Goal: Task Accomplishment & Management: Use online tool/utility

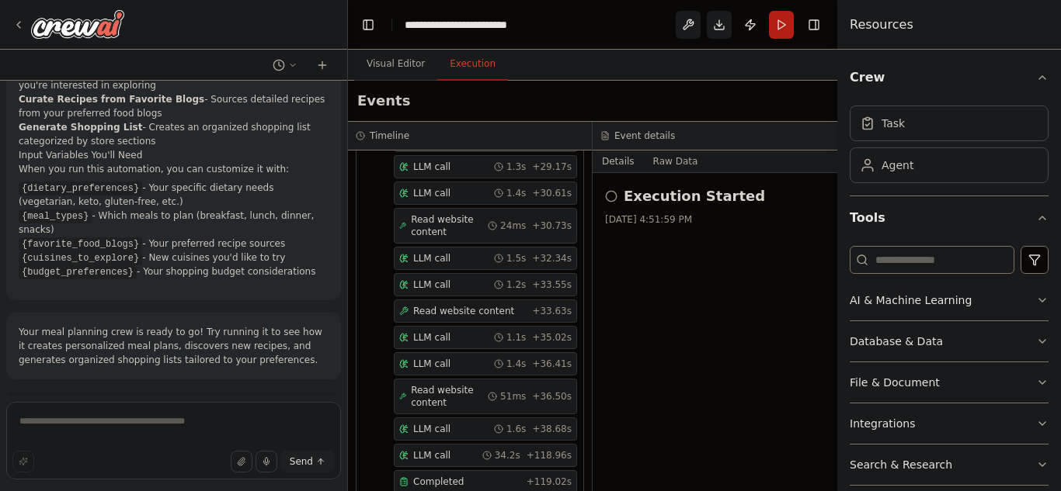
scroll to position [1260, 0]
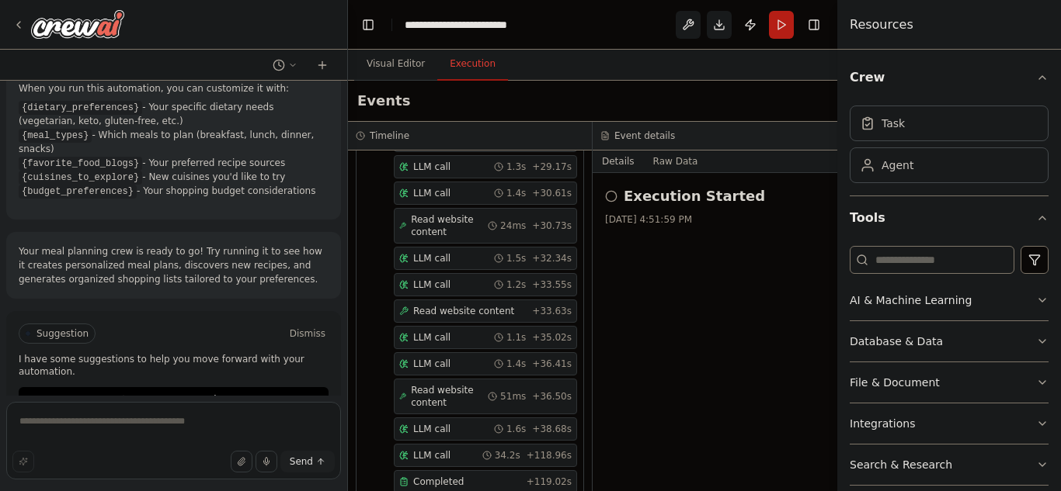
click at [164, 245] on p "Your meal planning crew is ready to go! Try running it to see how it creates pe…" at bounding box center [174, 266] width 310 height 42
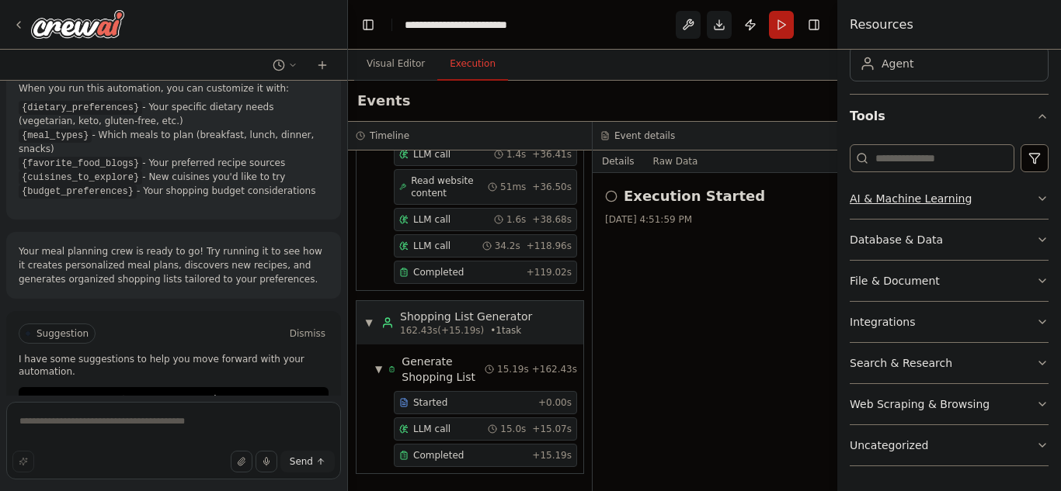
scroll to position [0, 0]
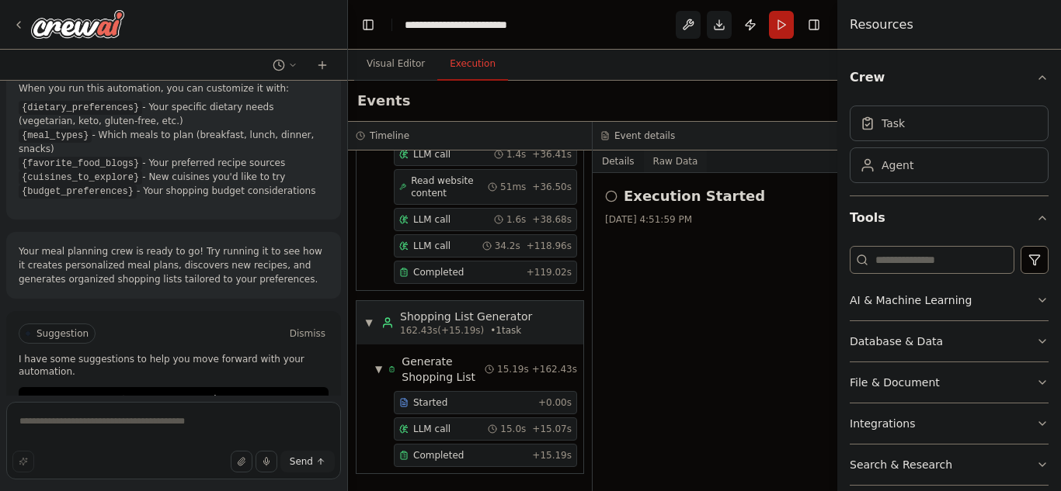
click at [668, 161] on button "Raw Data" at bounding box center [676, 162] width 64 height 22
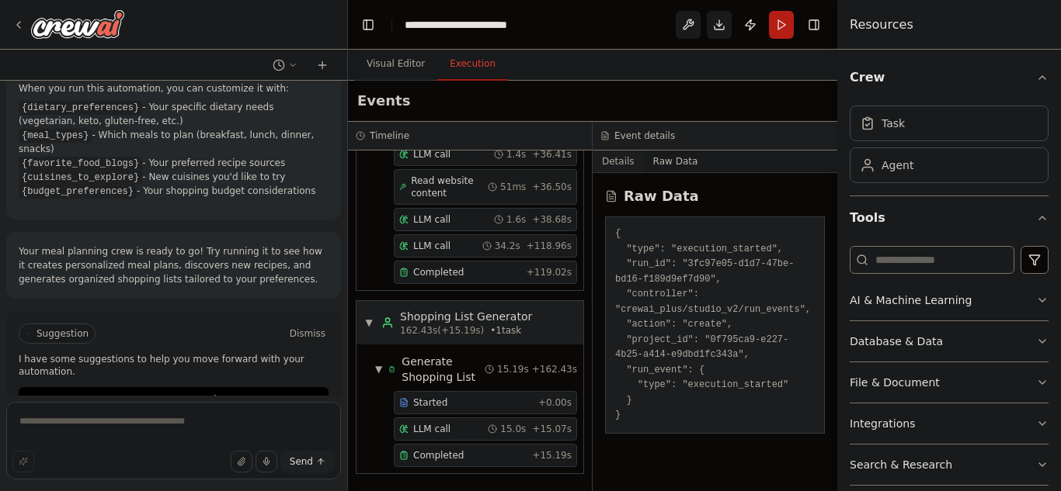
click at [604, 158] on button "Details" at bounding box center [617, 162] width 51 height 22
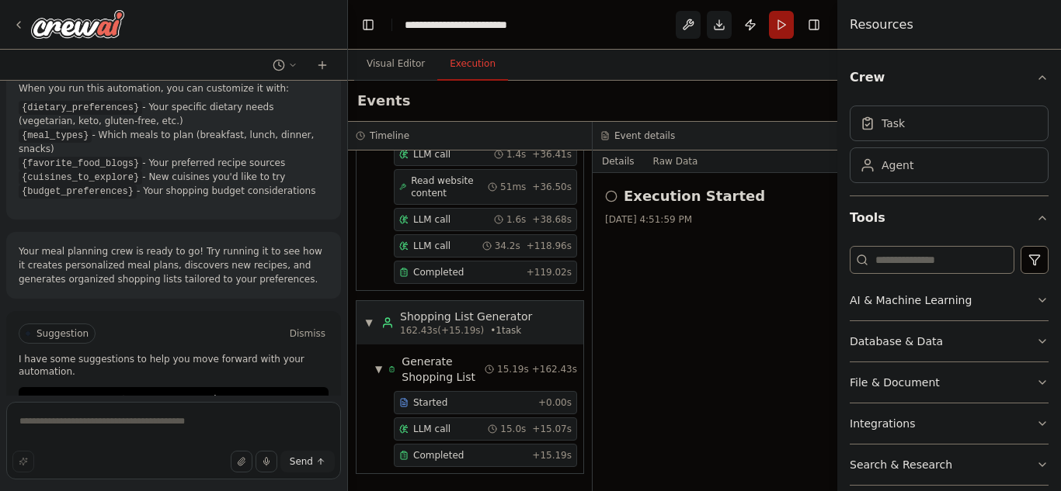
click at [786, 26] on button "Run" at bounding box center [781, 25] width 25 height 28
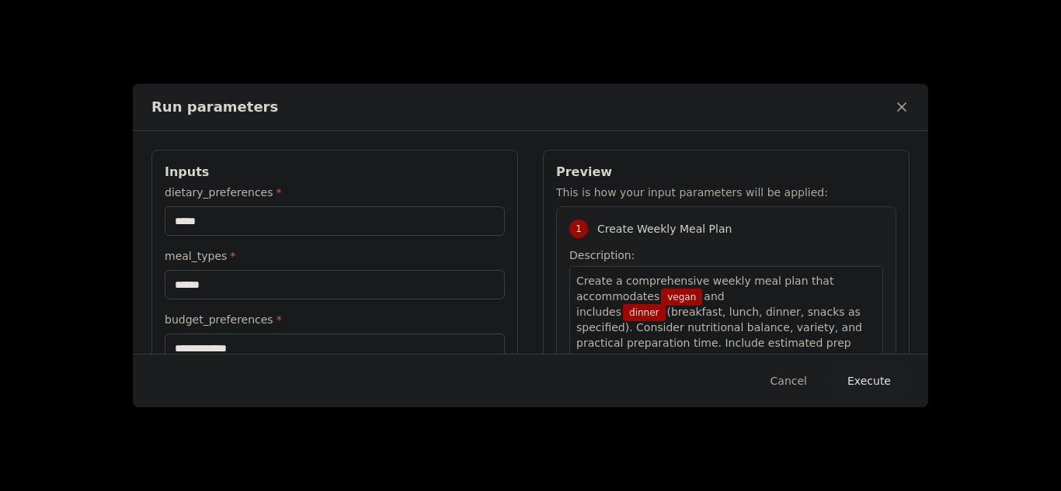
click at [862, 379] on button "Execute" at bounding box center [868, 381] width 81 height 28
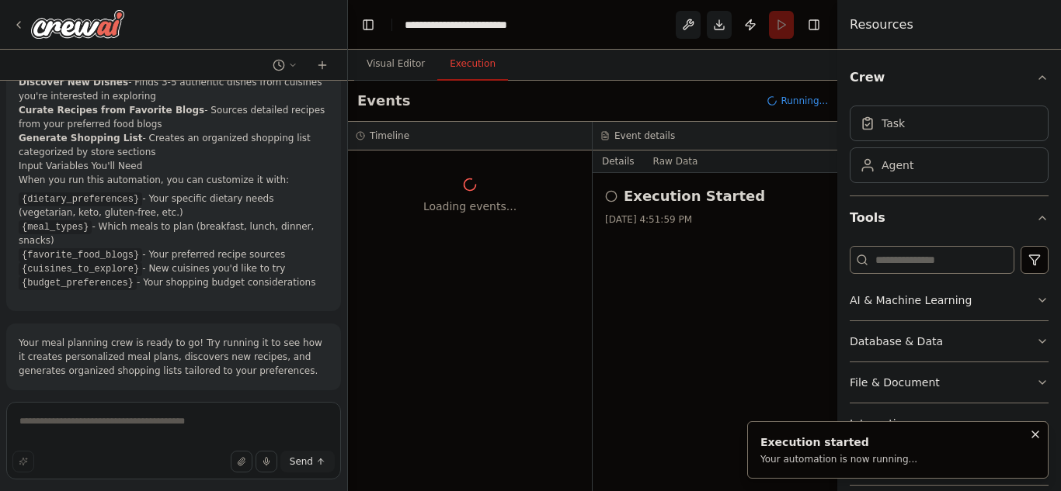
scroll to position [1260, 0]
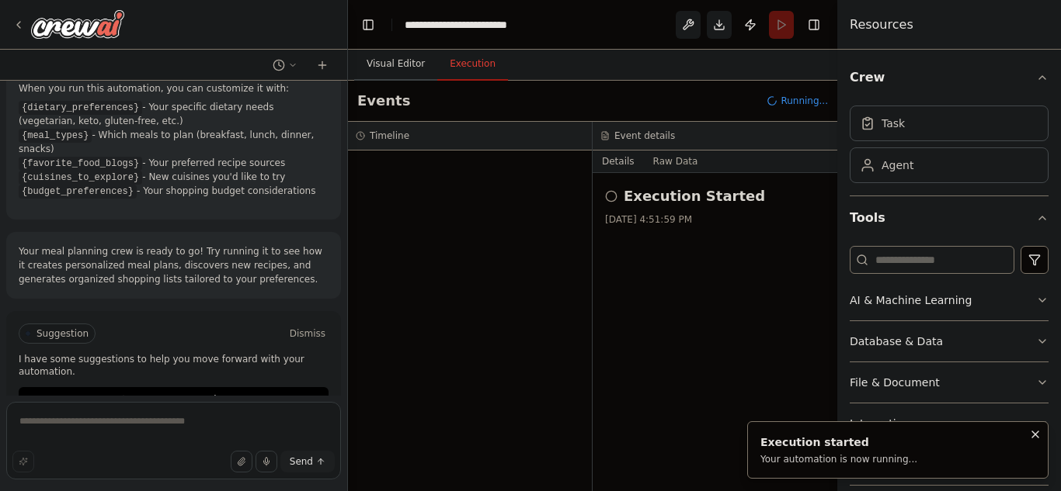
click at [384, 60] on button "Visual Editor" at bounding box center [395, 64] width 83 height 33
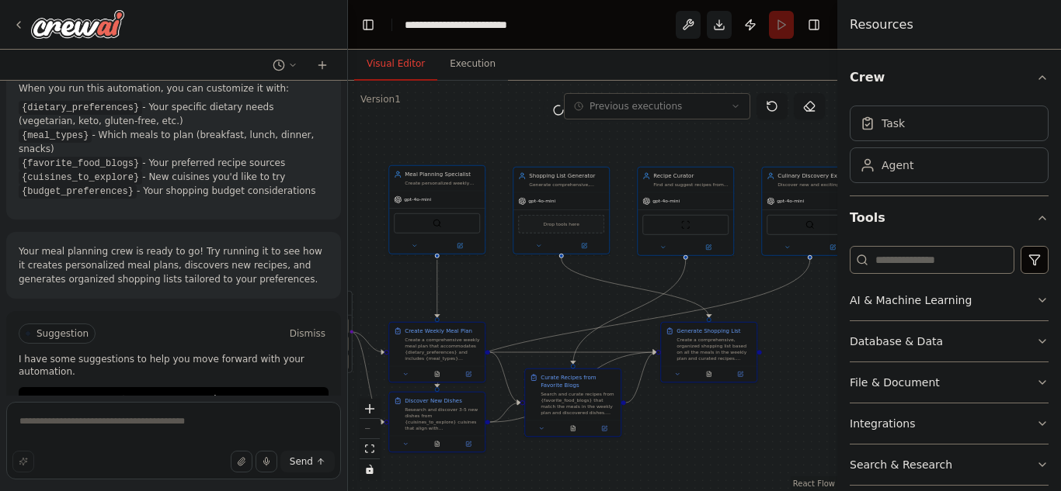
click at [436, 189] on div "Meal Planning Specialist Create personalized weekly meal plans based on {dietar…" at bounding box center [436, 178] width 95 height 25
click at [457, 248] on icon at bounding box center [460, 246] width 6 height 6
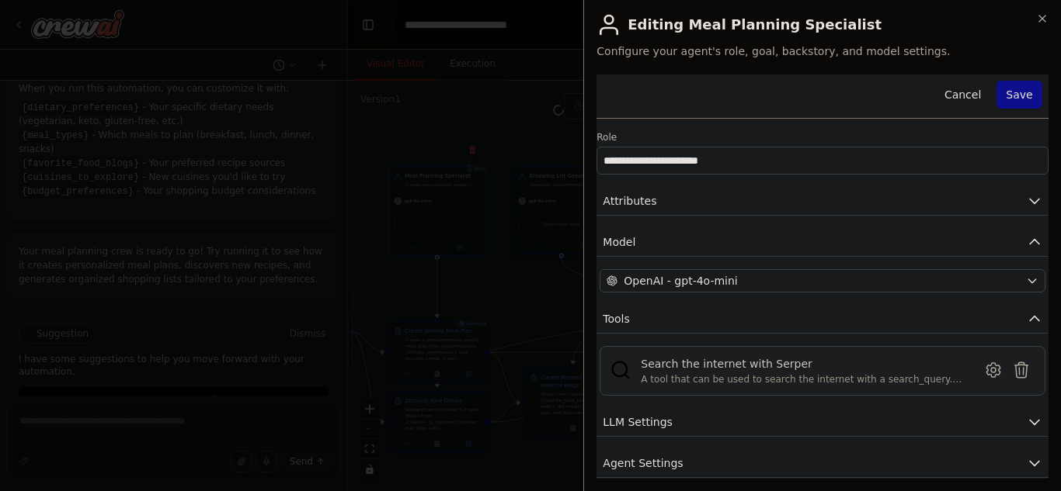
scroll to position [53, 0]
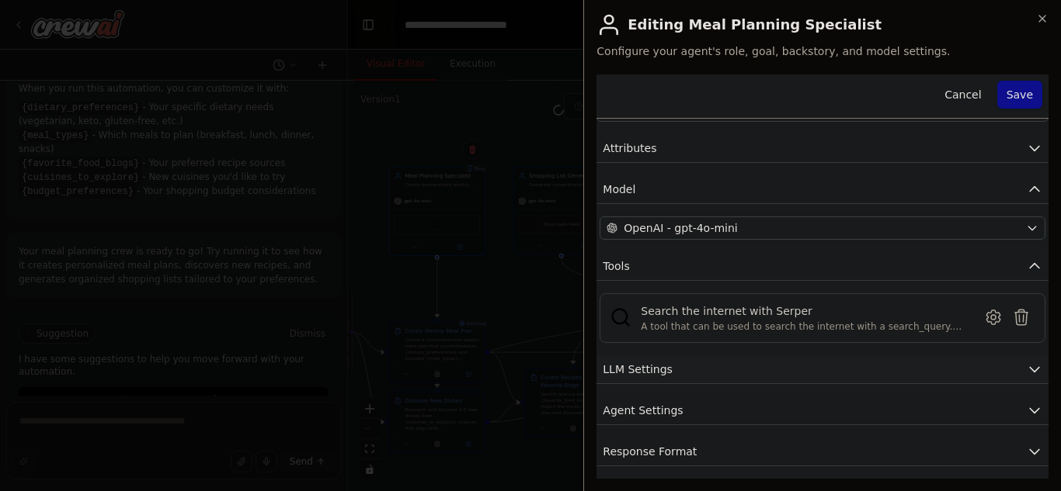
click at [732, 363] on button "LLM Settings" at bounding box center [822, 370] width 452 height 29
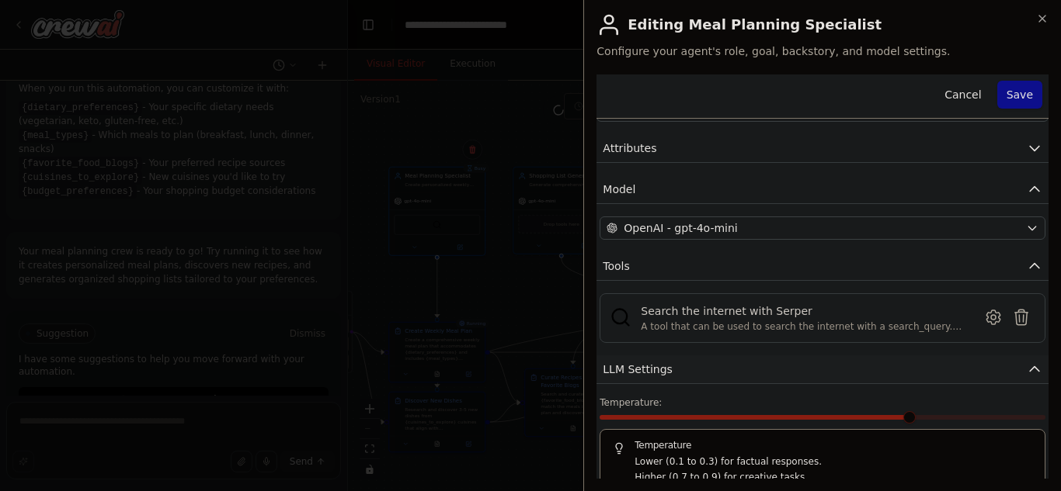
scroll to position [164, 0]
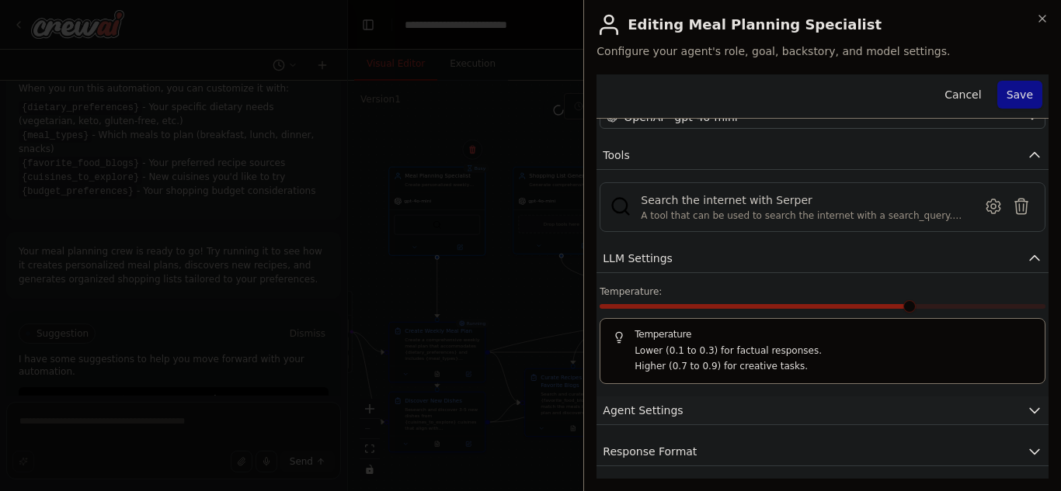
click at [697, 411] on button "Agent Settings" at bounding box center [822, 411] width 452 height 29
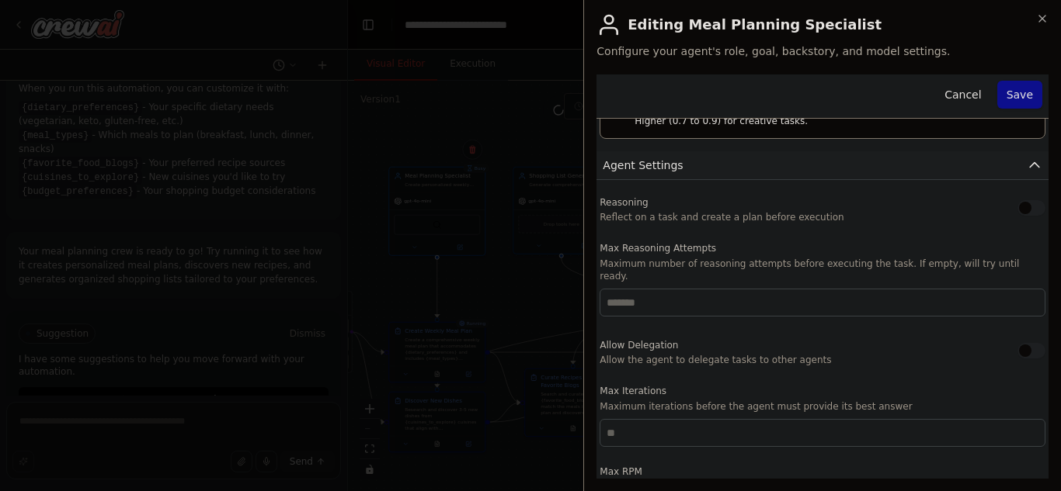
scroll to position [580, 0]
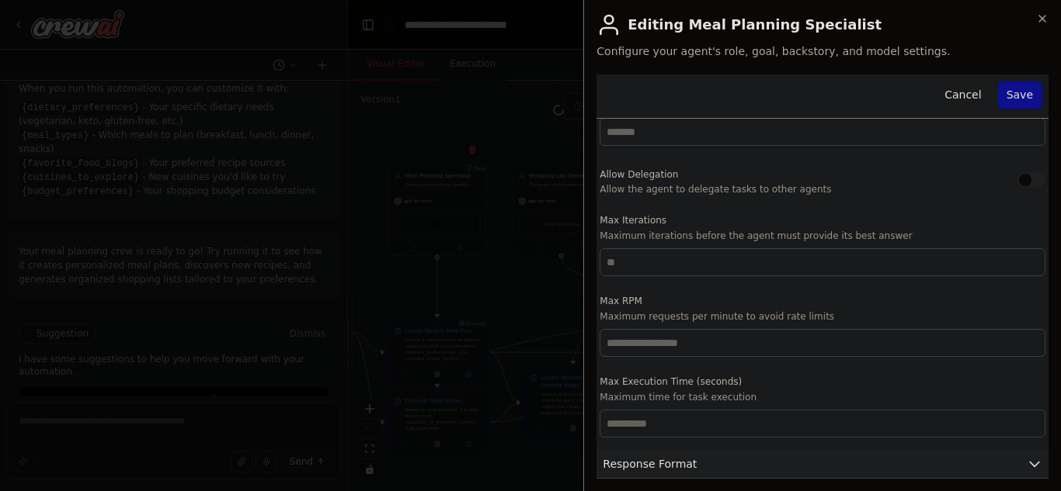
click at [678, 457] on span "Response Format" at bounding box center [649, 465] width 94 height 16
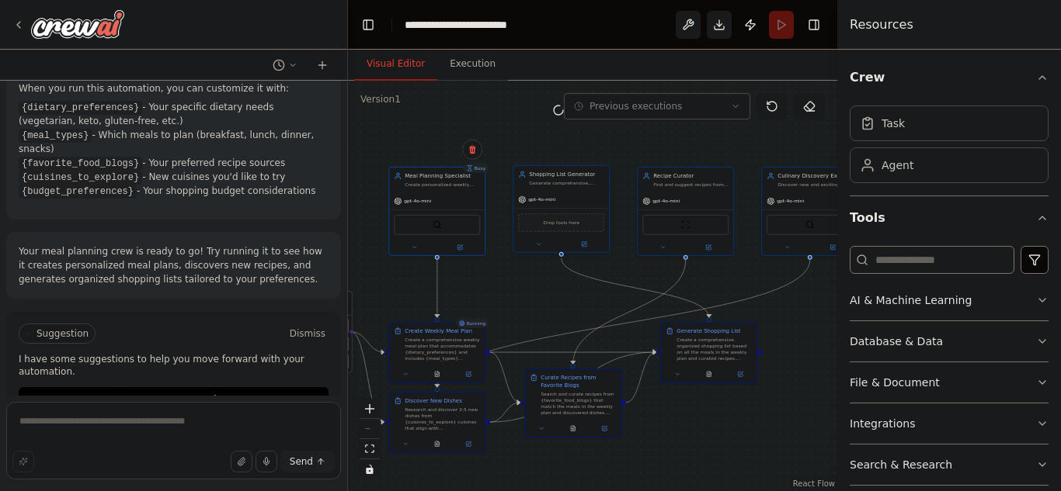
click at [563, 176] on div "Shopping List Generator" at bounding box center [566, 175] width 75 height 8
click at [693, 185] on div "Find and suggest recipes from {favorite_food_blogs} and trusted culinary source…" at bounding box center [690, 183] width 75 height 6
click at [712, 248] on button at bounding box center [708, 245] width 44 height 9
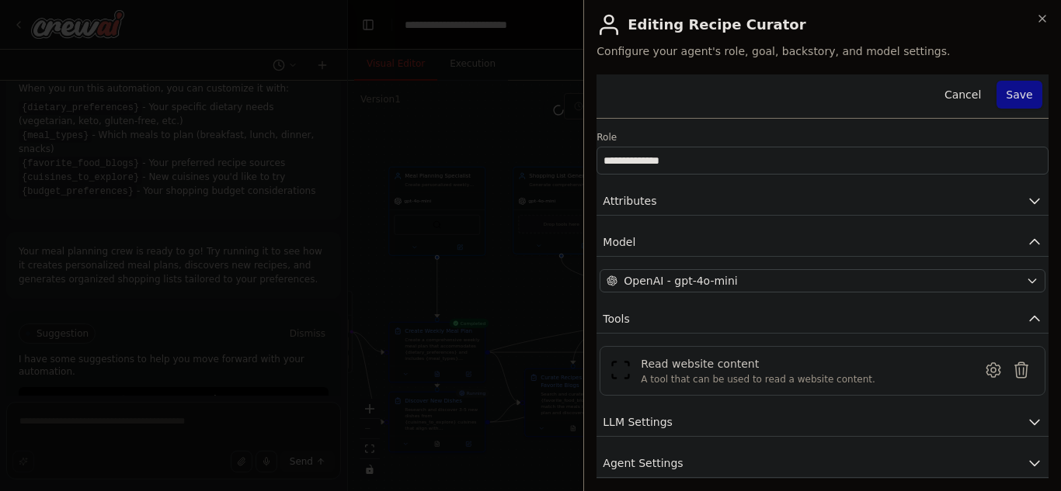
scroll to position [53, 0]
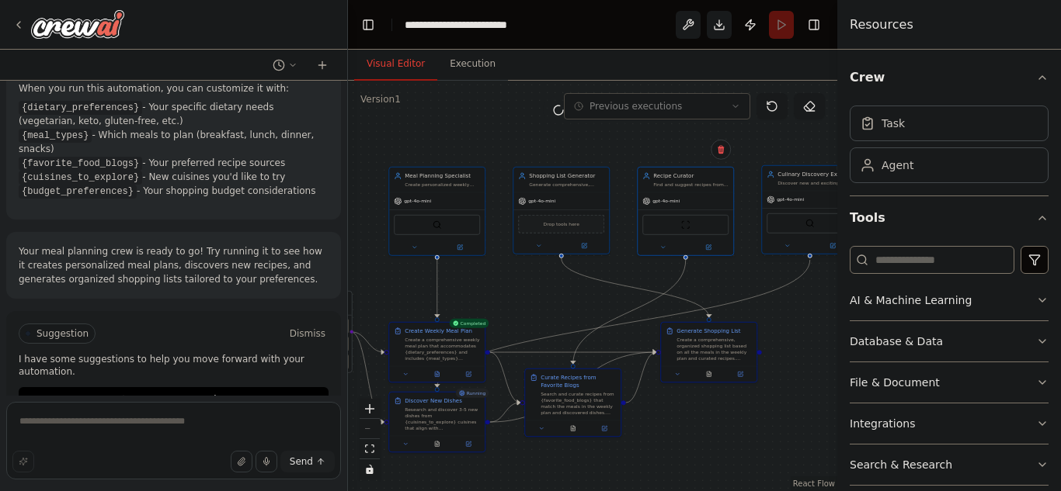
click at [800, 180] on div "Discover new and exciting dishes from {cuisines_to_explore} cuisines and emergi…" at bounding box center [814, 183] width 75 height 6
click at [790, 184] on div "Discover new and exciting dishes from {cuisines_to_explore} cuisines and emergi…" at bounding box center [814, 183] width 75 height 6
click at [835, 248] on button "Toggle Sidebar" at bounding box center [837, 245] width 12 height 491
click at [832, 242] on button "Toggle Sidebar" at bounding box center [837, 245] width 12 height 491
click at [832, 246] on button "Toggle Sidebar" at bounding box center [837, 245] width 12 height 491
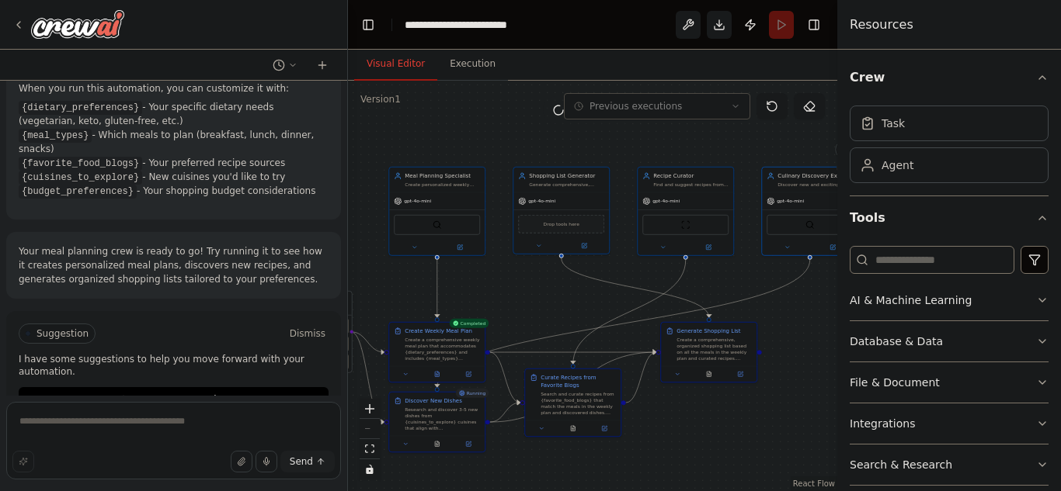
click at [819, 286] on div ".deletable-edge-delete-btn { width: 20px; height: 20px; border: 0px solid #ffff…" at bounding box center [592, 286] width 489 height 411
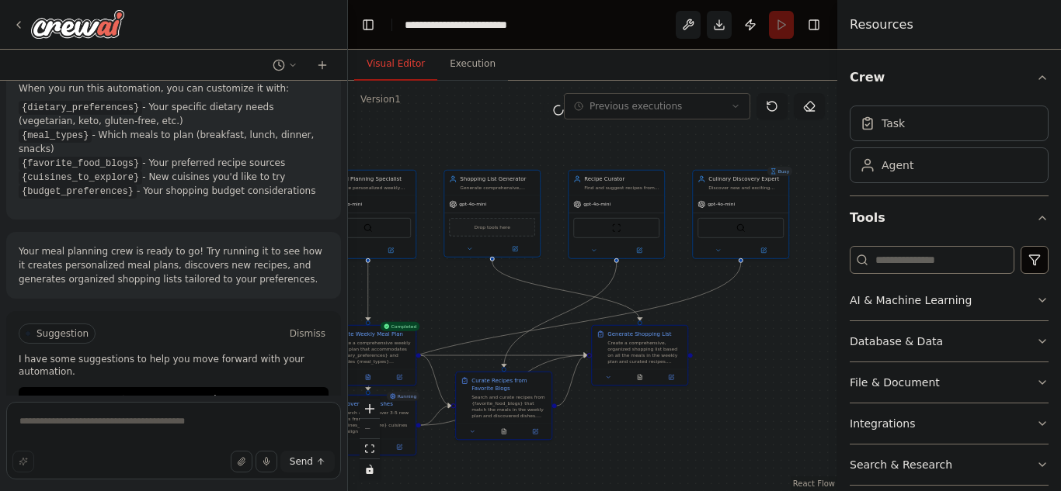
drag, startPoint x: 819, startPoint y: 286, endPoint x: 748, endPoint y: 289, distance: 70.7
click at [748, 289] on div ".deletable-edge-delete-btn { width: 20px; height: 20px; border: 0px solid #ffff…" at bounding box center [592, 286] width 489 height 411
click at [763, 249] on icon at bounding box center [761, 249] width 5 height 5
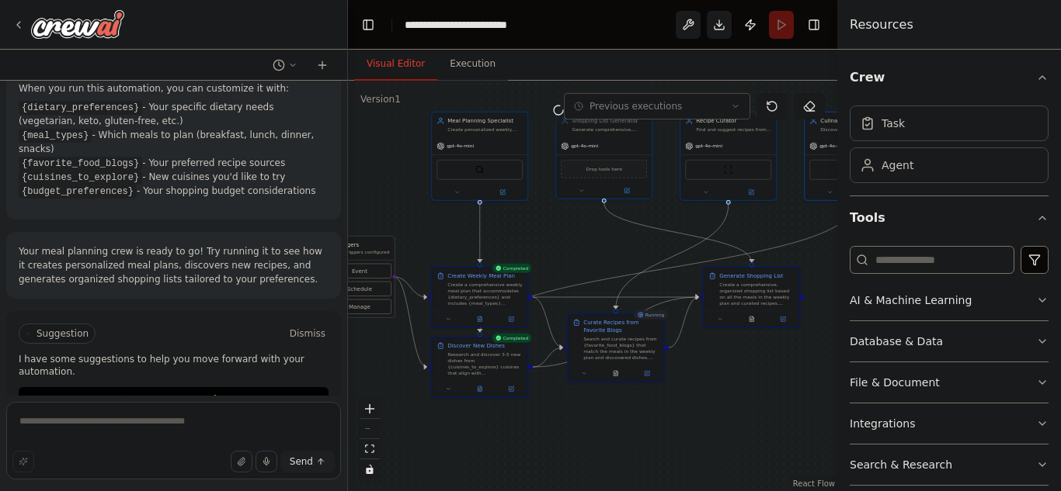
drag, startPoint x: 429, startPoint y: 465, endPoint x: 543, endPoint y: 407, distance: 127.4
click at [543, 407] on div ".deletable-edge-delete-btn { width: 20px; height: 20px; border: 0px solid #ffff…" at bounding box center [592, 286] width 489 height 411
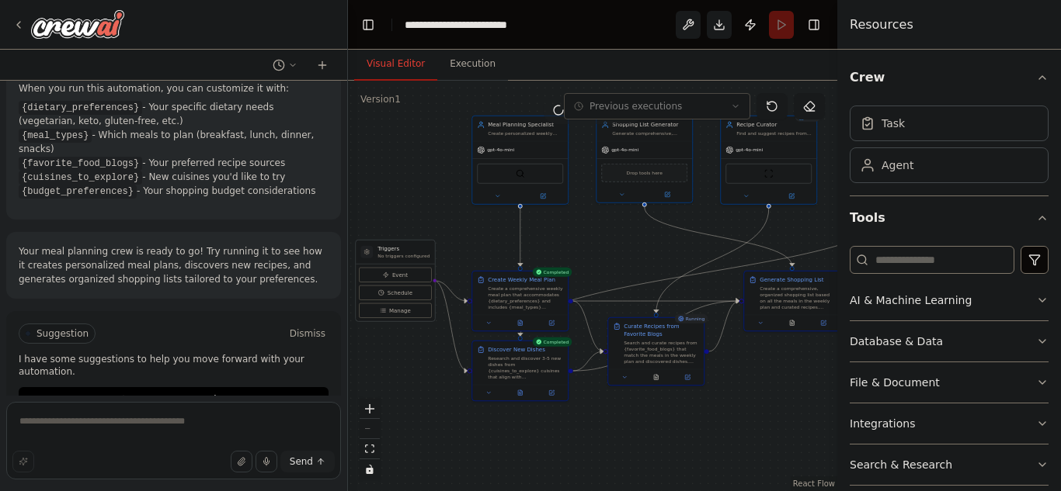
drag, startPoint x: 543, startPoint y: 407, endPoint x: 583, endPoint y: 411, distance: 40.6
click at [583, 411] on div ".deletable-edge-delete-btn { width: 20px; height: 20px; border: 0px solid #ffff…" at bounding box center [592, 286] width 489 height 411
click at [154, 420] on textarea at bounding box center [173, 441] width 335 height 78
type textarea "**********"
click at [214, 432] on textarea "**********" at bounding box center [173, 441] width 335 height 78
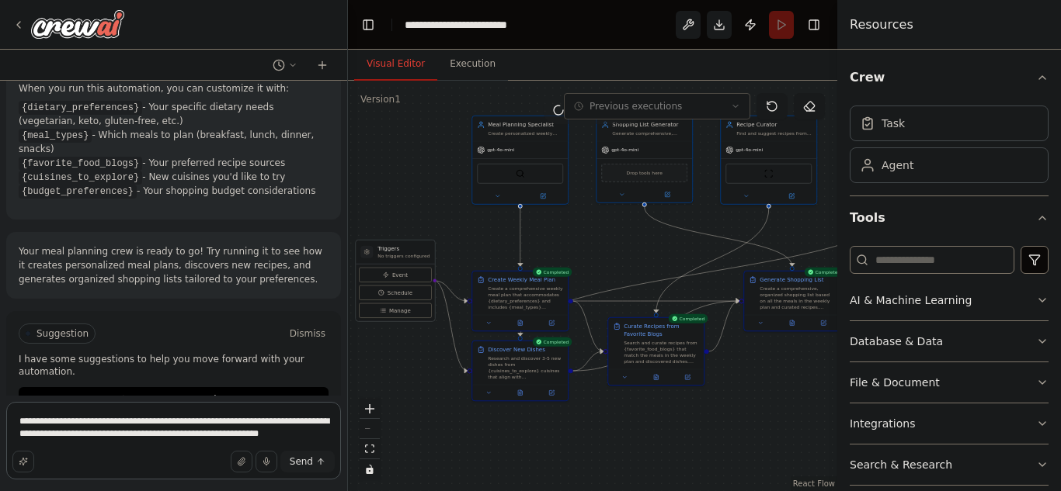
click at [292, 433] on textarea "**********" at bounding box center [173, 441] width 335 height 78
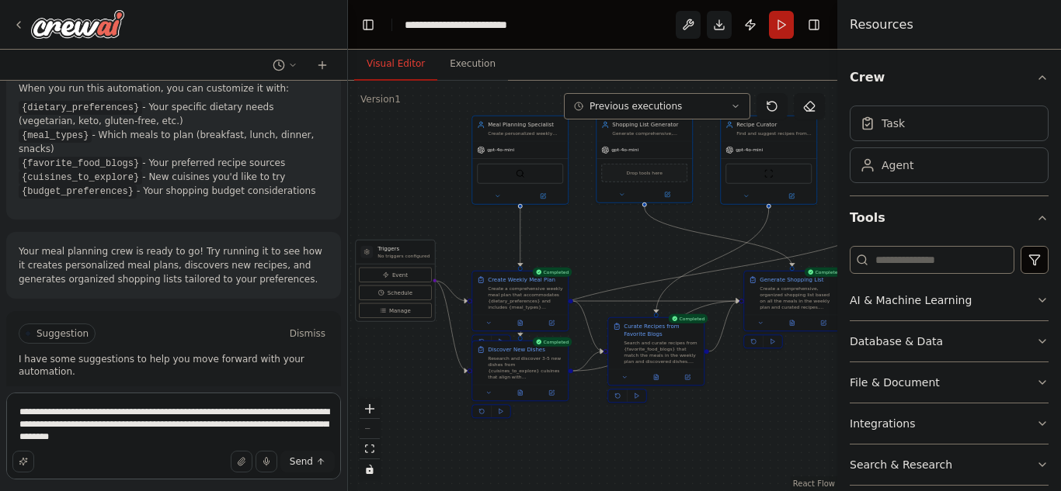
type textarea "**********"
click at [314, 464] on button "Send" at bounding box center [307, 462] width 54 height 22
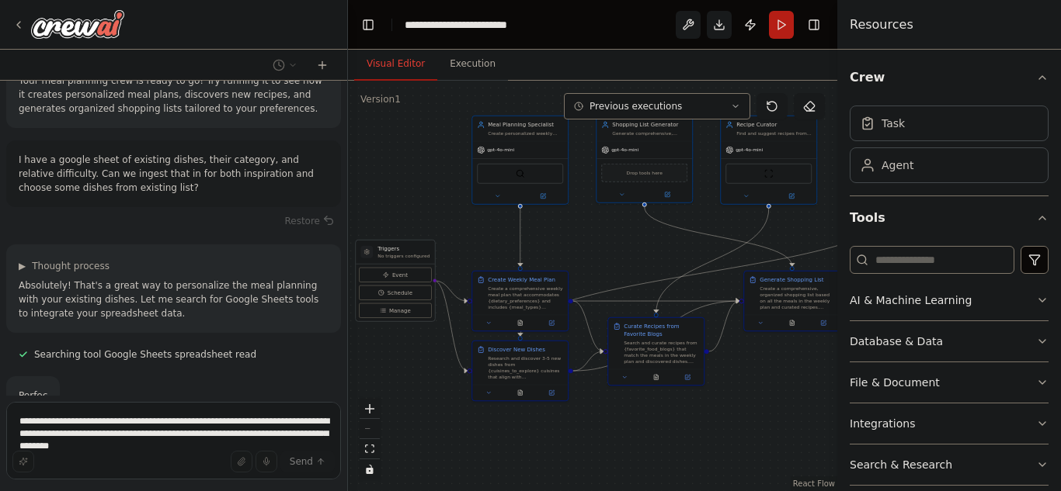
scroll to position [1468, 0]
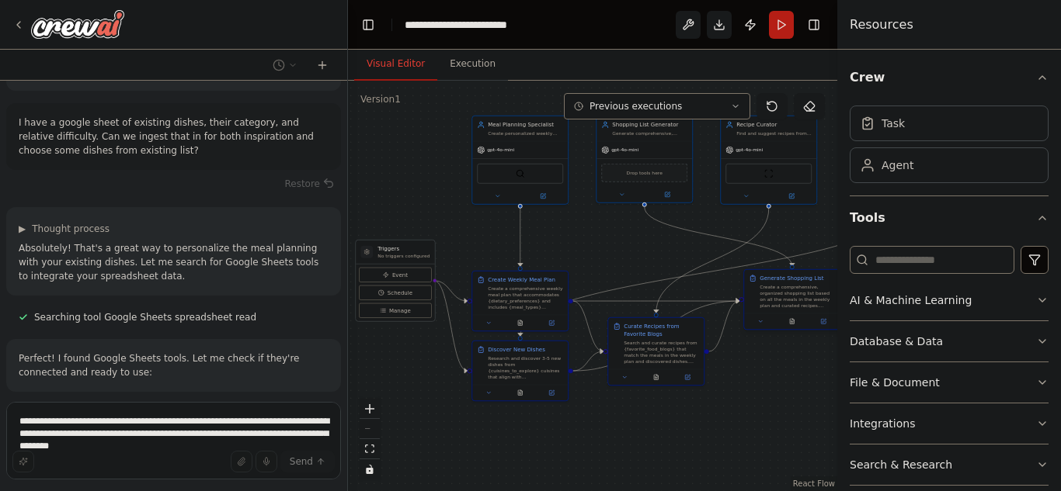
click at [798, 299] on div "Create a comprehensive, organized shopping list based on all the meals in the w…" at bounding box center [796, 296] width 75 height 25
click at [578, 474] on button "2" at bounding box center [593, 464] width 60 height 29
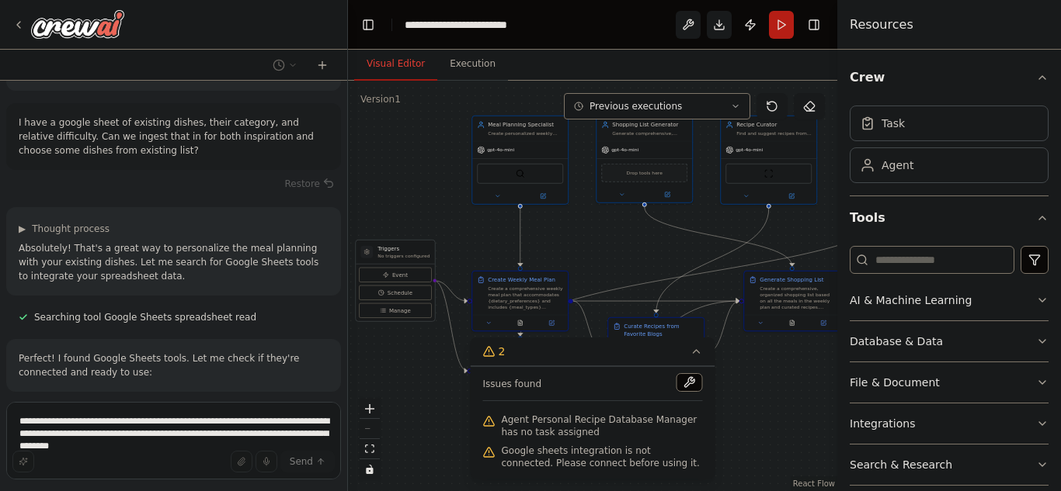
click at [626, 417] on span "Agent Personal Recipe Database Manager has no task assigned" at bounding box center [602, 426] width 201 height 25
click at [641, 450] on span "Google sheets integration is not connected. Please connect before using it." at bounding box center [602, 457] width 201 height 25
click at [681, 393] on button at bounding box center [689, 393] width 26 height 19
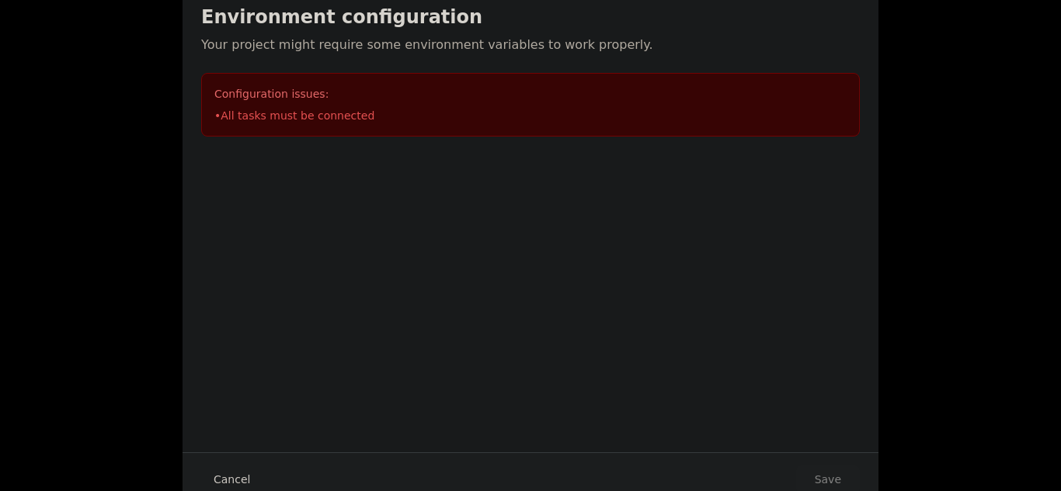
click at [231, 482] on button "Cancel" at bounding box center [231, 480] width 61 height 28
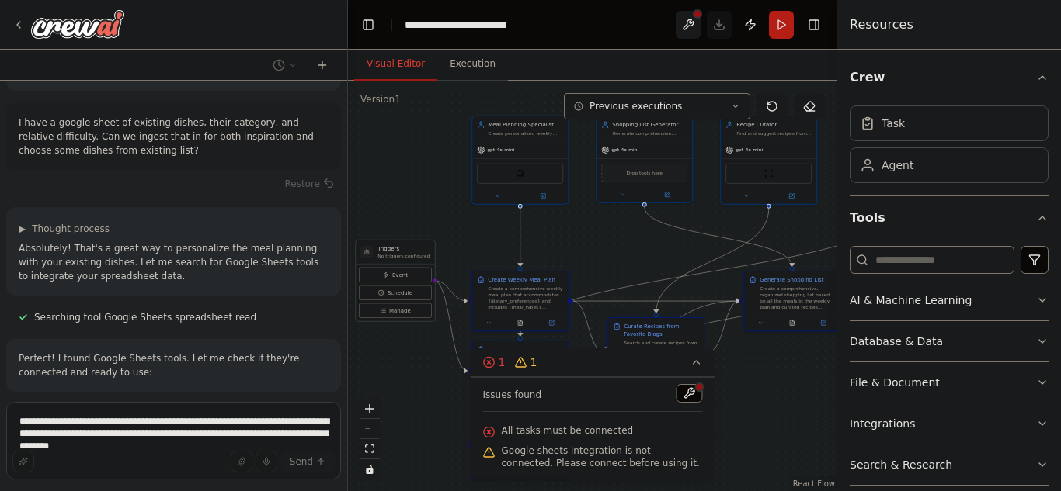
click at [749, 411] on div ".deletable-edge-delete-btn { width: 20px; height: 20px; border: 0px solid #ffff…" at bounding box center [592, 286] width 489 height 411
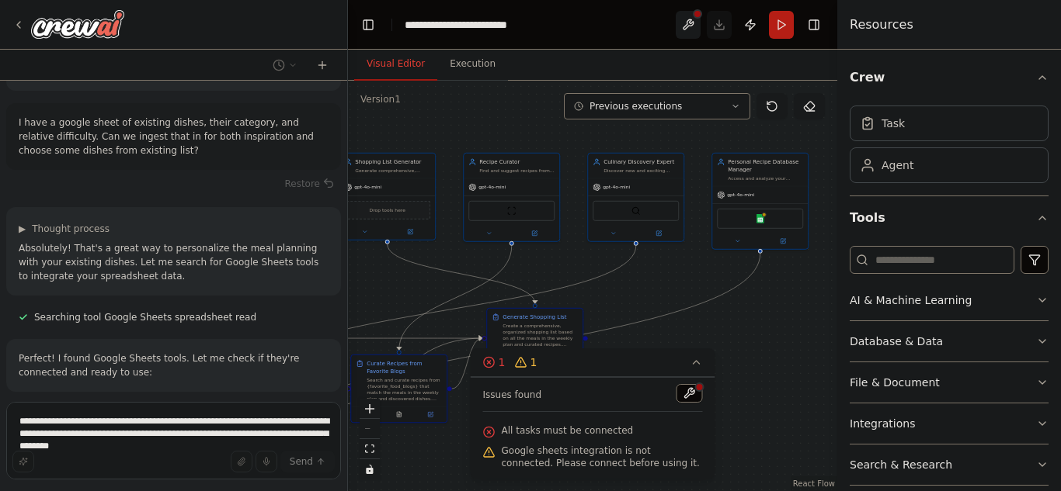
drag, startPoint x: 755, startPoint y: 411, endPoint x: 498, endPoint y: 448, distance: 259.7
click at [498, 448] on div "Version 1 Previous executions Show Tools Hide Agents .deletable-edge-delete-btn…" at bounding box center [592, 286] width 489 height 411
click at [771, 177] on div "Access and analyze your personal Google Sheet database of dishes with their cat…" at bounding box center [764, 177] width 75 height 6
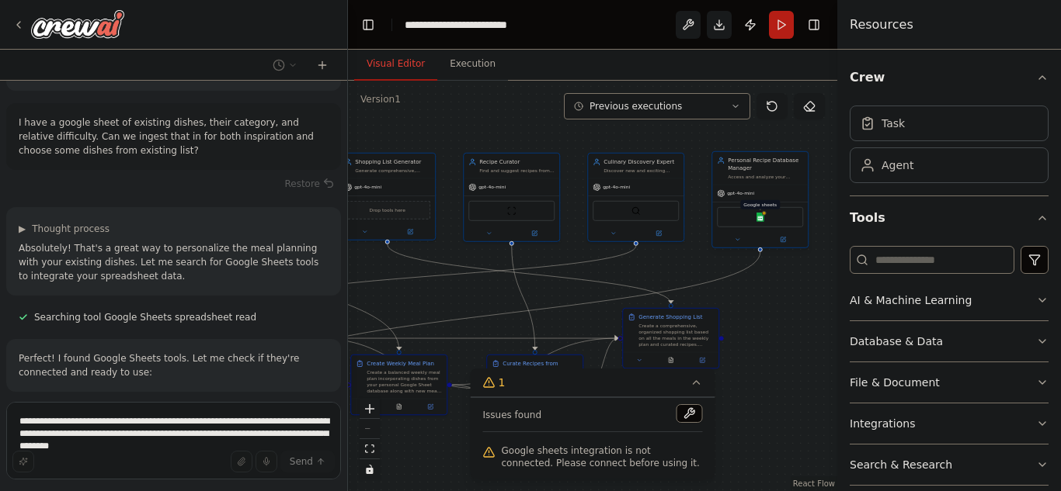
click at [759, 216] on img at bounding box center [759, 217] width 9 height 9
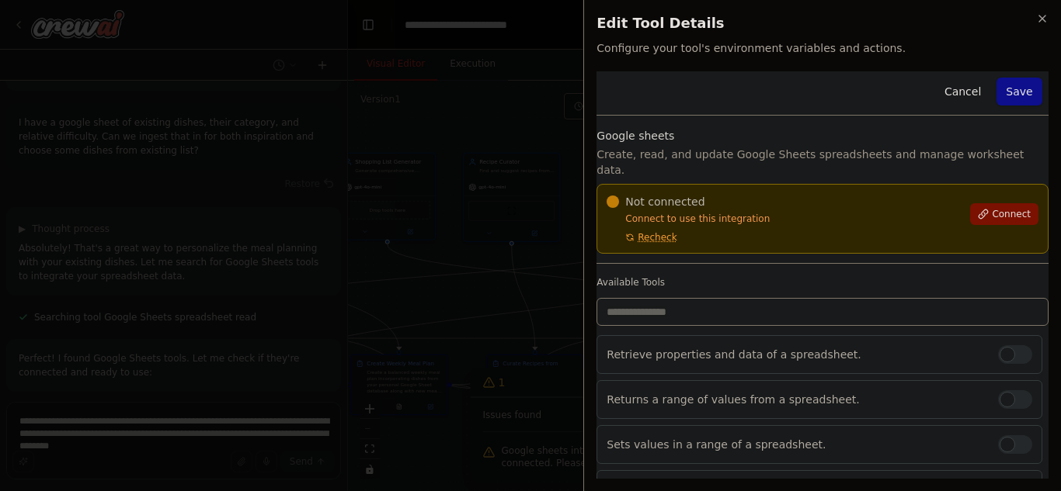
click at [979, 210] on icon at bounding box center [983, 214] width 9 height 9
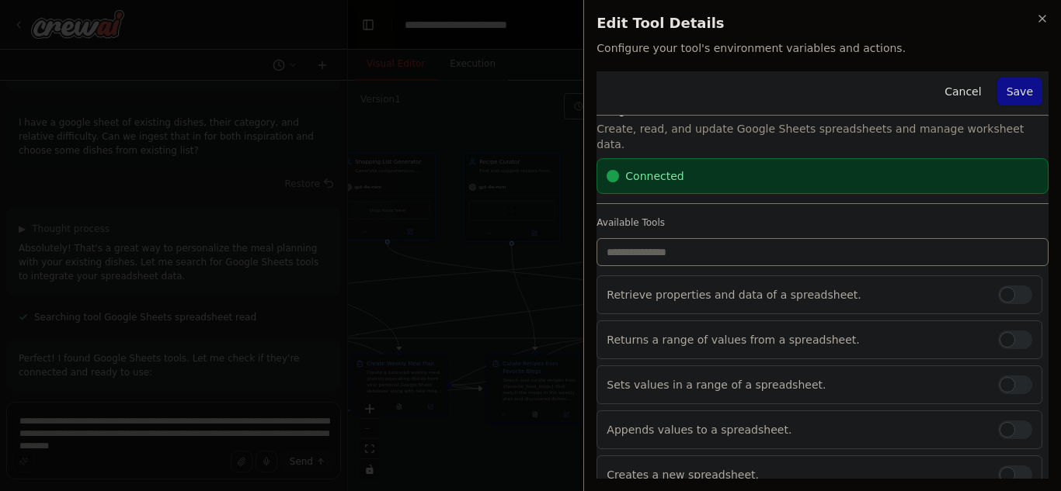
scroll to position [0, 0]
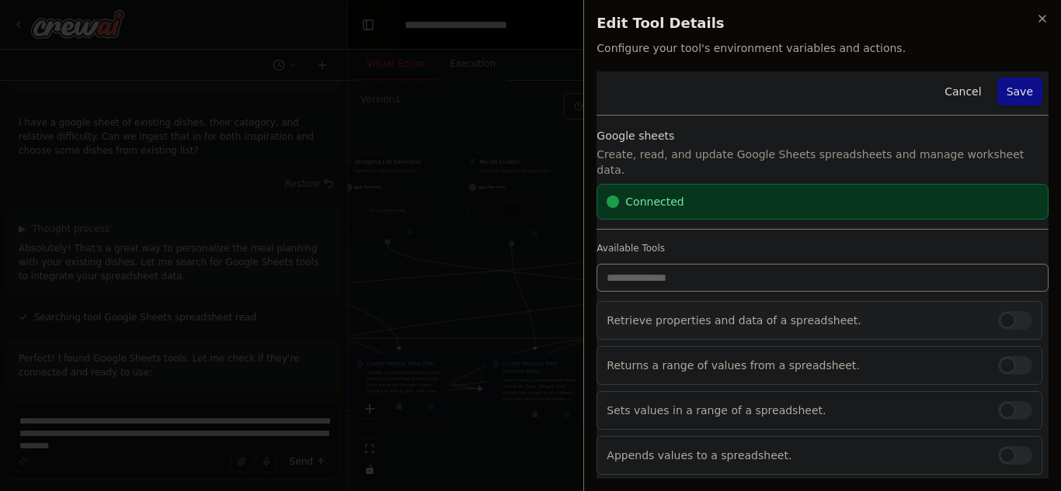
click at [694, 313] on p "Retrieve properties and data of a spreadsheet." at bounding box center [795, 321] width 379 height 16
click at [998, 311] on div at bounding box center [1015, 320] width 34 height 19
click at [636, 264] on input "text" at bounding box center [822, 278] width 452 height 28
click at [726, 313] on p "Retrieve properties and data of a spreadsheet." at bounding box center [795, 321] width 379 height 16
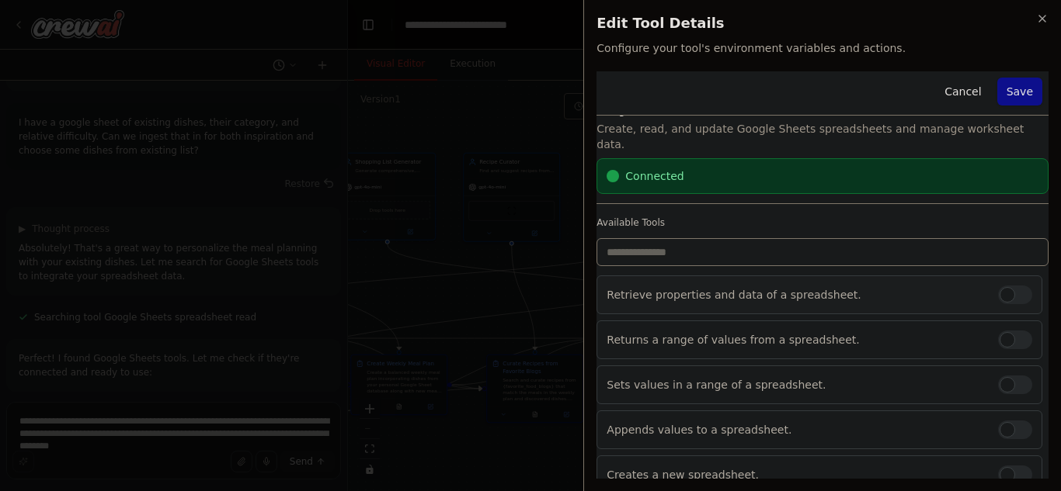
click at [739, 287] on p "Retrieve properties and data of a spreadsheet." at bounding box center [795, 295] width 379 height 16
click at [1001, 286] on div at bounding box center [1015, 295] width 34 height 19
click at [855, 238] on input "text" at bounding box center [822, 252] width 452 height 28
paste input "**********"
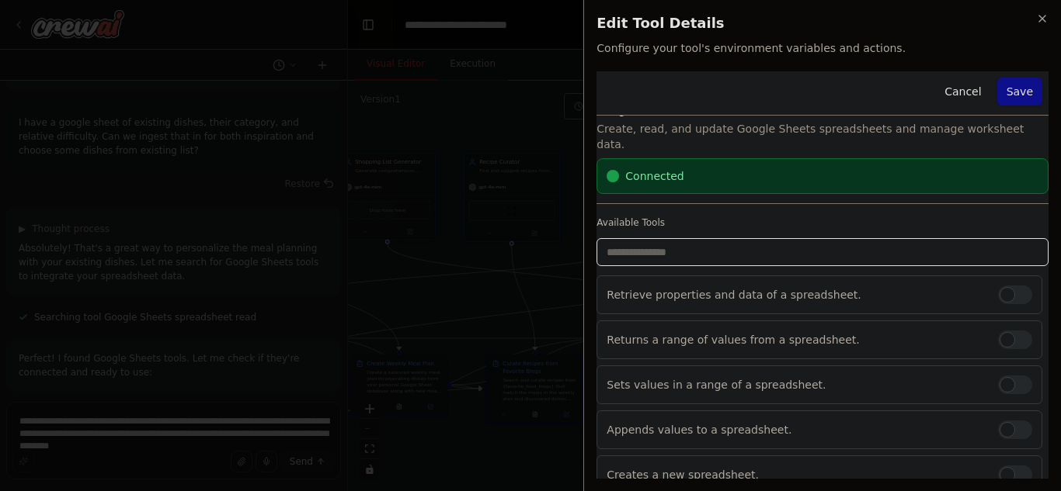
type input "**********"
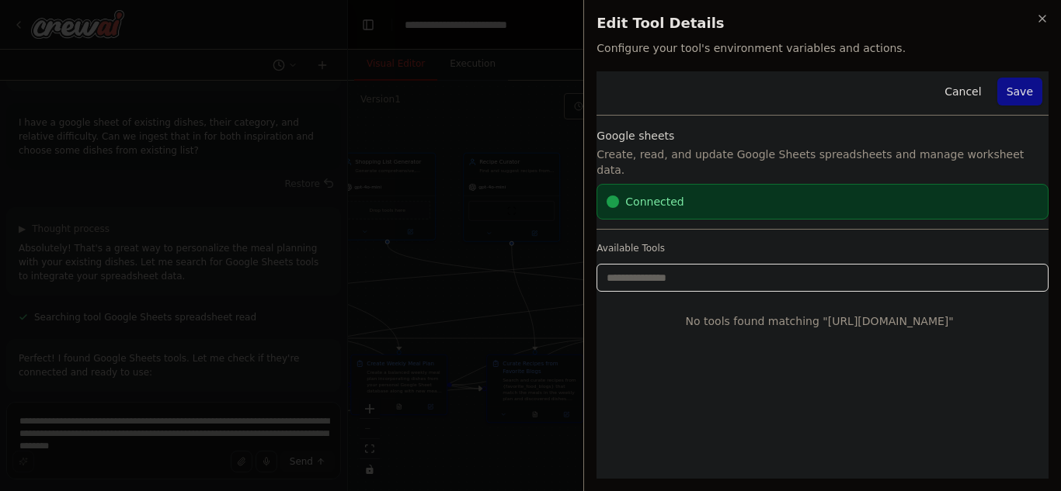
scroll to position [0, 0]
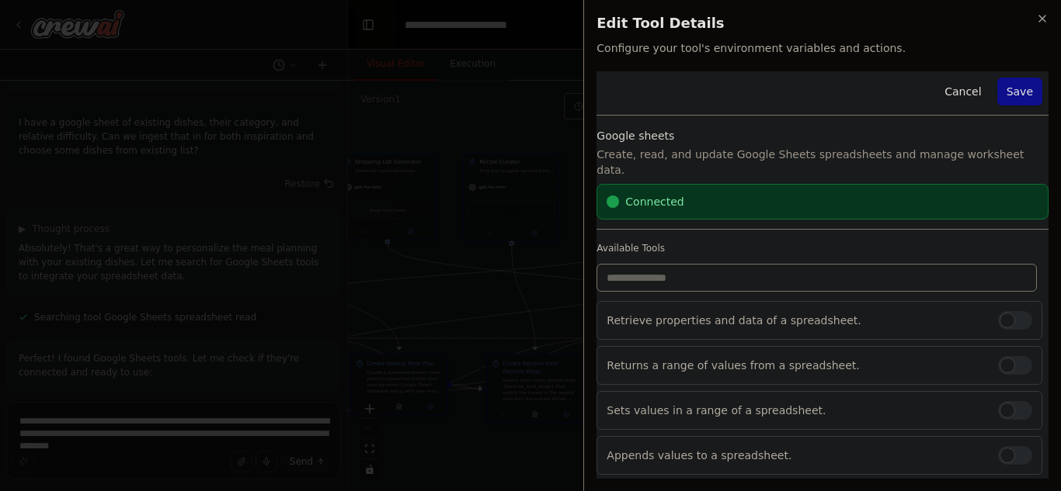
click at [1018, 89] on button "Save" at bounding box center [1019, 92] width 45 height 28
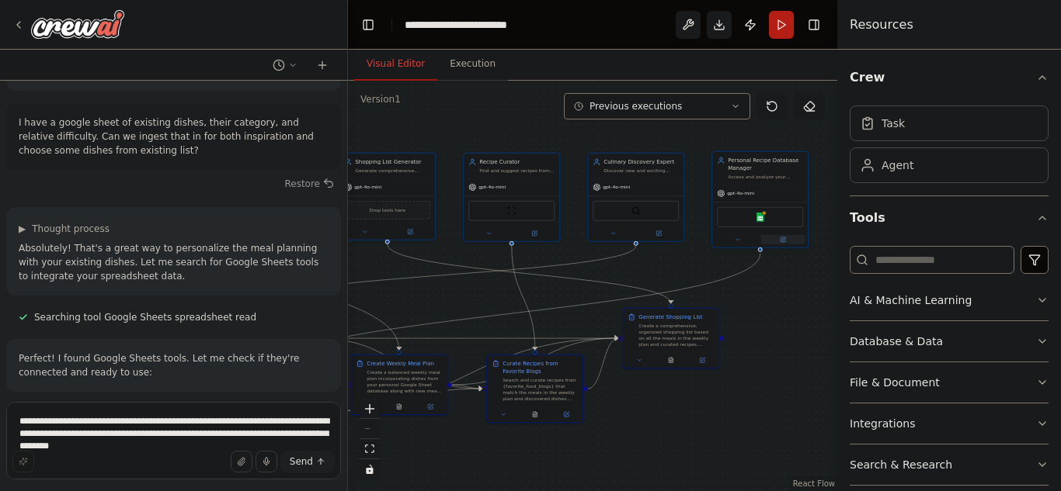
click at [774, 235] on button at bounding box center [783, 239] width 44 height 9
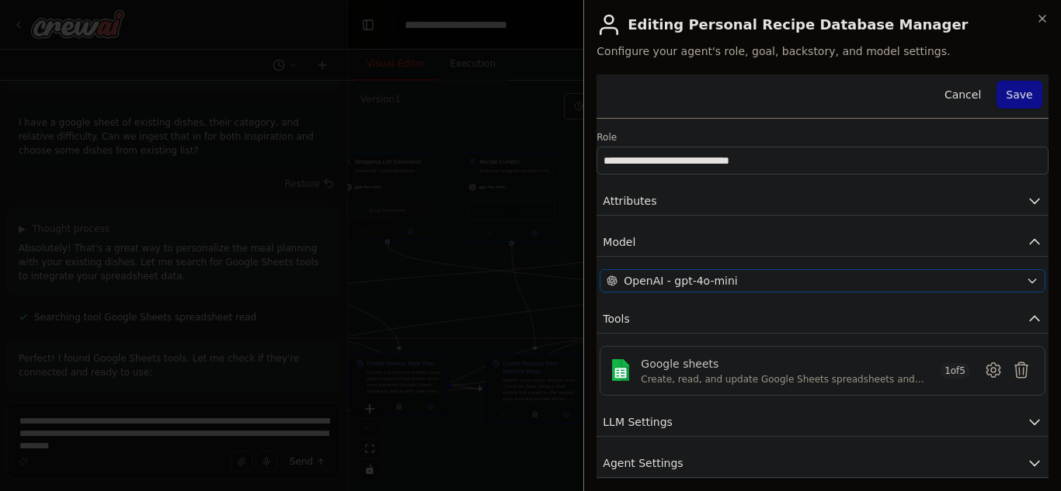
scroll to position [53, 0]
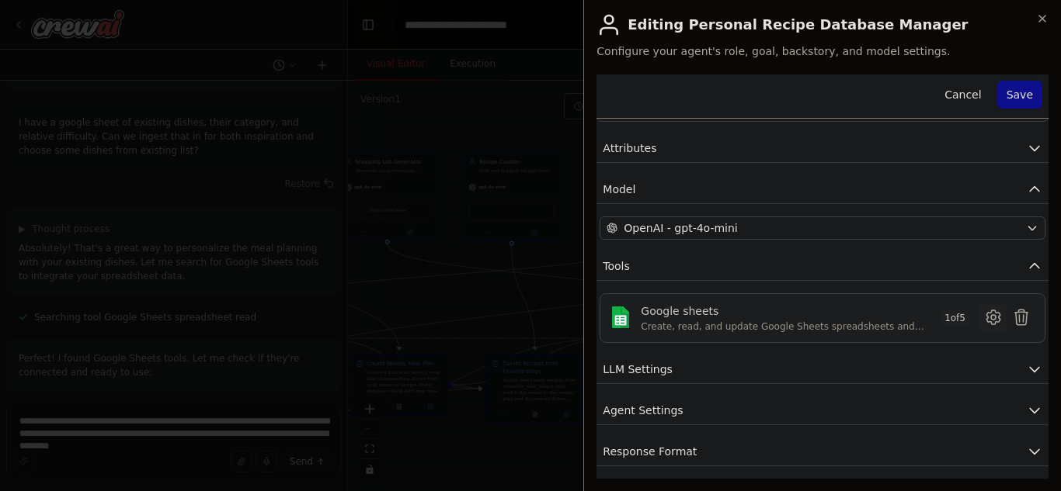
click at [991, 315] on icon at bounding box center [993, 317] width 5 height 5
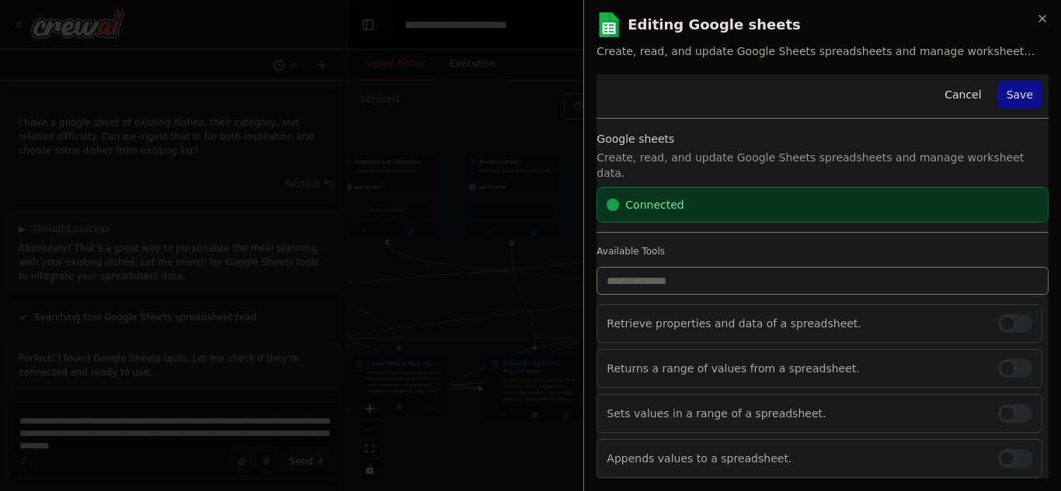
scroll to position [29, 0]
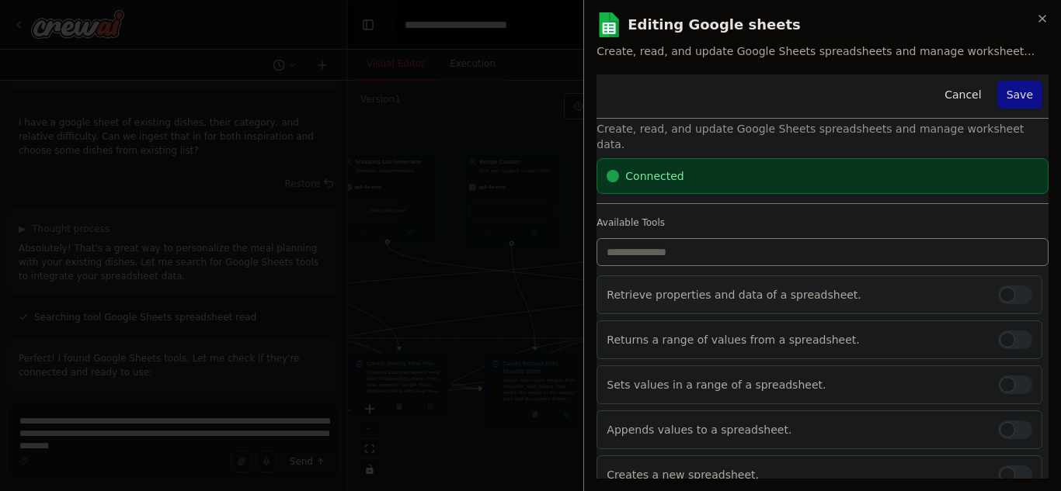
click at [998, 286] on div at bounding box center [1015, 295] width 34 height 19
click at [1012, 89] on button "Save" at bounding box center [1019, 95] width 45 height 28
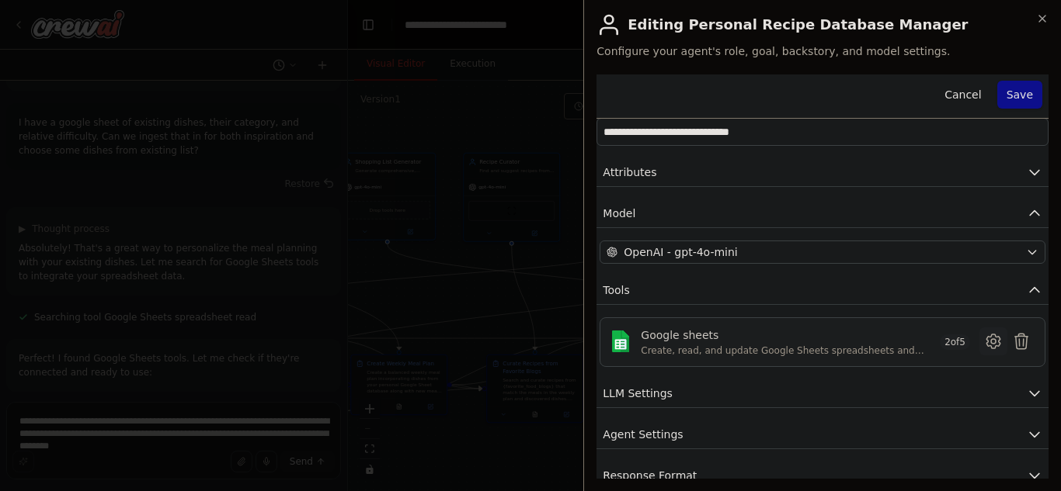
click at [984, 334] on icon at bounding box center [993, 341] width 19 height 19
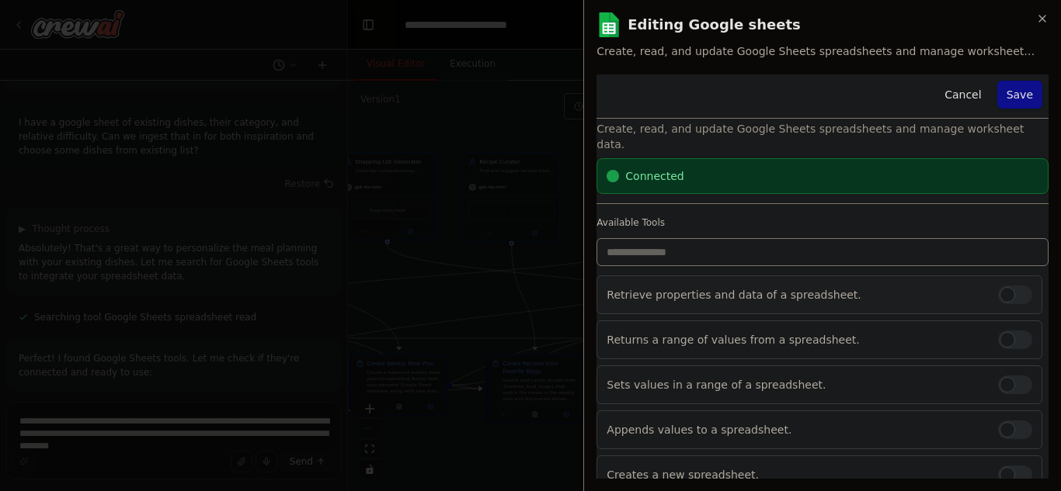
scroll to position [0, 0]
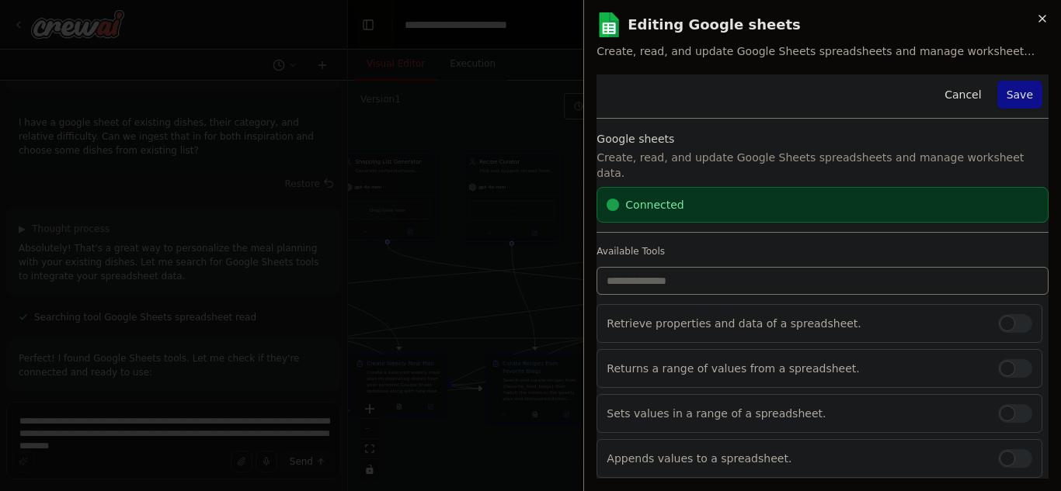
click at [1044, 18] on icon "button" at bounding box center [1042, 18] width 12 height 12
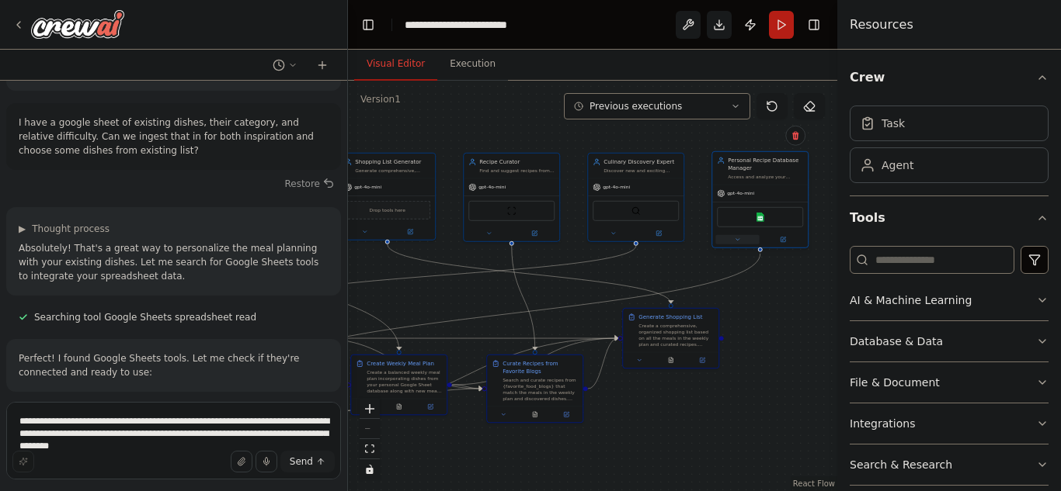
click at [735, 240] on icon at bounding box center [737, 240] width 6 height 6
click at [830, 377] on icon at bounding box center [832, 373] width 9 height 9
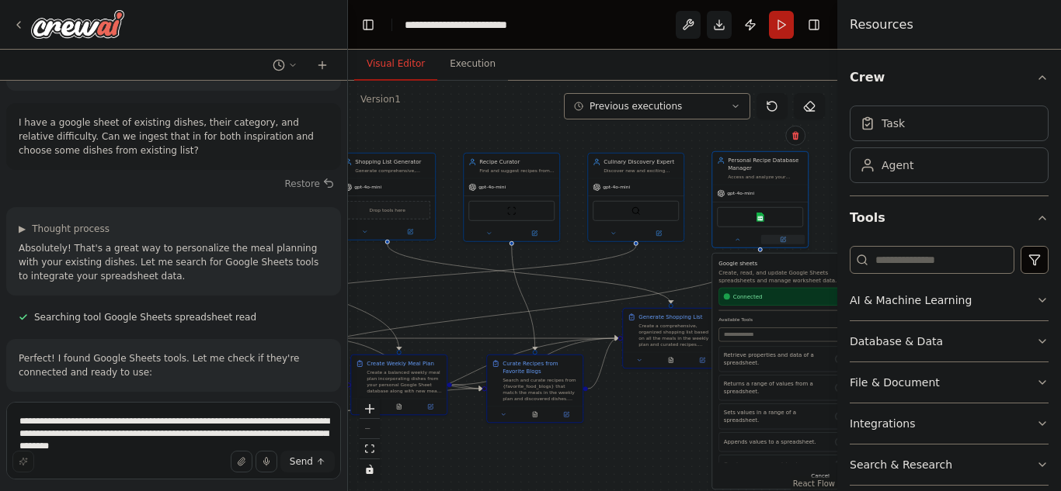
click at [788, 241] on button at bounding box center [783, 239] width 44 height 9
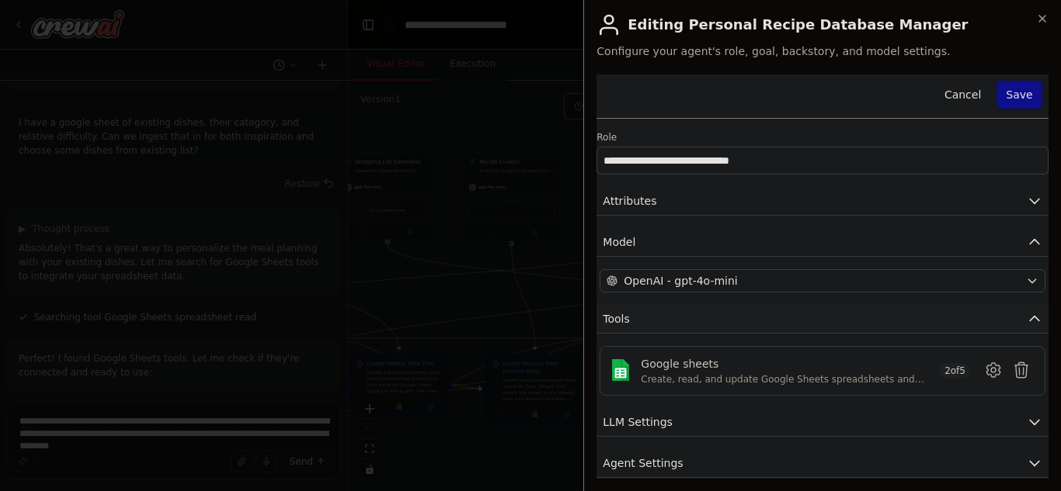
scroll to position [53, 0]
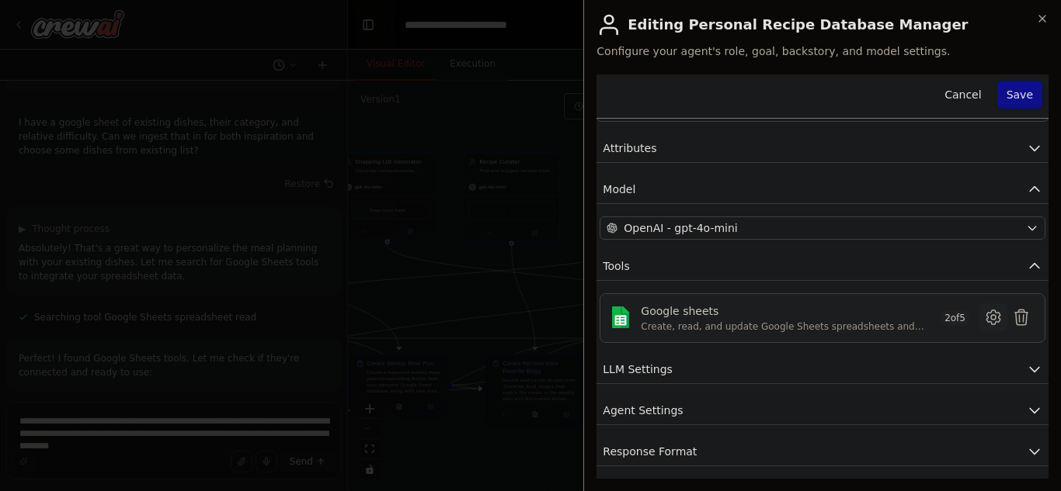
click at [990, 318] on icon at bounding box center [993, 317] width 19 height 19
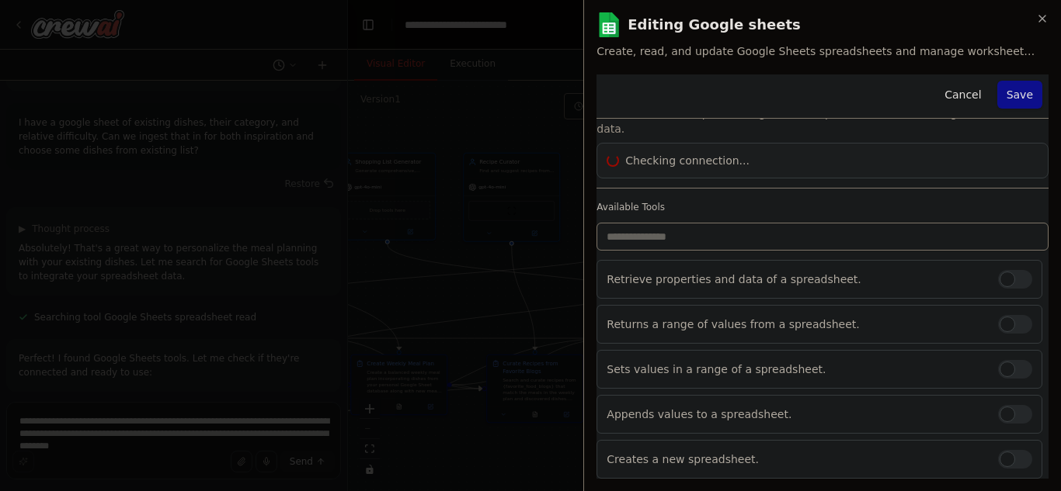
scroll to position [0, 0]
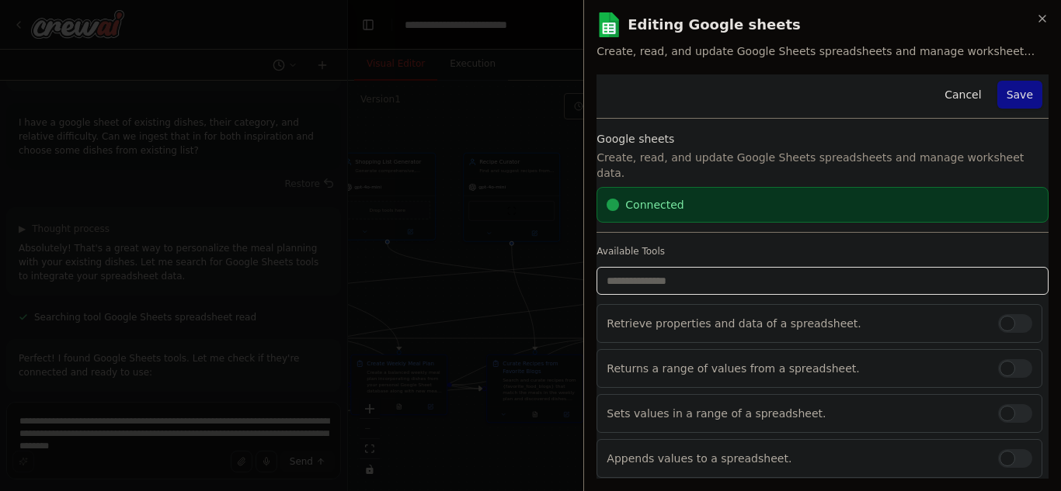
click at [771, 269] on input "text" at bounding box center [822, 281] width 452 height 28
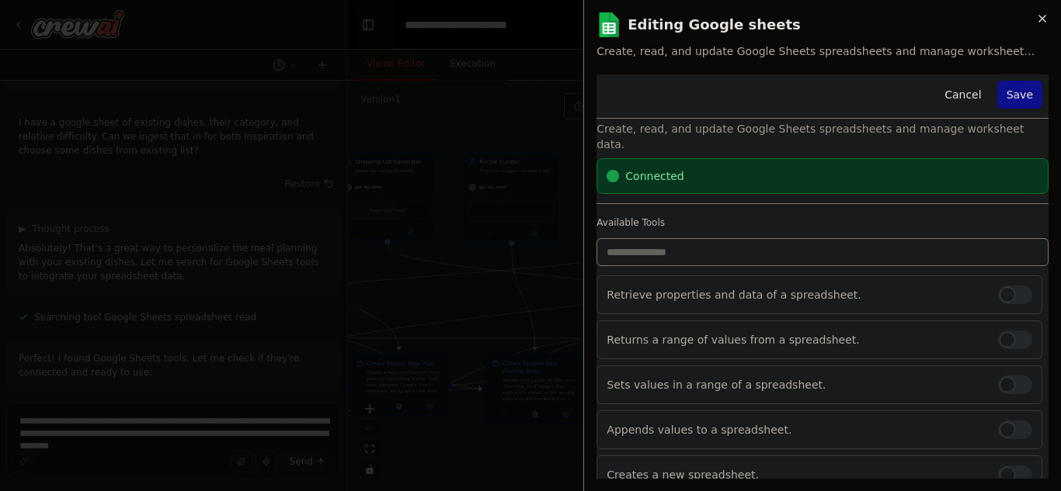
click at [1043, 19] on icon "button" at bounding box center [1042, 18] width 12 height 12
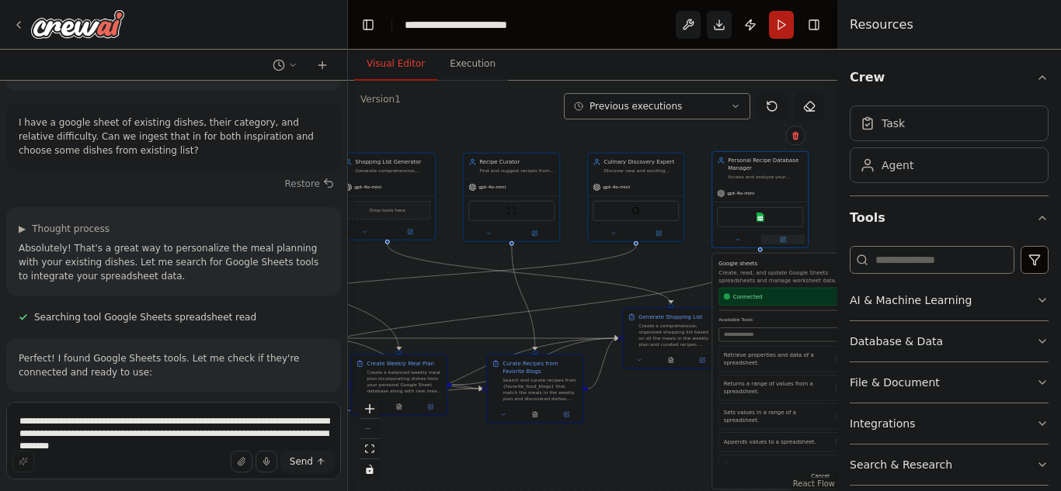
click at [781, 237] on icon at bounding box center [783, 240] width 6 height 6
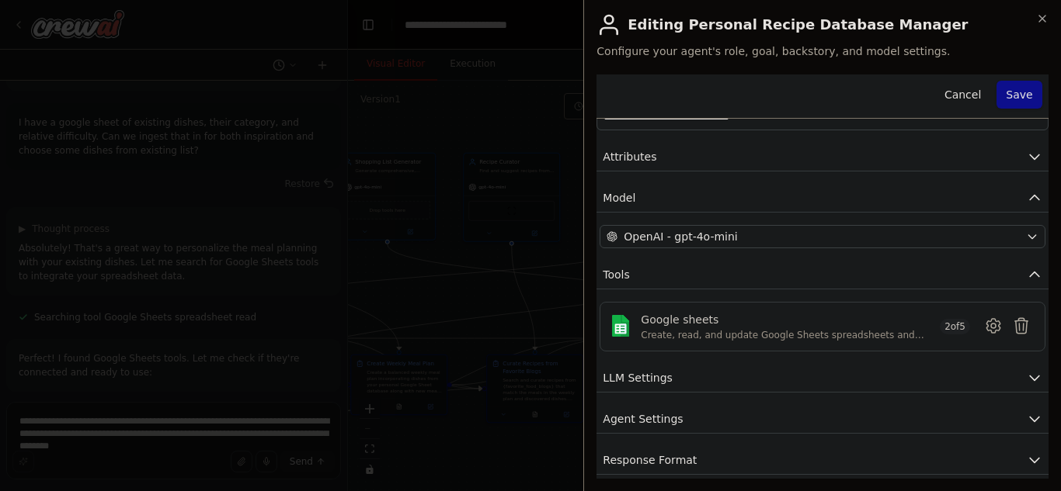
scroll to position [53, 0]
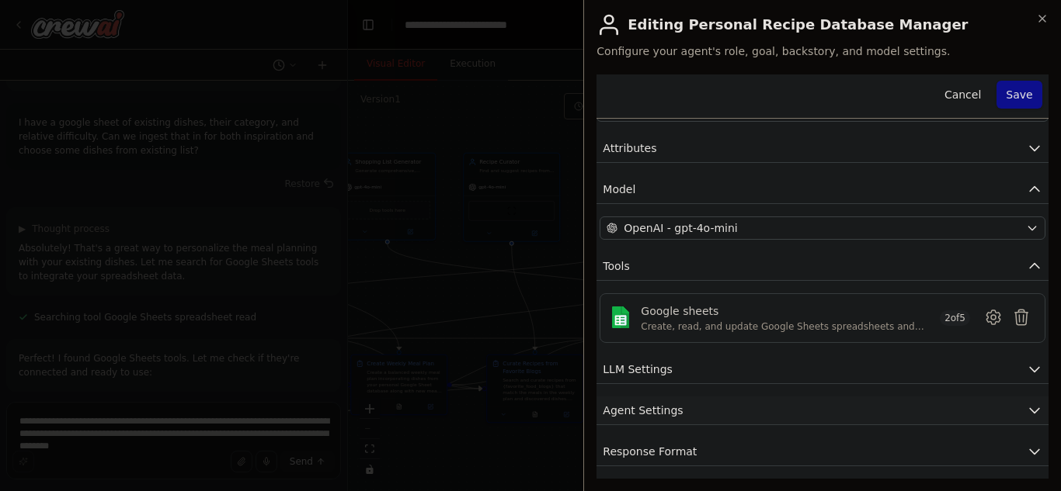
click at [696, 404] on button "Agent Settings" at bounding box center [822, 411] width 452 height 29
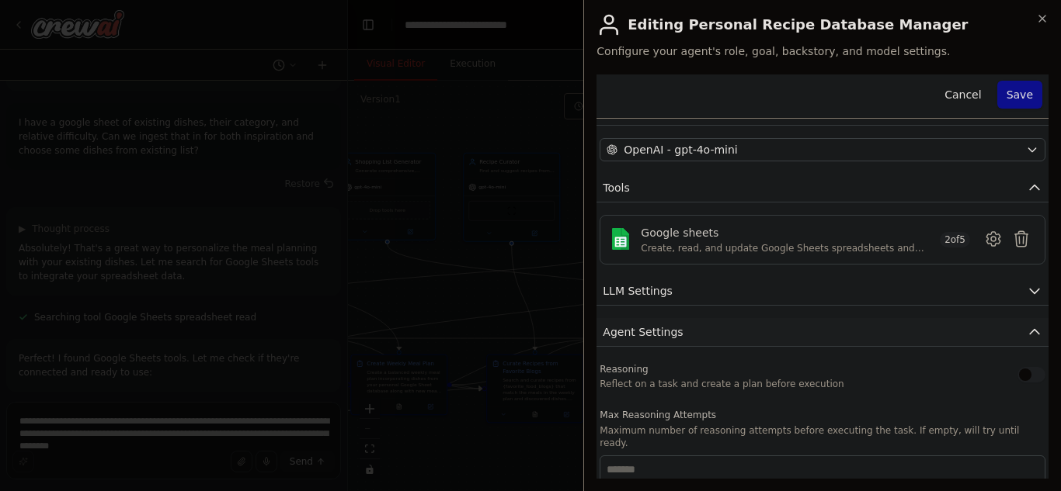
click at [685, 324] on button "Agent Settings" at bounding box center [822, 332] width 452 height 29
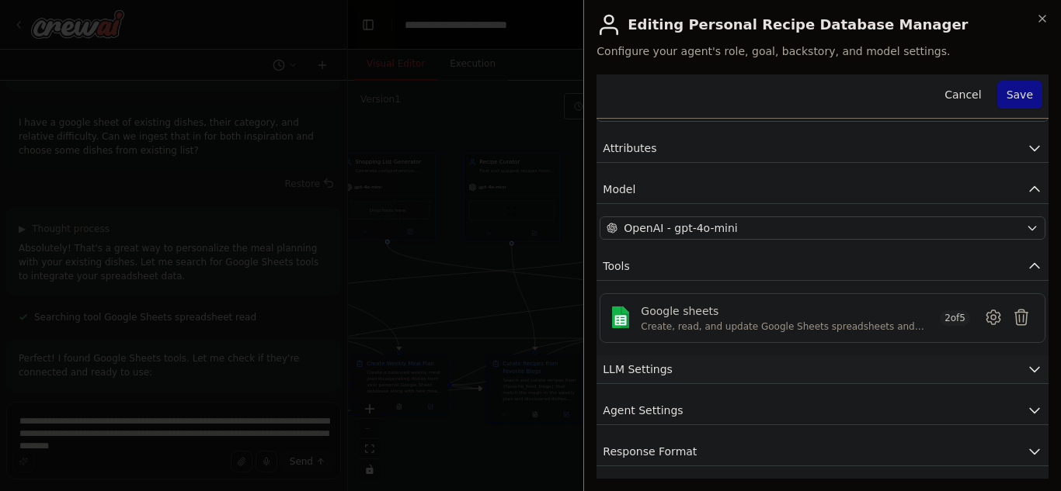
click at [670, 375] on button "LLM Settings" at bounding box center [822, 370] width 452 height 29
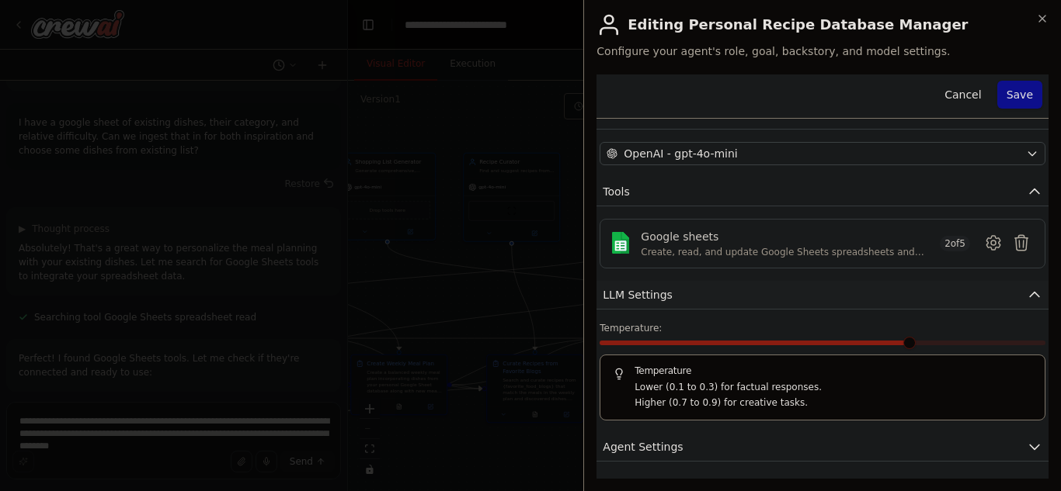
scroll to position [127, 0]
click at [714, 285] on button "LLM Settings" at bounding box center [822, 296] width 452 height 29
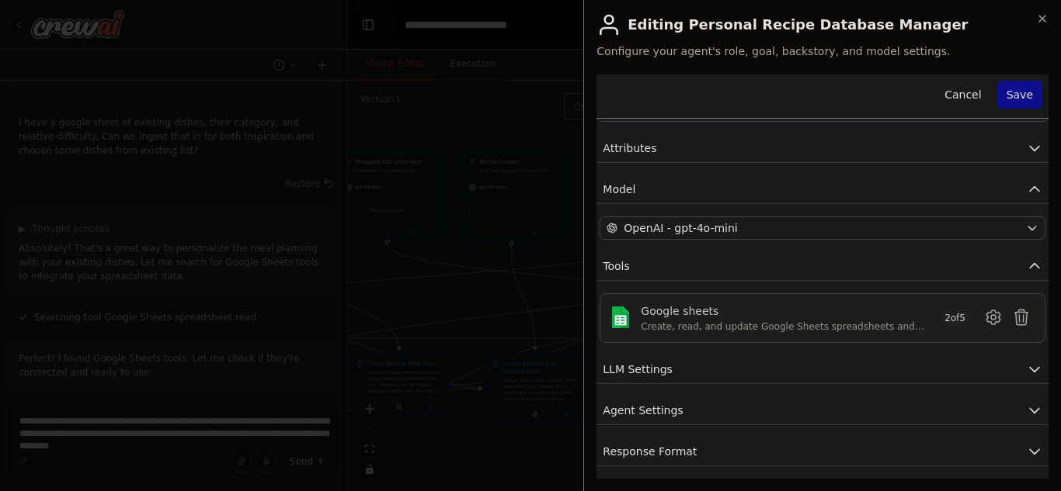
scroll to position [0, 0]
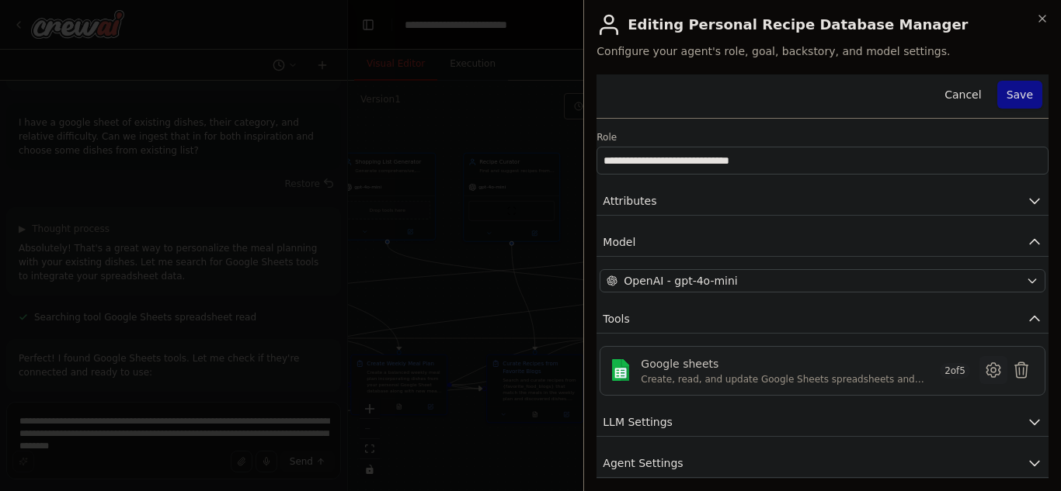
click at [986, 365] on icon at bounding box center [992, 370] width 13 height 14
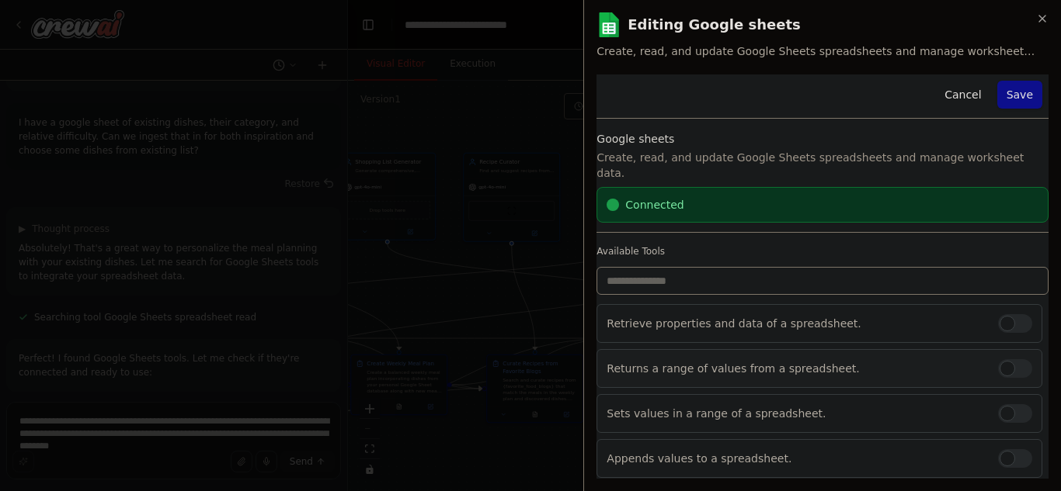
scroll to position [29, 0]
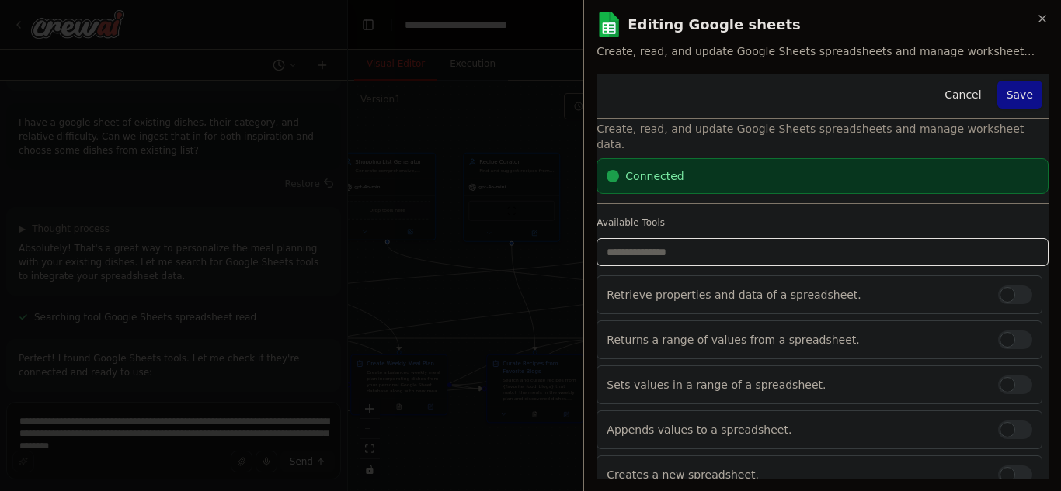
click at [830, 241] on input "text" at bounding box center [822, 252] width 452 height 28
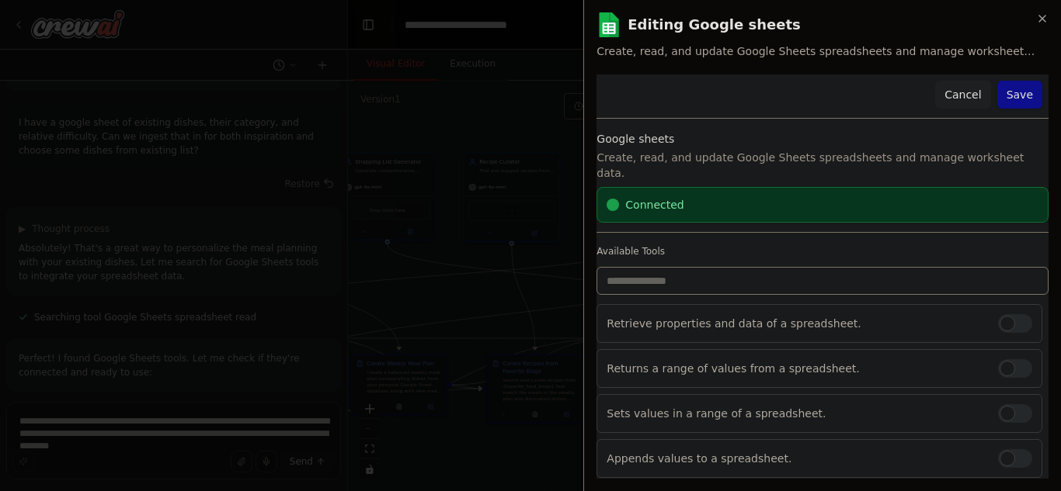
click at [956, 93] on button "Cancel" at bounding box center [962, 95] width 55 height 28
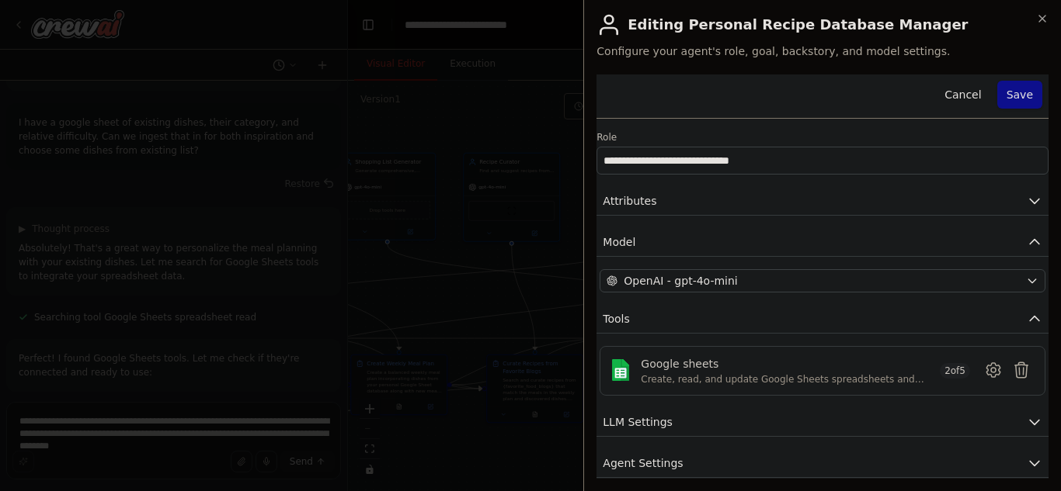
click at [956, 93] on button "Cancel" at bounding box center [962, 95] width 55 height 28
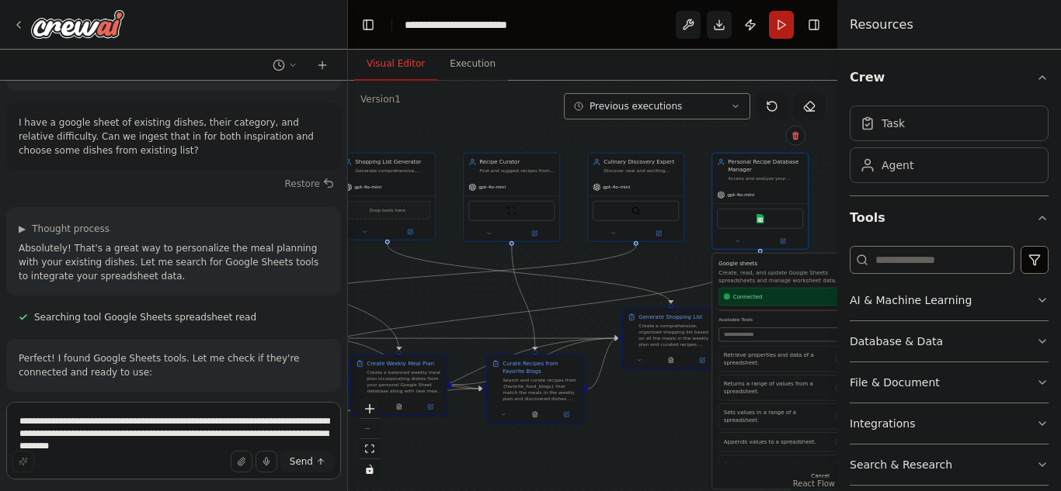
click at [150, 429] on textarea "**********" at bounding box center [173, 441] width 335 height 78
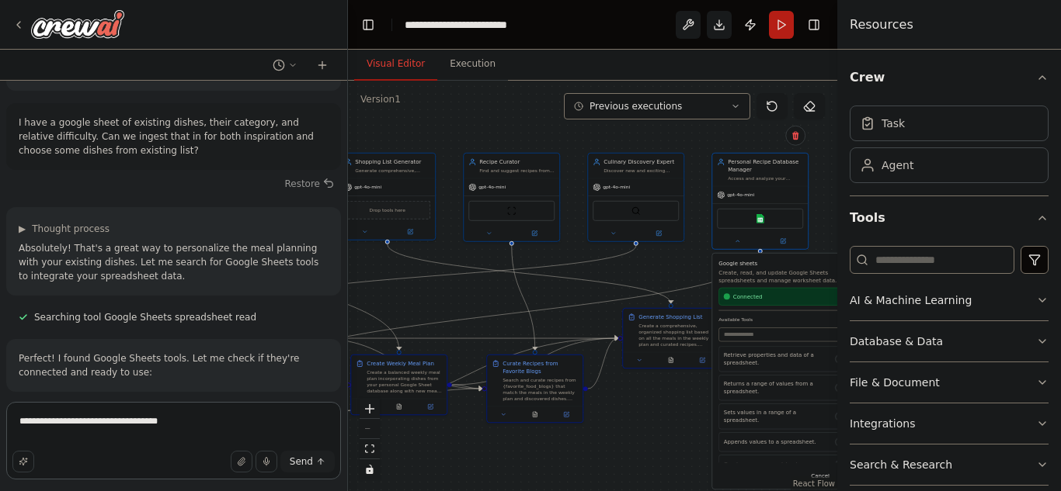
type textarea "**********"
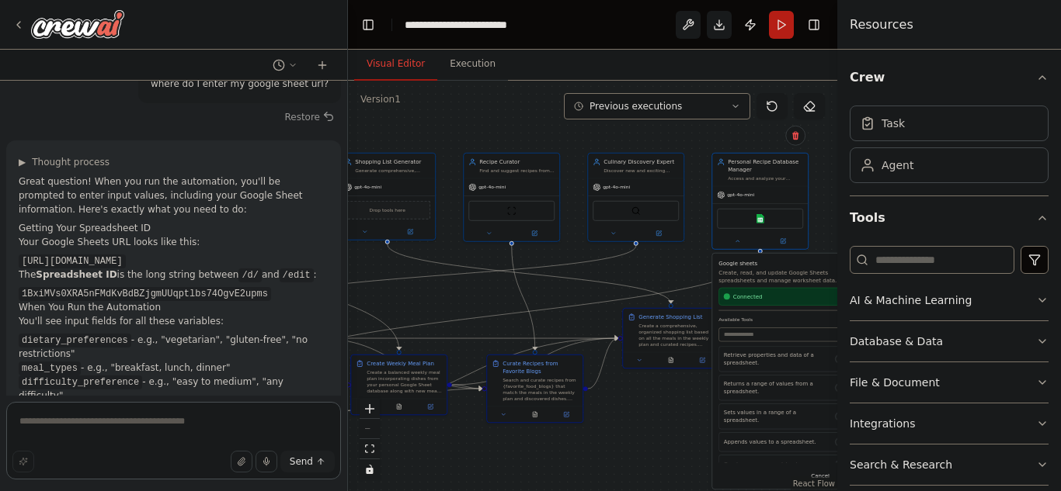
scroll to position [3259, 0]
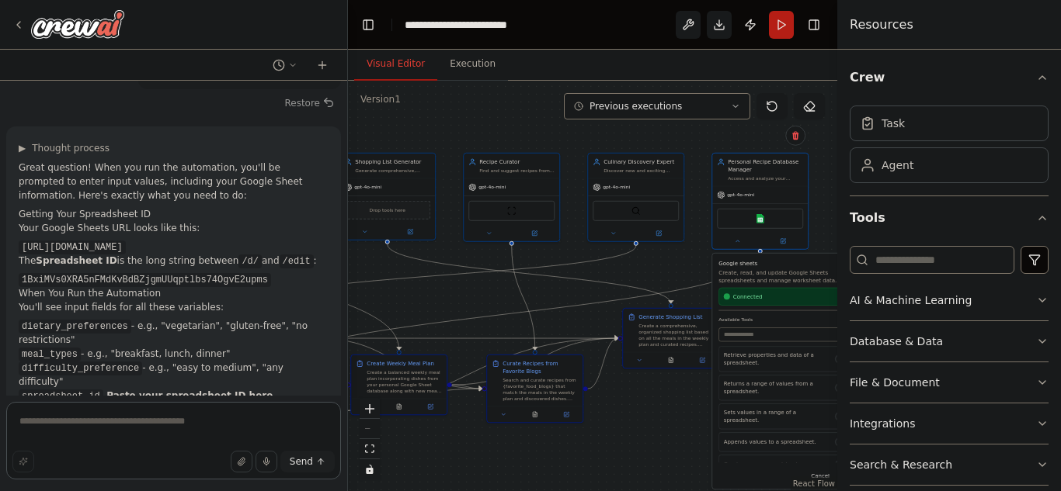
click at [148, 425] on textarea at bounding box center [173, 441] width 335 height 78
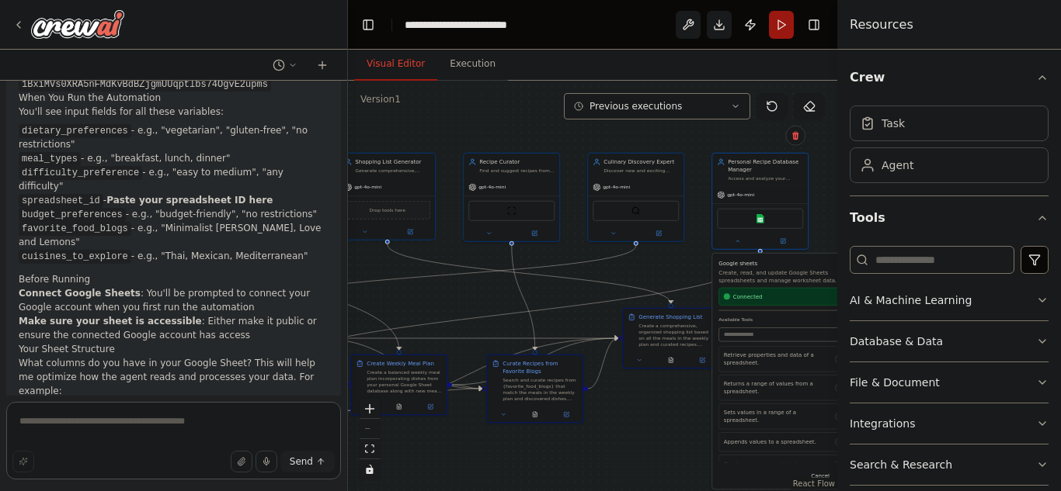
scroll to position [3468, 0]
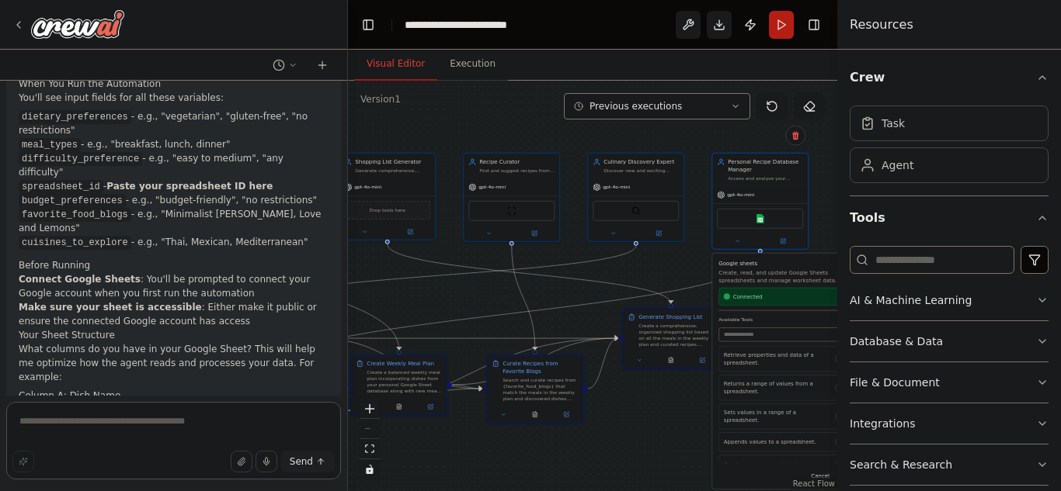
paste textarea "**********"
type textarea "**********"
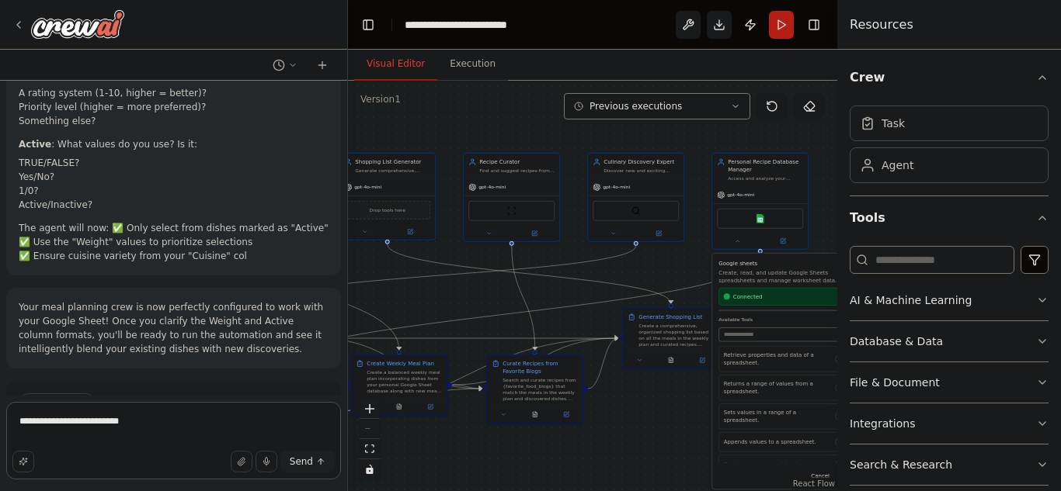
scroll to position [4287, 0]
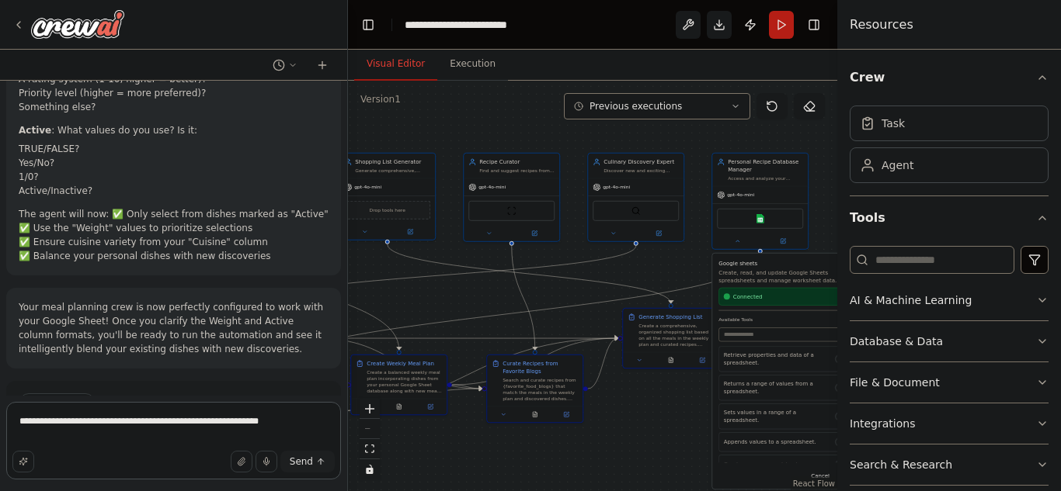
type textarea "**********"
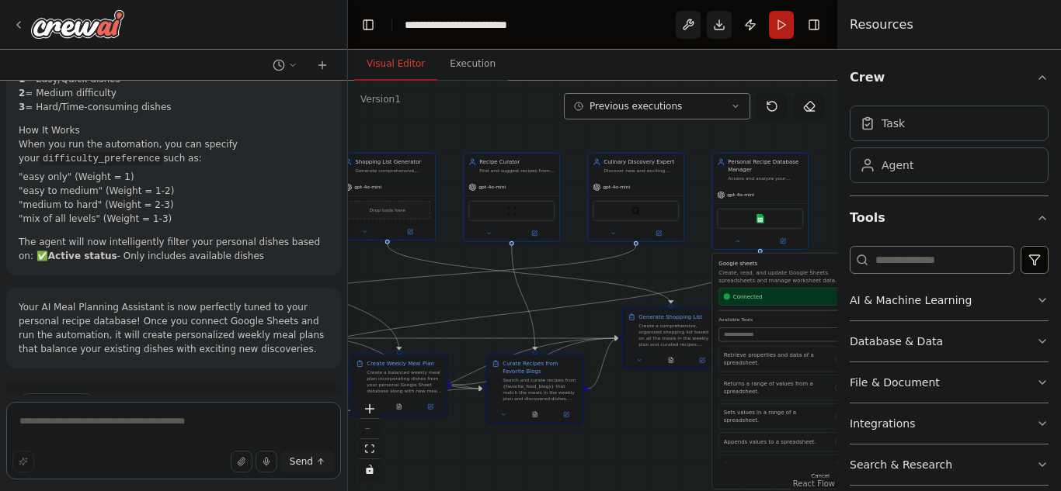
scroll to position [4863, 0]
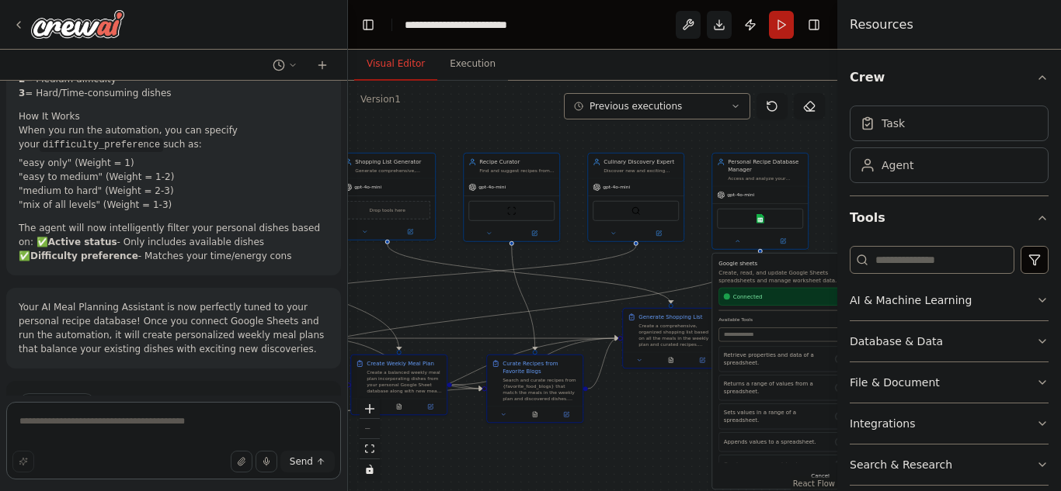
click at [165, 443] on textarea at bounding box center [173, 441] width 335 height 78
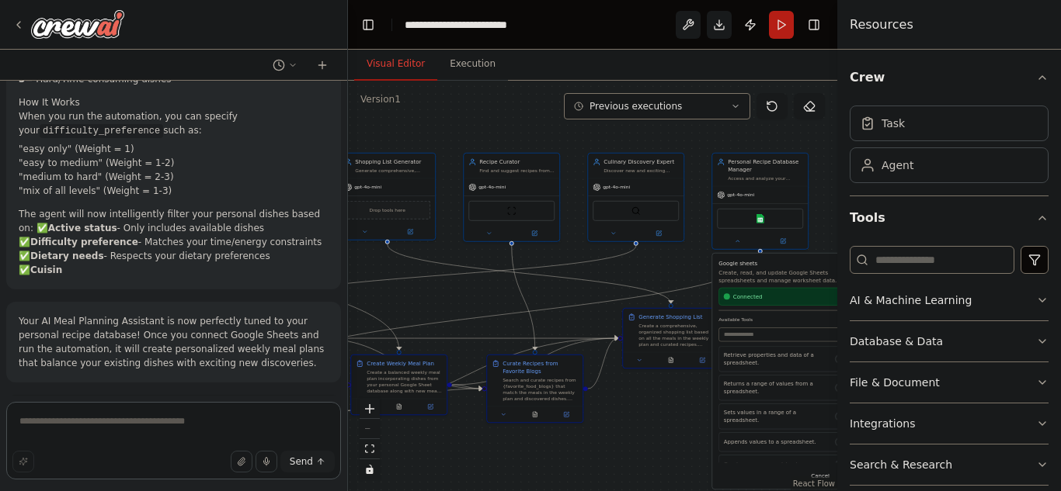
scroll to position [4891, 0]
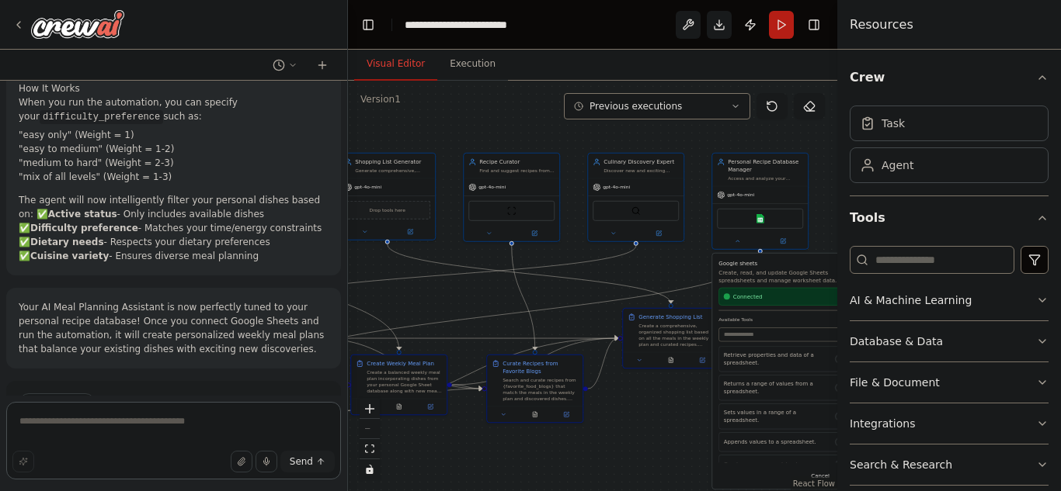
click at [165, 443] on textarea at bounding box center [173, 441] width 335 height 78
type textarea "*"
type textarea "**********"
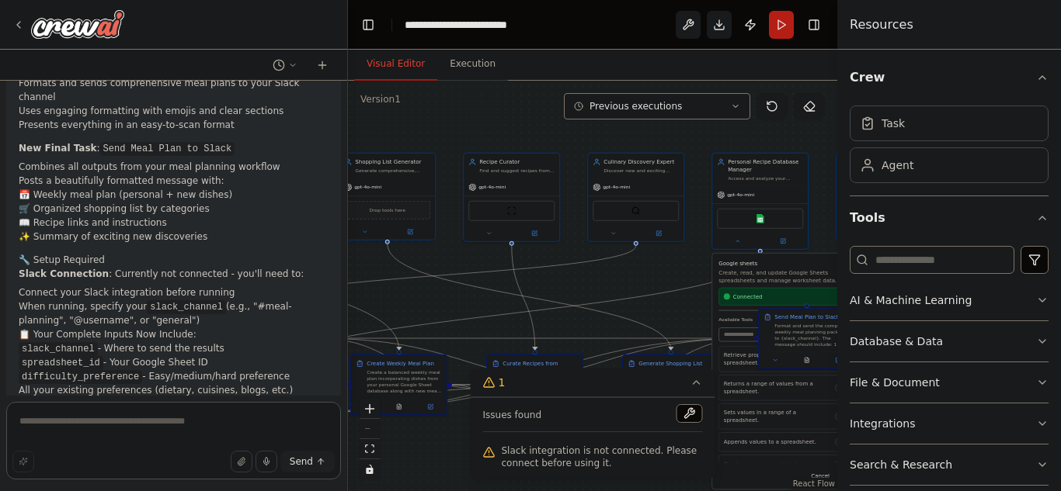
scroll to position [5929, 0]
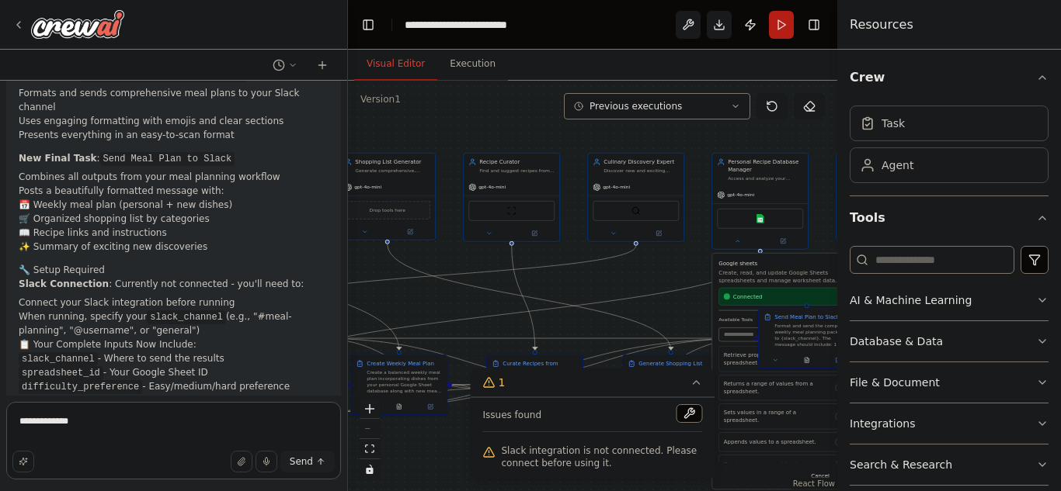
type textarea "**********"
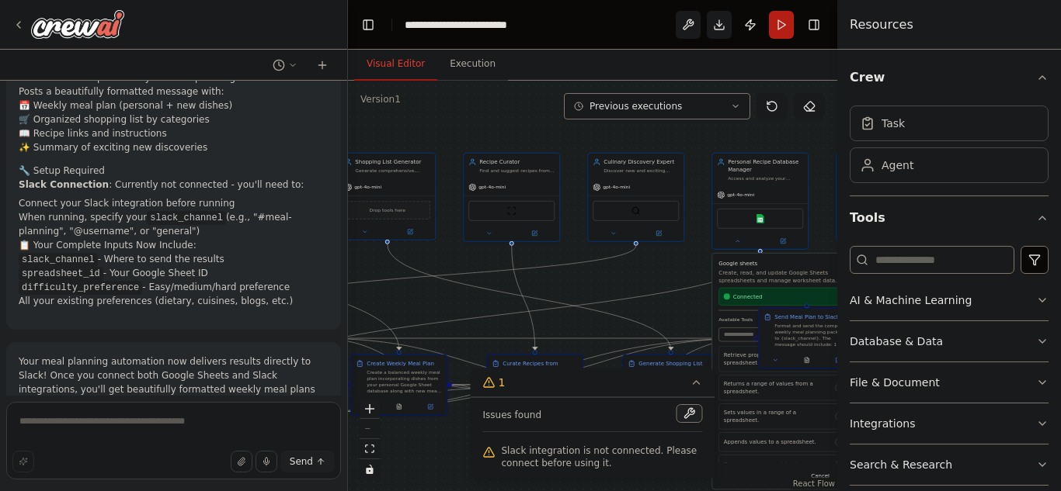
click at [690, 419] on button at bounding box center [689, 414] width 26 height 19
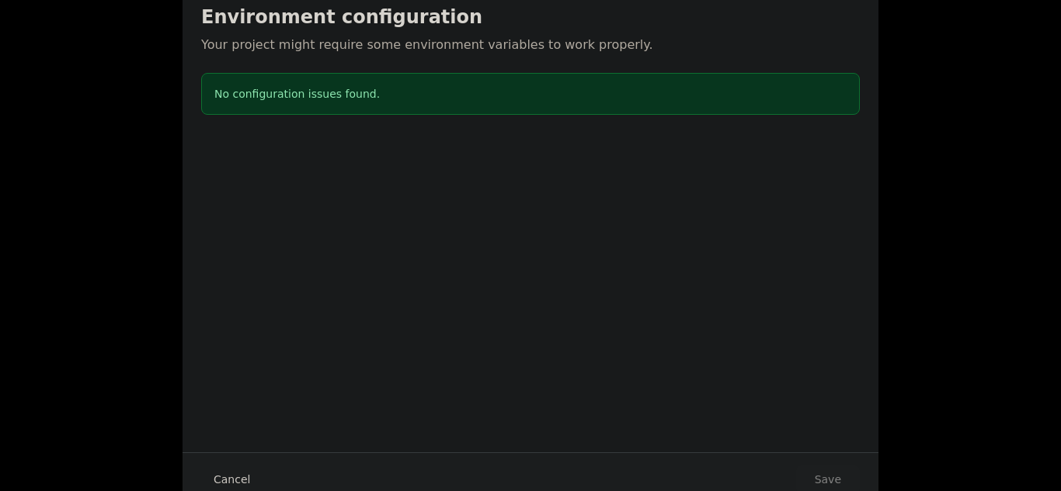
click at [242, 475] on button "Cancel" at bounding box center [231, 480] width 61 height 28
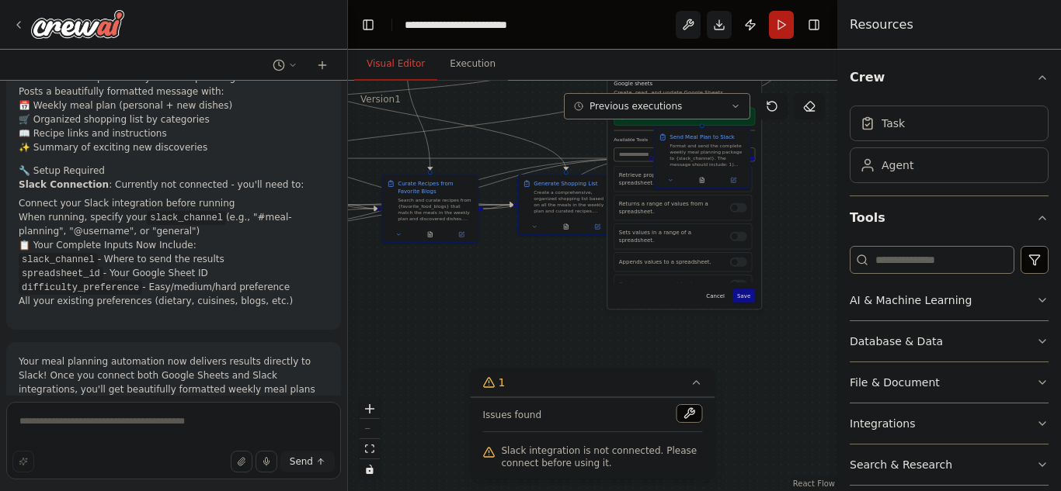
drag, startPoint x: 425, startPoint y: 458, endPoint x: 321, endPoint y: 278, distance: 208.4
click at [321, 278] on div "Develop a crew that creates weekly meal plans based on your dietary preferences…" at bounding box center [530, 245] width 1061 height 491
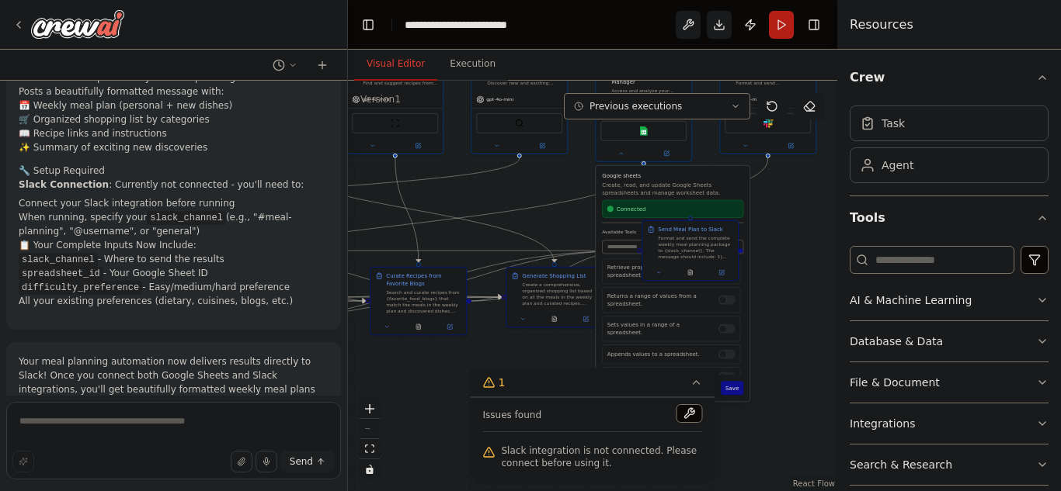
drag, startPoint x: 757, startPoint y: 329, endPoint x: 745, endPoint y: 422, distance: 93.1
click at [745, 422] on div ".deletable-edge-delete-btn { width: 20px; height: 20px; border: 0px solid #ffff…" at bounding box center [592, 286] width 489 height 411
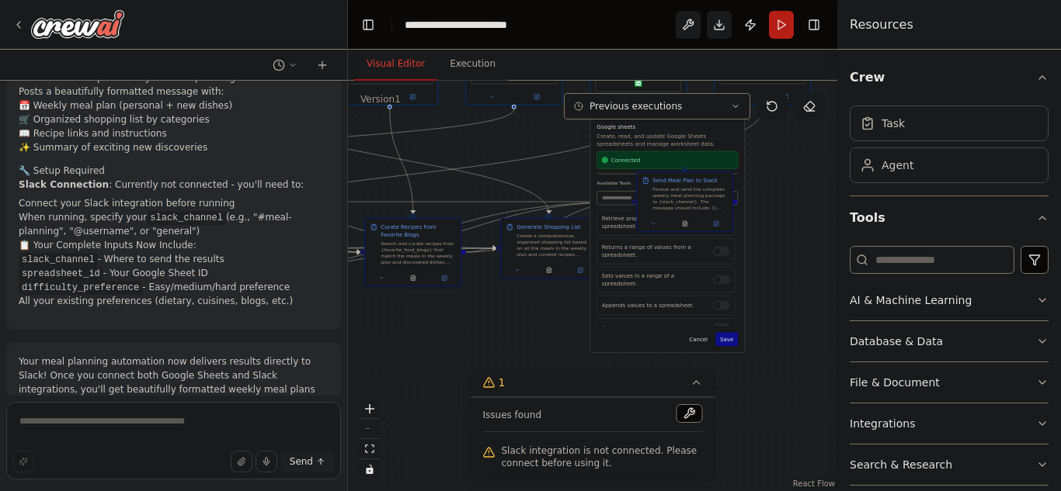
drag, startPoint x: 788, startPoint y: 380, endPoint x: 783, endPoint y: 331, distance: 49.2
click at [783, 331] on div ".deletable-edge-delete-btn { width: 20px; height: 20px; border: 0px solid #ffff…" at bounding box center [592, 286] width 489 height 411
click at [697, 339] on button "Cancel" at bounding box center [698, 339] width 28 height 14
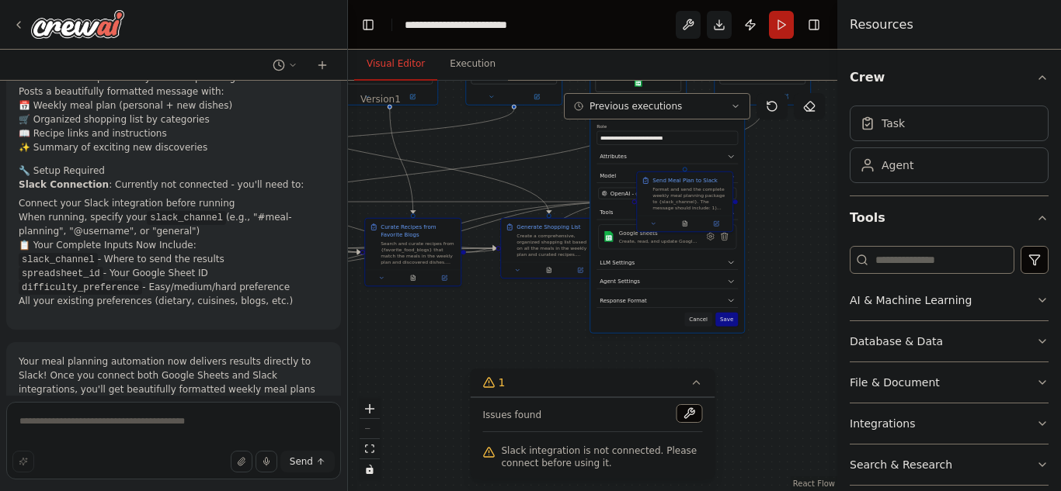
click at [704, 322] on button "Cancel" at bounding box center [698, 320] width 28 height 14
click at [718, 222] on icon at bounding box center [716, 222] width 5 height 5
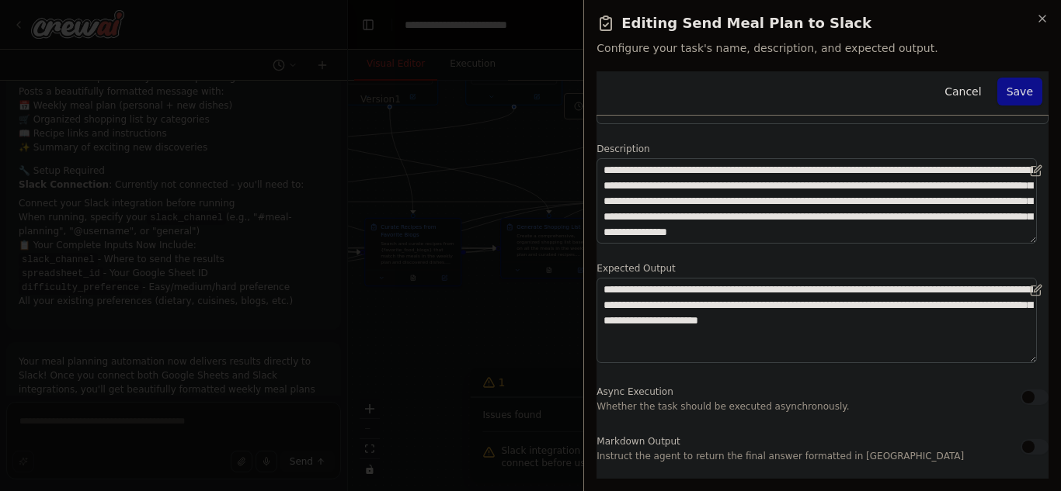
scroll to position [0, 0]
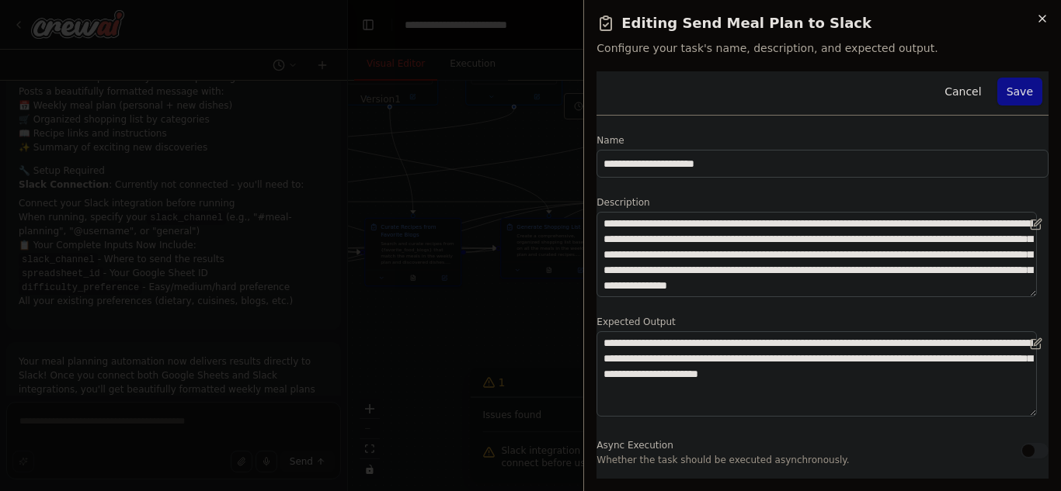
click at [1040, 15] on icon "button" at bounding box center [1042, 18] width 12 height 12
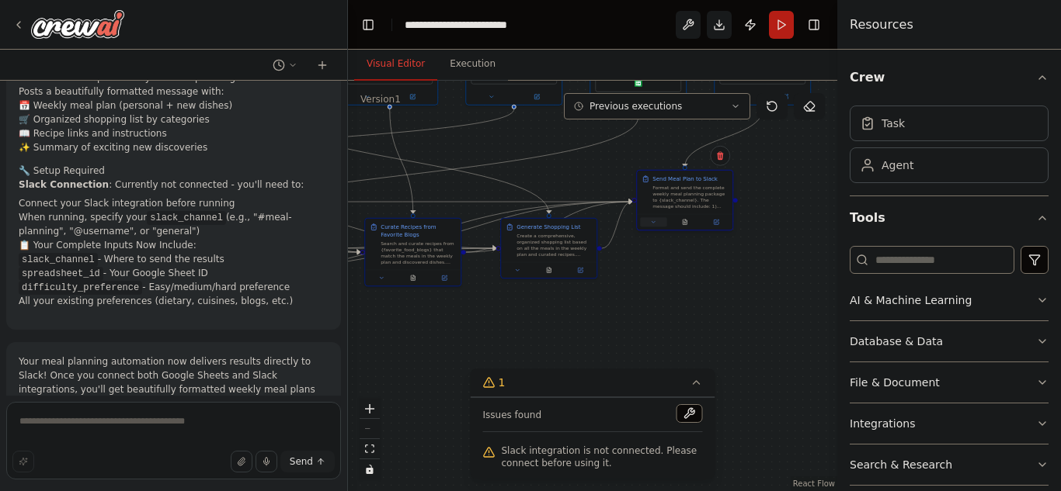
click at [655, 223] on icon at bounding box center [653, 222] width 6 height 6
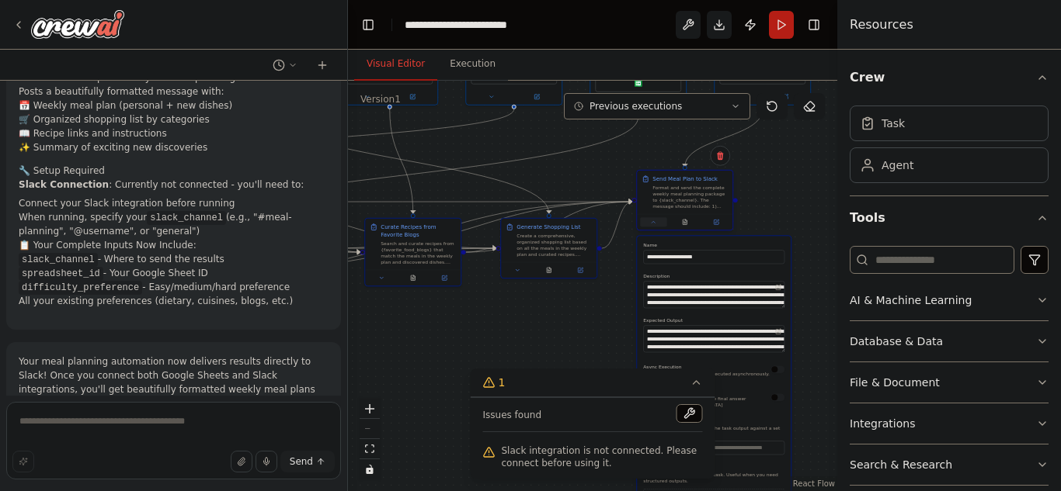
click at [655, 223] on icon at bounding box center [652, 222] width 3 height 2
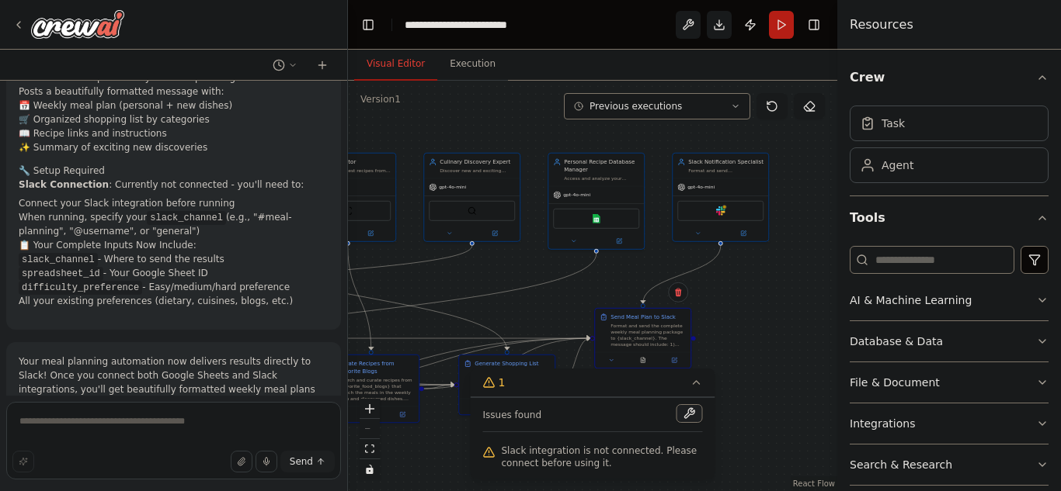
drag, startPoint x: 735, startPoint y: 283, endPoint x: 693, endPoint y: 419, distance: 142.9
click at [693, 419] on div "Version 1 Previous executions Show Tools Hide Agents .deletable-edge-delete-btn…" at bounding box center [592, 286] width 489 height 411
click at [727, 210] on div "Slack" at bounding box center [720, 210] width 86 height 20
click at [748, 236] on button at bounding box center [743, 231] width 44 height 9
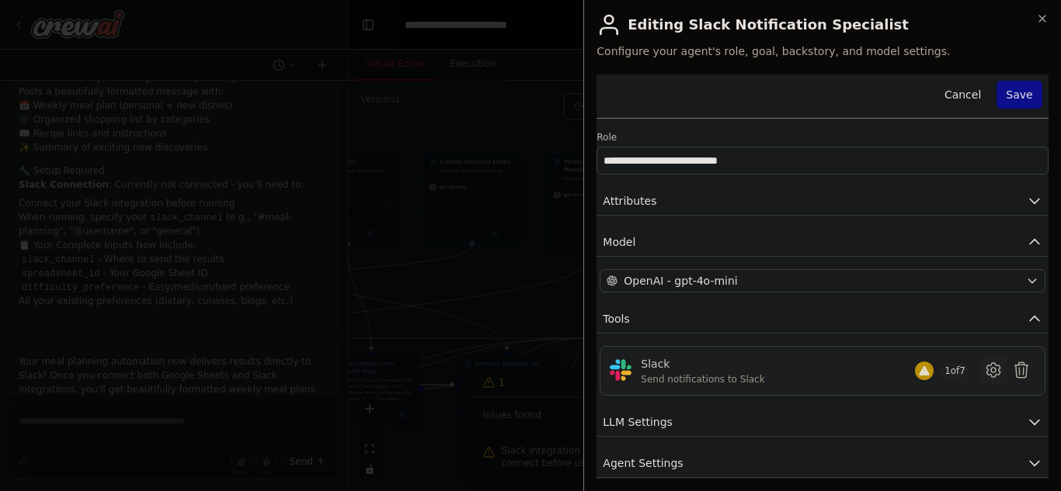
click at [986, 366] on icon at bounding box center [992, 370] width 13 height 14
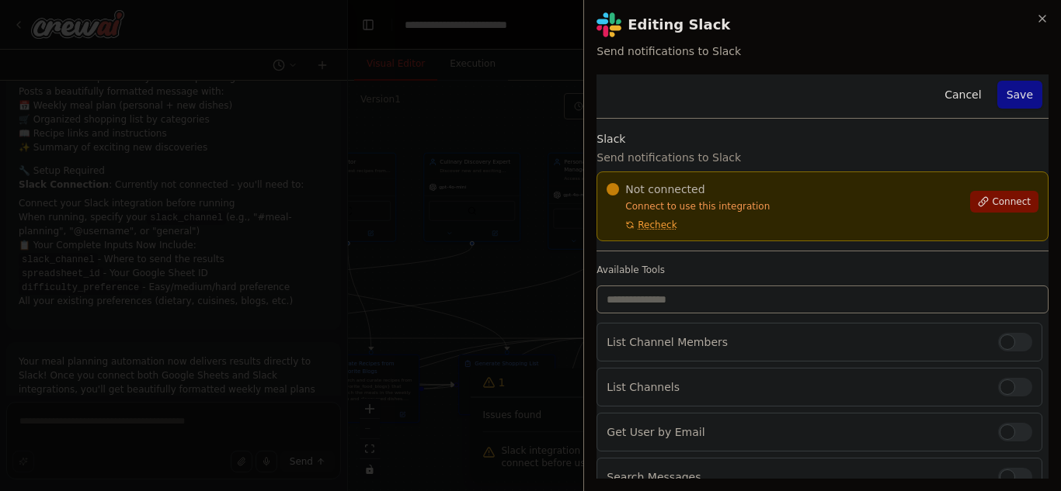
click at [991, 203] on span "Connect" at bounding box center [1010, 202] width 39 height 12
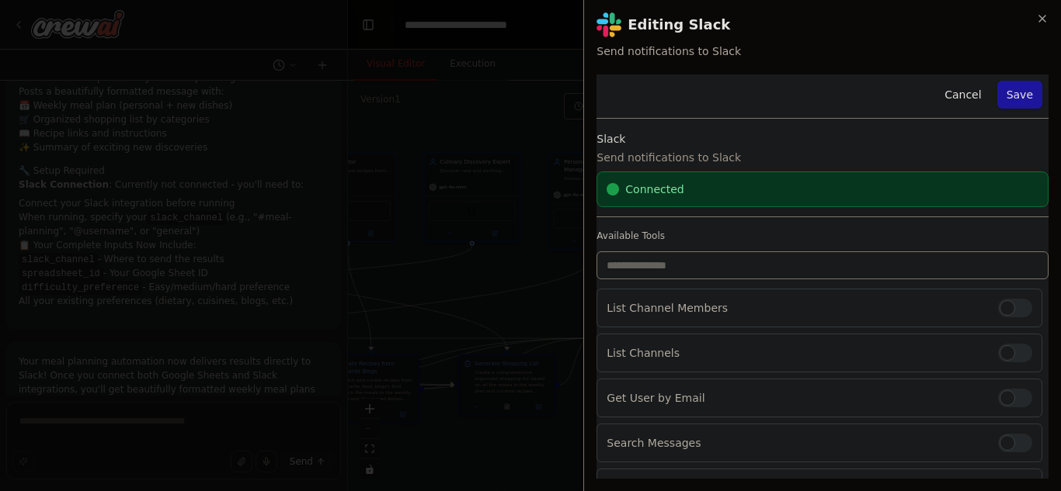
click at [1021, 93] on button "Save" at bounding box center [1019, 95] width 45 height 28
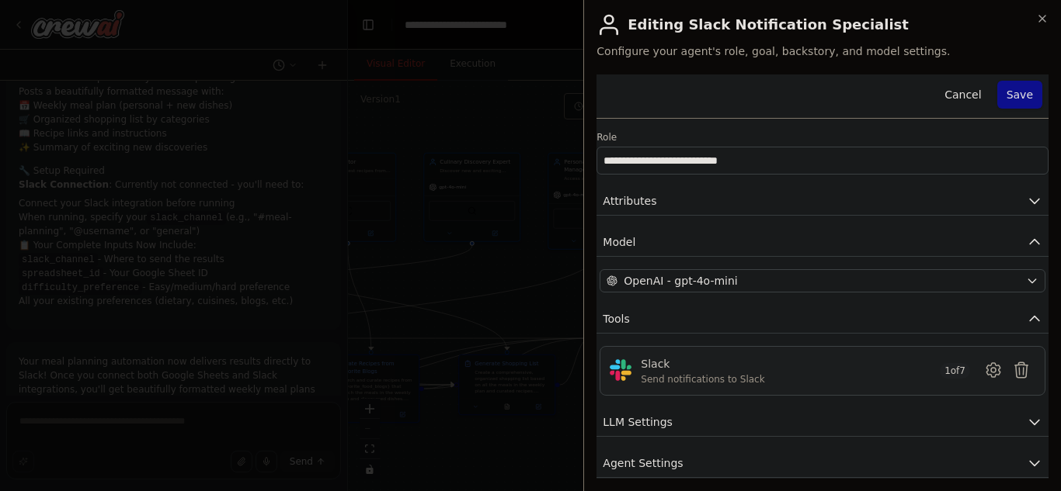
scroll to position [53, 0]
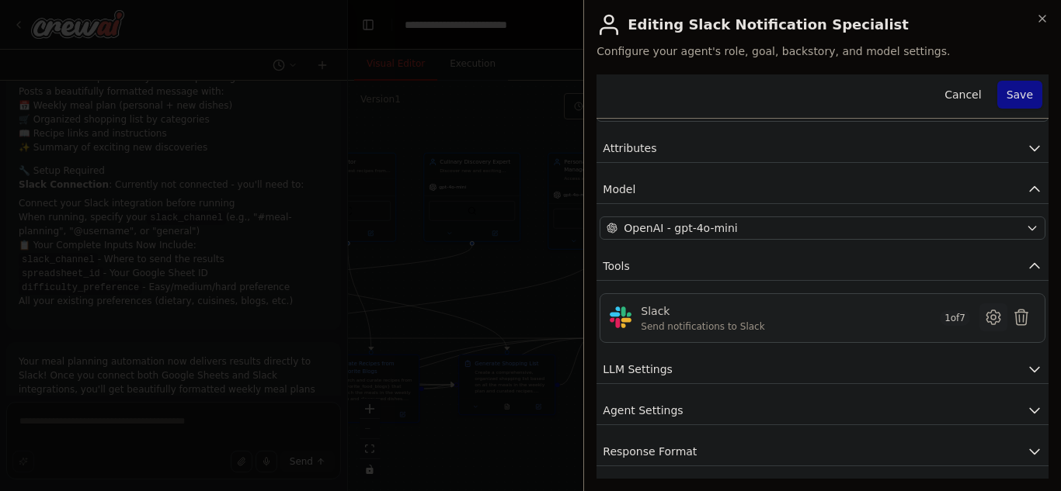
click at [984, 311] on icon at bounding box center [993, 317] width 19 height 19
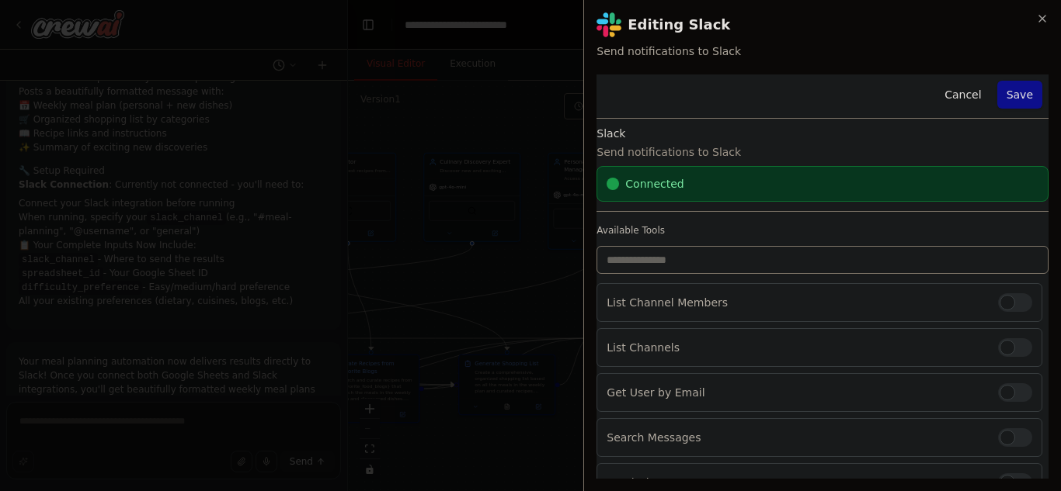
scroll to position [0, 0]
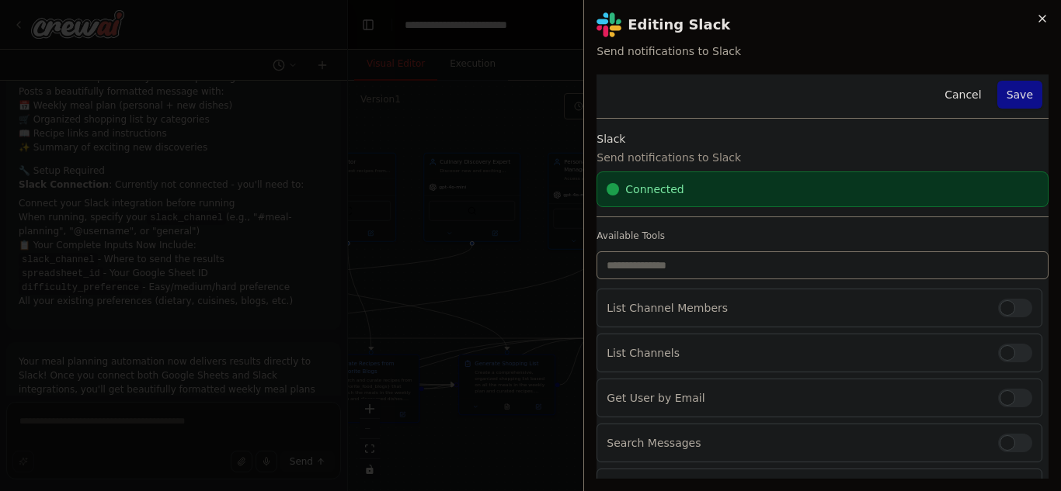
click at [1037, 21] on icon "button" at bounding box center [1042, 18] width 12 height 12
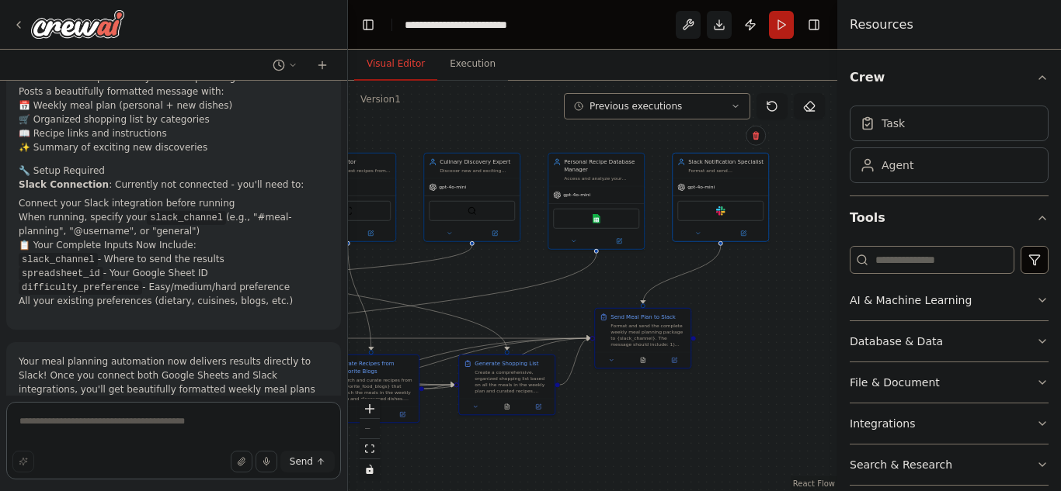
click at [178, 439] on textarea at bounding box center [173, 441] width 335 height 78
type textarea "**********"
click at [164, 425] on textarea "**********" at bounding box center [173, 441] width 335 height 78
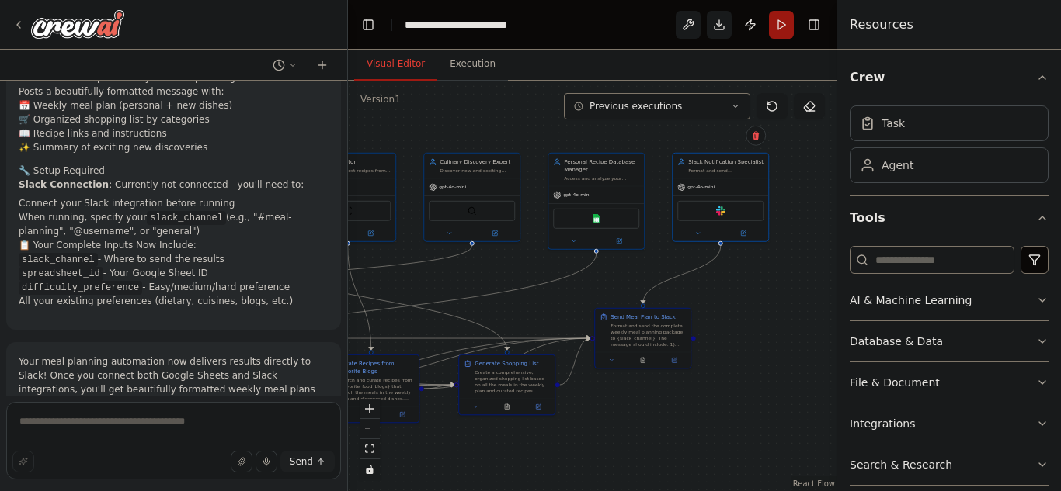
click at [784, 23] on button "Run" at bounding box center [781, 25] width 25 height 28
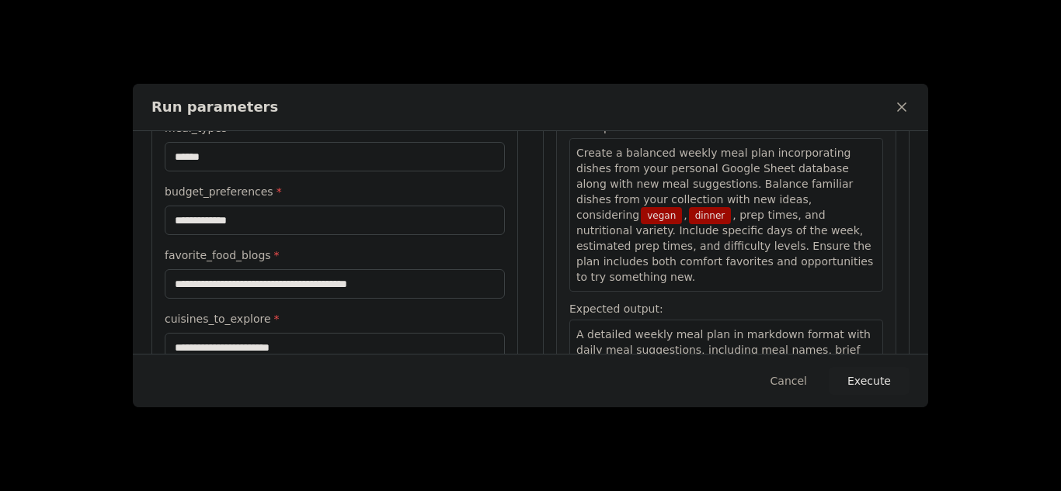
scroll to position [134, 0]
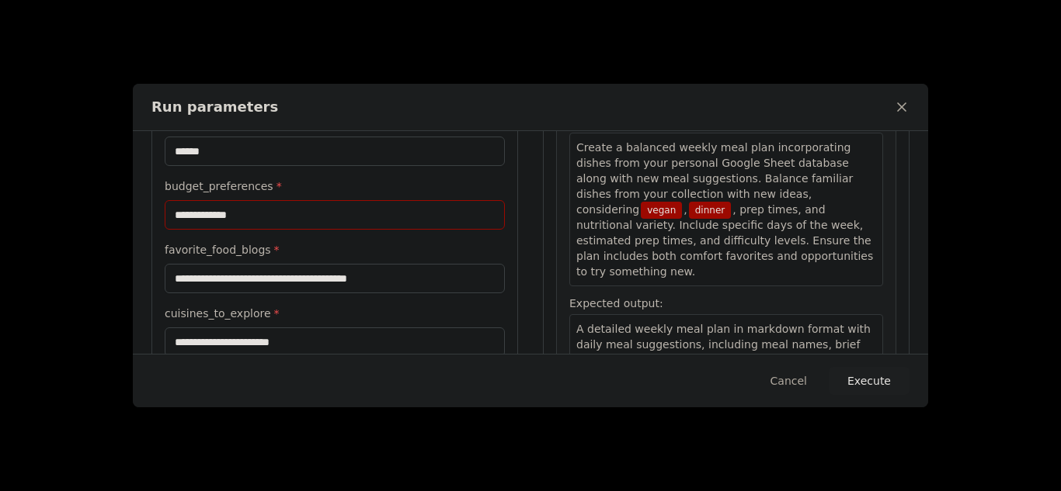
click at [281, 213] on input "**********" at bounding box center [335, 215] width 340 height 30
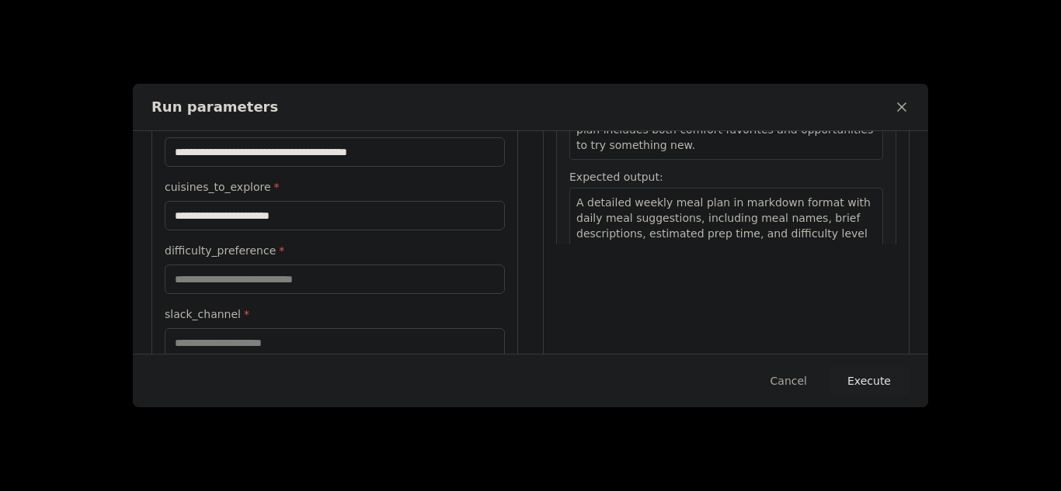
scroll to position [261, 0]
type input "**********"
click at [355, 218] on input "**********" at bounding box center [335, 215] width 340 height 30
type input "**********"
click at [262, 287] on input "difficulty_preference *" at bounding box center [335, 279] width 340 height 30
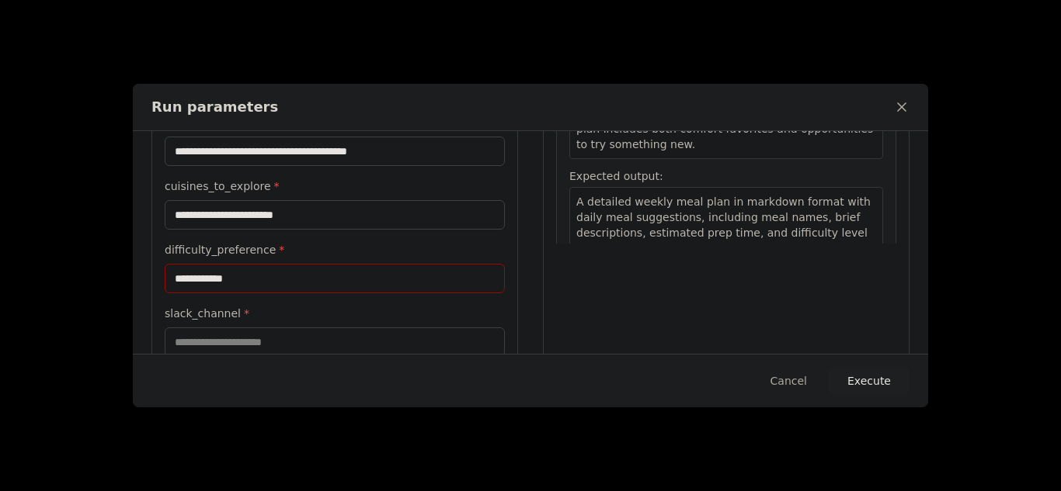
type input "**********"
click at [293, 336] on input "slack_channel *" at bounding box center [335, 343] width 340 height 30
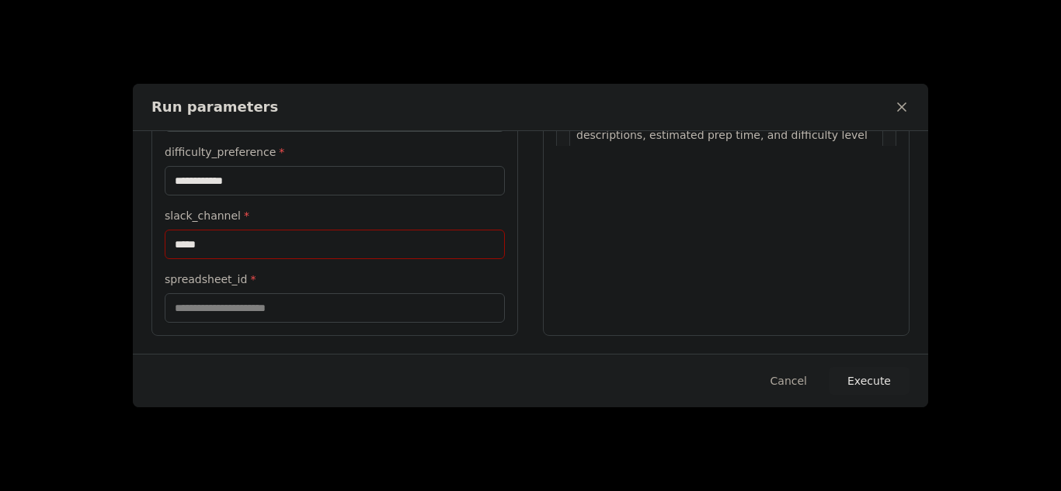
type input "*****"
click at [266, 310] on input "spreadsheet_id *" at bounding box center [335, 308] width 340 height 30
paste input "**********"
type input "**********"
click at [243, 183] on input "**********" at bounding box center [335, 181] width 340 height 30
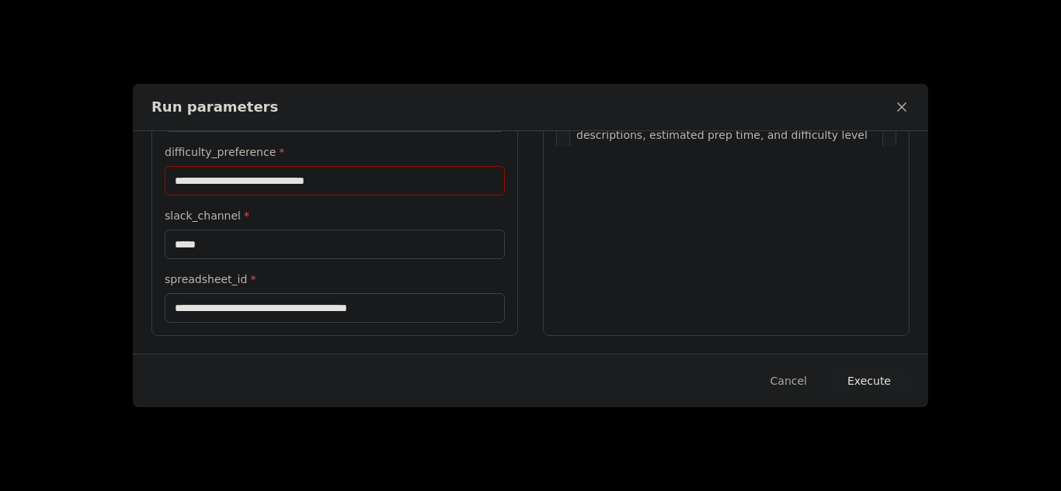
type input "**********"
click at [860, 378] on button "Execute" at bounding box center [868, 381] width 81 height 28
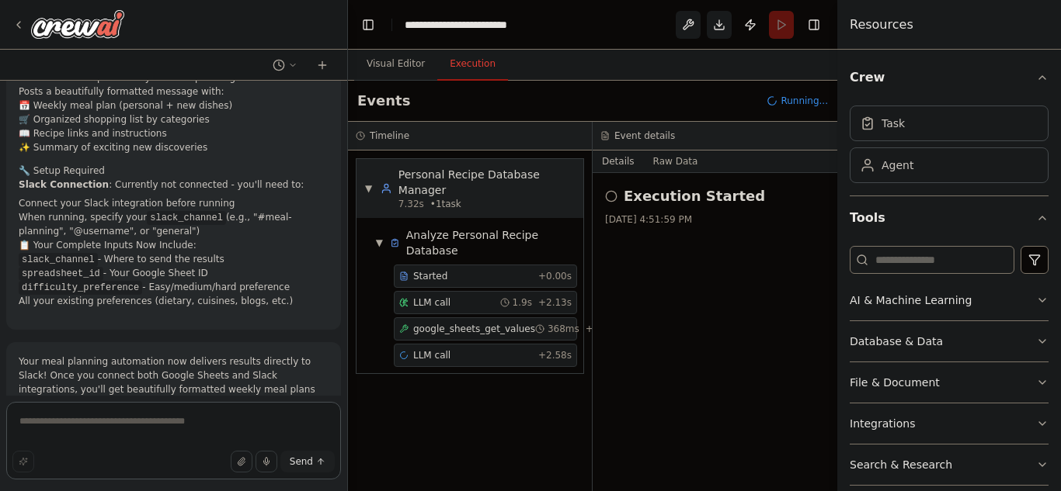
click at [252, 418] on textarea at bounding box center [173, 441] width 335 height 78
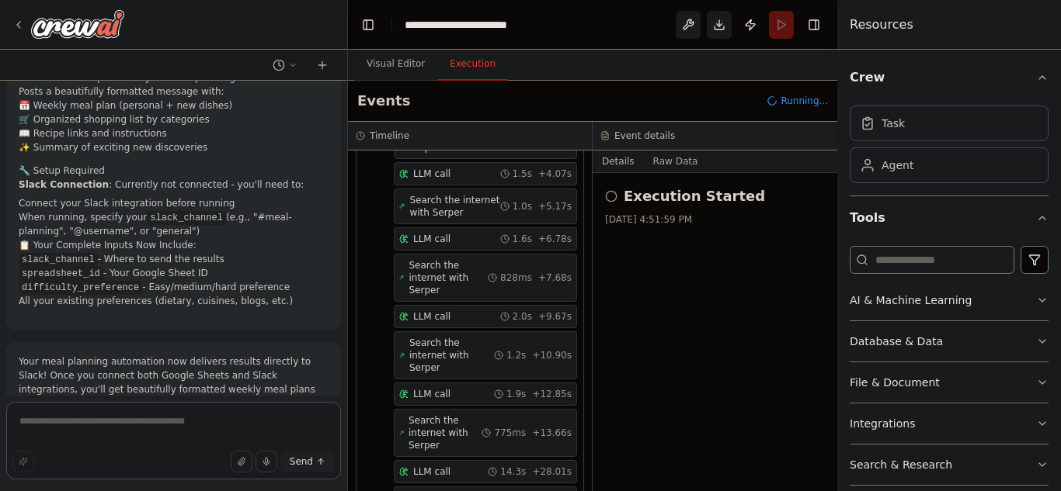
scroll to position [458, 0]
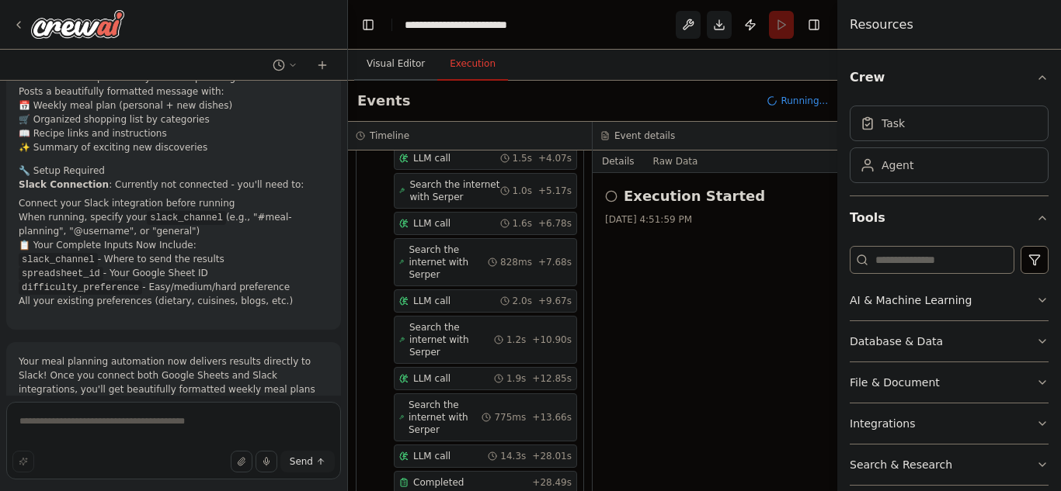
click at [398, 61] on button "Visual Editor" at bounding box center [395, 64] width 83 height 33
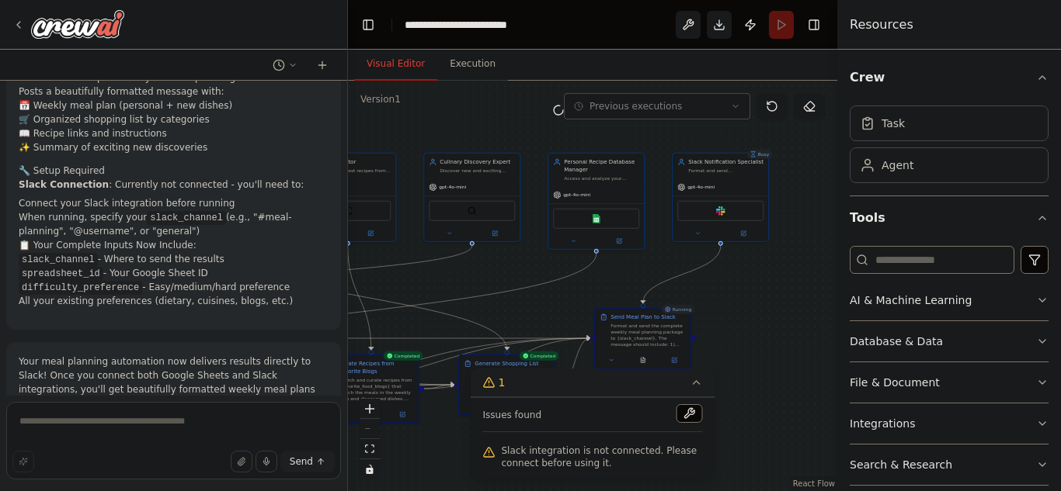
click at [692, 385] on icon at bounding box center [696, 383] width 12 height 12
click at [612, 416] on div ".deletable-edge-delete-btn { width: 20px; height: 20px; border: 0px solid #ffff…" at bounding box center [592, 286] width 489 height 411
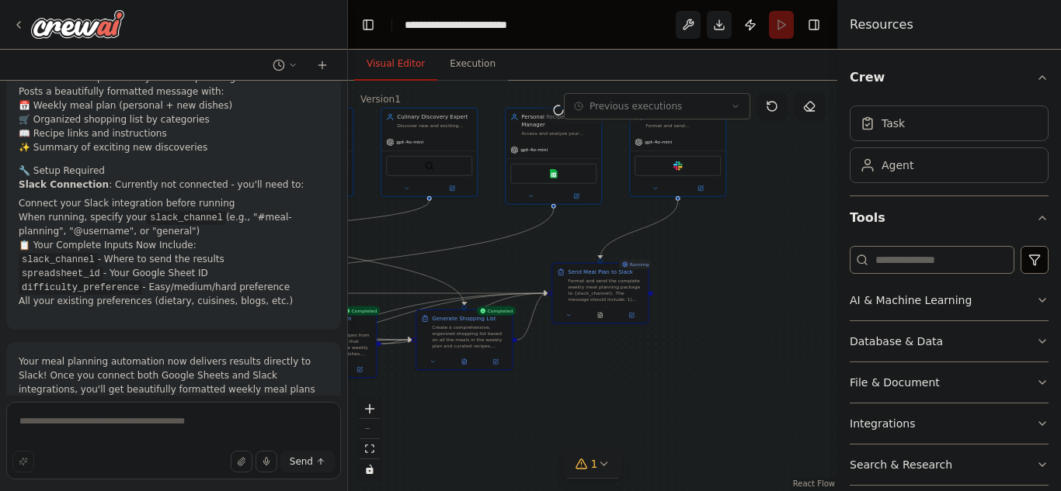
drag, startPoint x: 612, startPoint y: 416, endPoint x: 569, endPoint y: 371, distance: 62.1
click at [569, 371] on div ".deletable-edge-delete-btn { width: 20px; height: 20px; border: 0px solid #ffff…" at bounding box center [592, 286] width 489 height 411
click at [606, 290] on div "Format and send the complete weekly meal planning package to {slack_channel}. T…" at bounding box center [605, 288] width 75 height 25
click at [668, 364] on div ".deletable-edge-delete-btn { width: 20px; height: 20px; border: 0px solid #ffff…" at bounding box center [592, 286] width 489 height 411
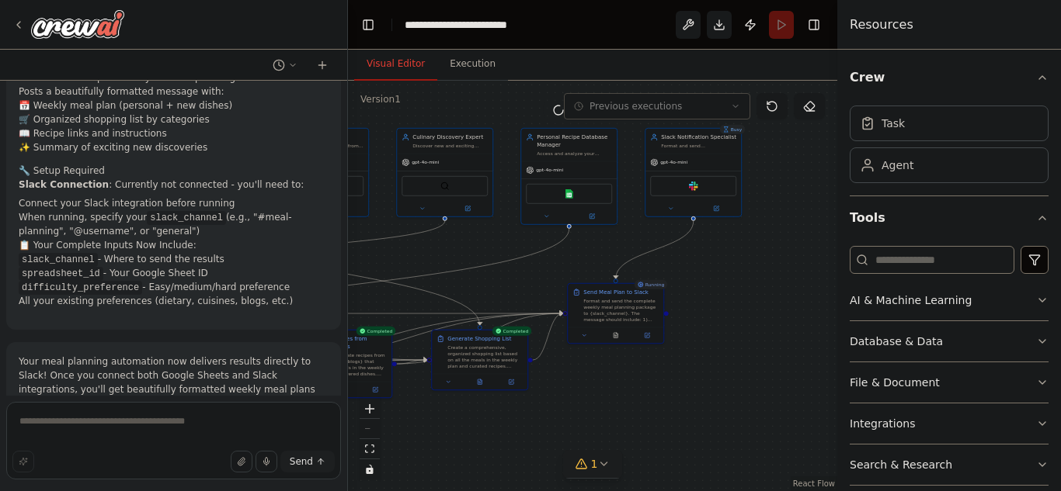
drag, startPoint x: 687, startPoint y: 271, endPoint x: 703, endPoint y: 291, distance: 25.5
click at [703, 291] on div ".deletable-edge-delete-btn { width: 20px; height: 20px; border: 0px solid #ffff…" at bounding box center [592, 286] width 489 height 411
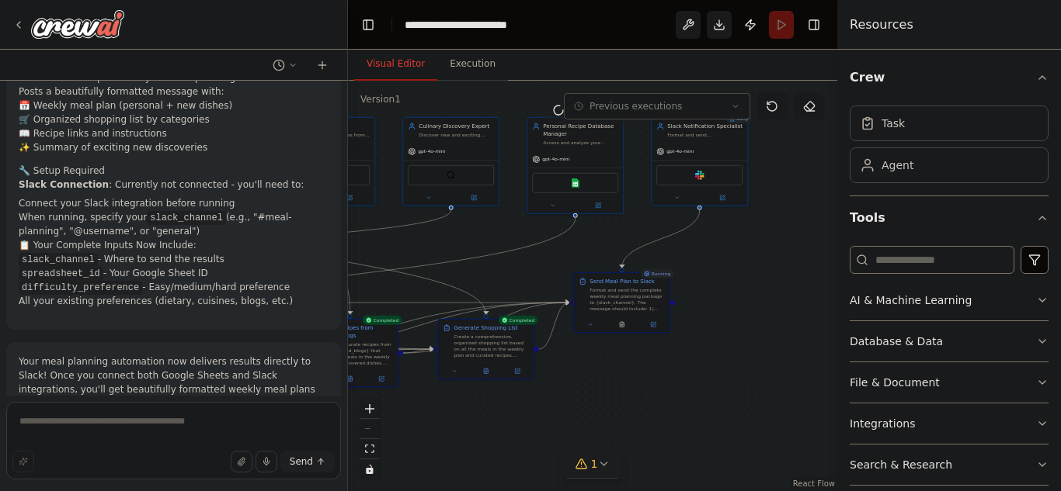
drag, startPoint x: 715, startPoint y: 343, endPoint x: 721, endPoint y: 332, distance: 12.5
click at [721, 332] on div ".deletable-edge-delete-btn { width: 20px; height: 20px; border: 0px solid #ffff…" at bounding box center [592, 286] width 489 height 411
click at [633, 289] on div "Format and send the complete weekly meal planning package to {slack_channel}. T…" at bounding box center [626, 298] width 75 height 25
click at [474, 70] on button "Execution" at bounding box center [472, 64] width 71 height 33
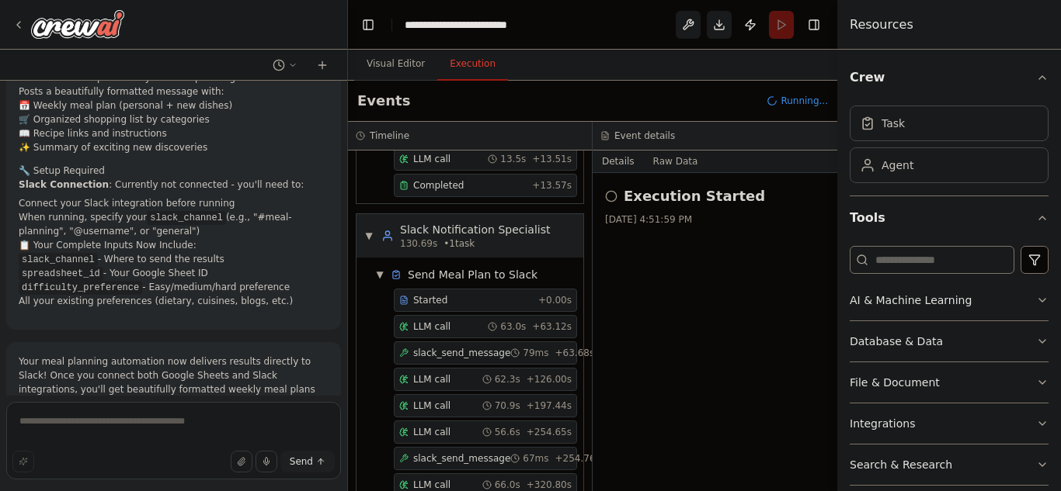
scroll to position [1846, 0]
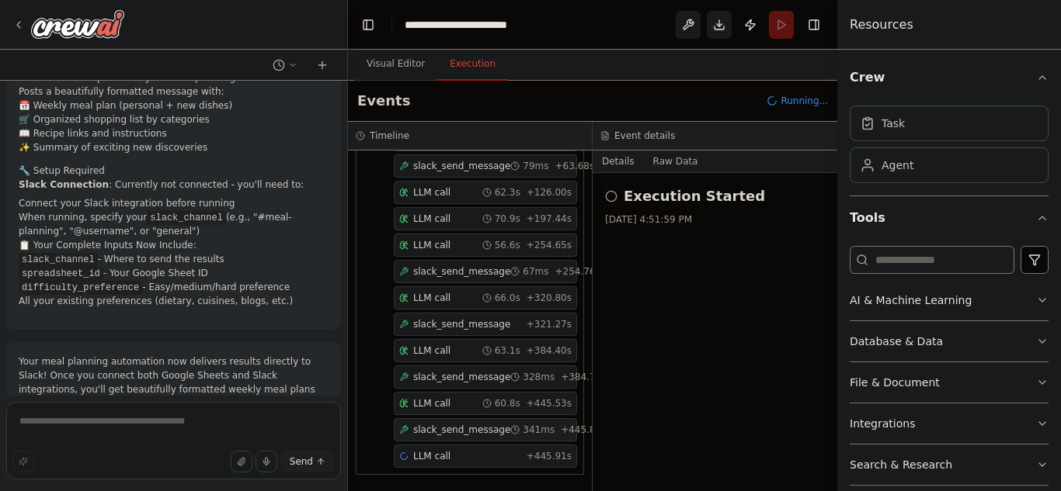
click at [457, 424] on span "slack_send_message" at bounding box center [461, 430] width 97 height 12
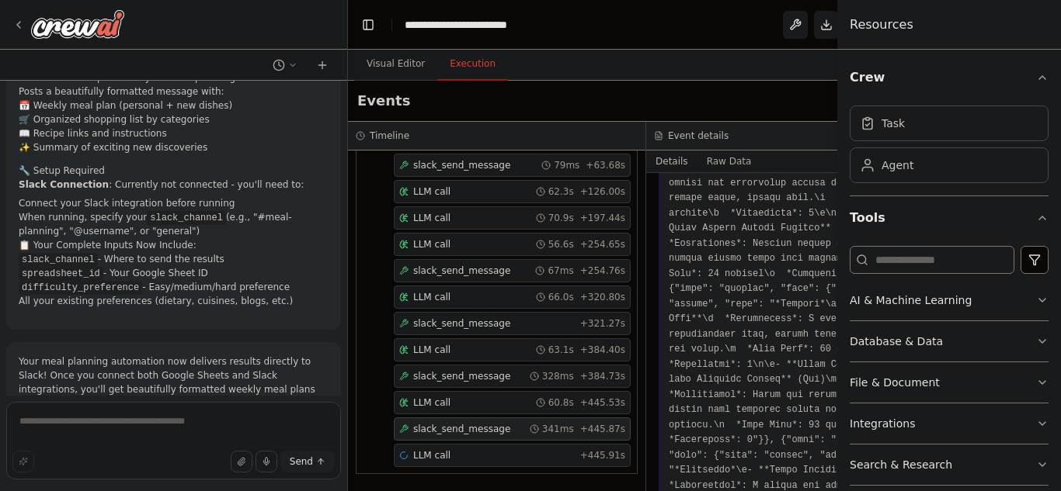
scroll to position [234, 0]
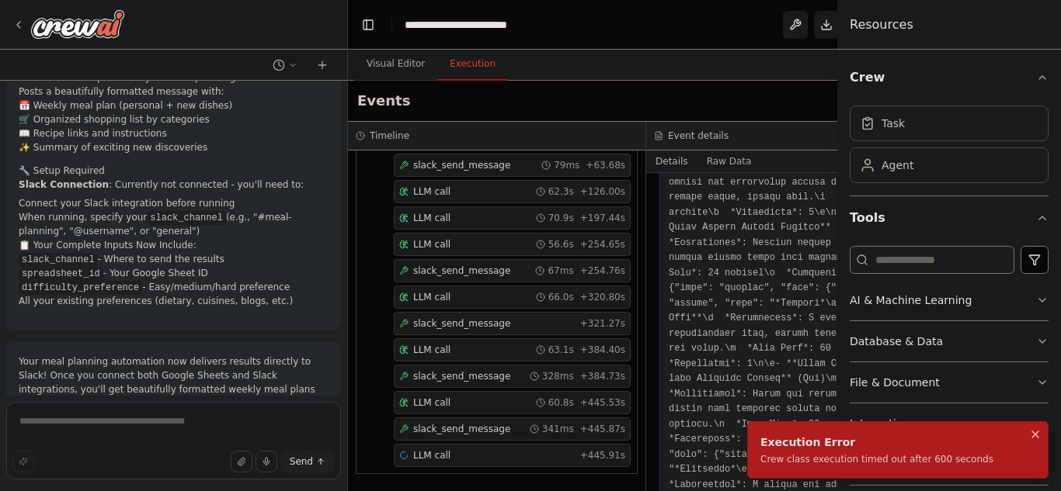
click at [1041, 431] on button "Notifications (F8)" at bounding box center [1035, 434] width 19 height 19
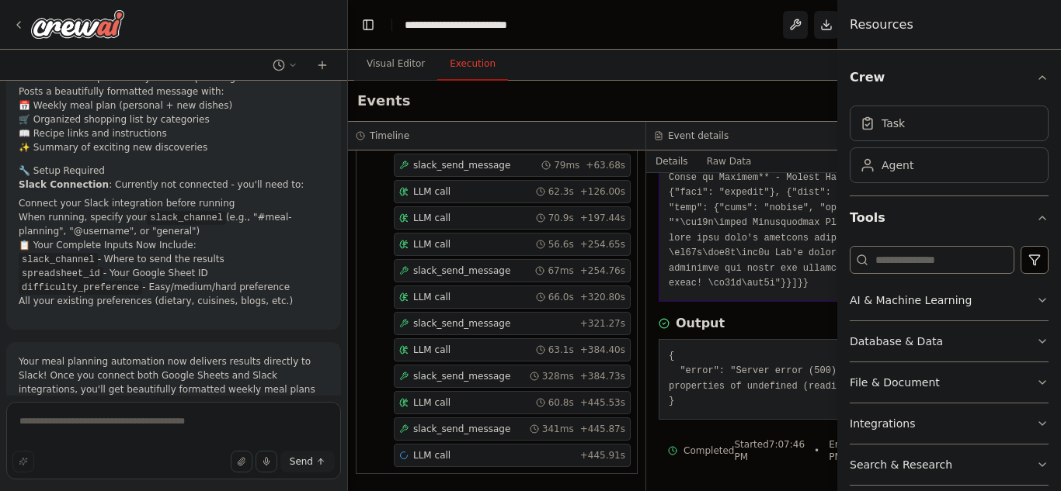
scroll to position [3040, 0]
click at [374, 58] on button "Visual Editor" at bounding box center [395, 64] width 83 height 33
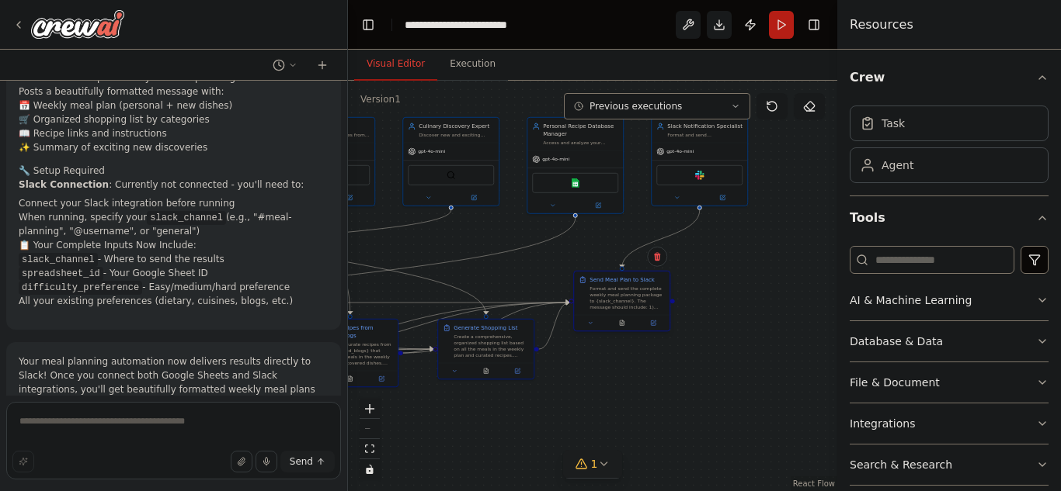
click at [627, 293] on div "Format and send the complete weekly meal planning package to {slack_channel}. T…" at bounding box center [626, 298] width 75 height 25
click at [599, 452] on button "1" at bounding box center [593, 464] width 60 height 29
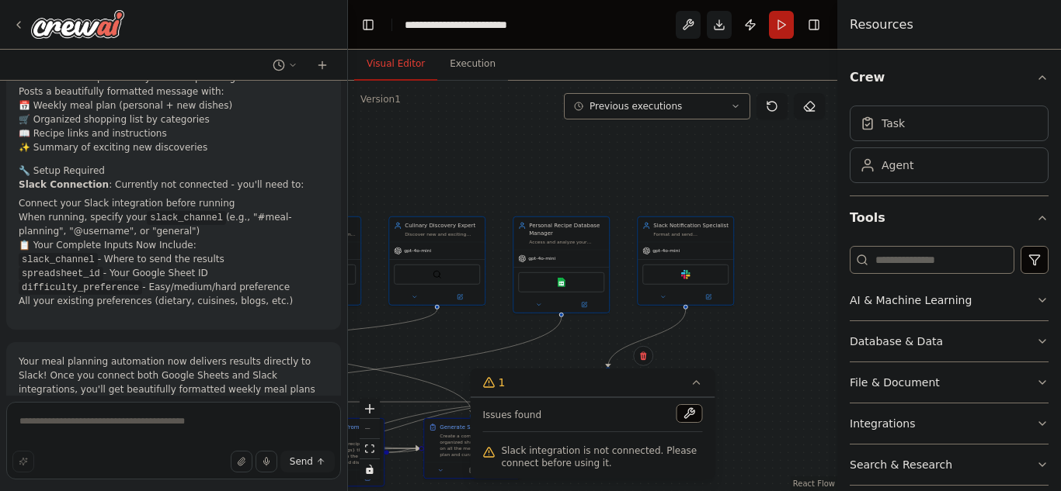
drag, startPoint x: 778, startPoint y: 187, endPoint x: 764, endPoint y: 286, distance: 100.4
click at [764, 286] on div ".deletable-edge-delete-btn { width: 20px; height: 20px; border: 0px solid #ffff…" at bounding box center [592, 286] width 489 height 411
click at [689, 273] on img at bounding box center [685, 273] width 9 height 9
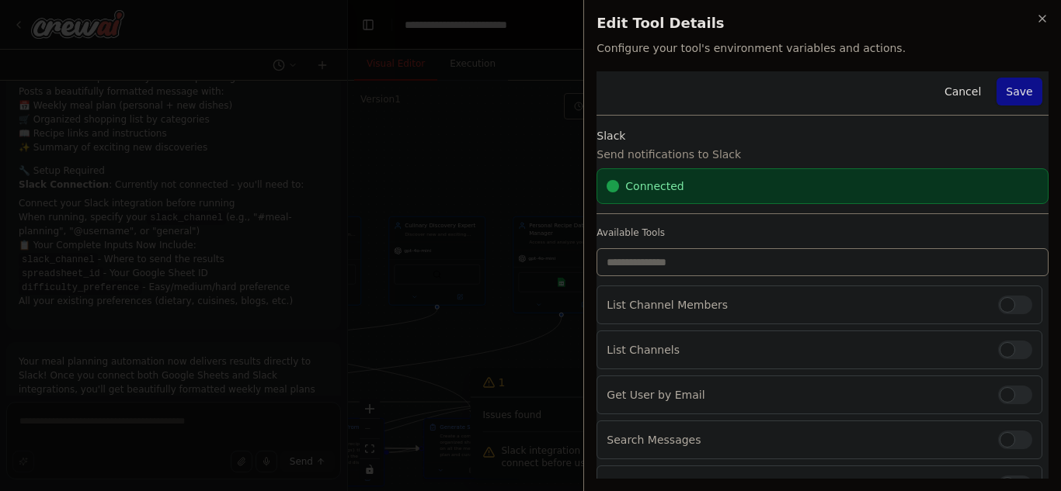
scroll to position [116, 0]
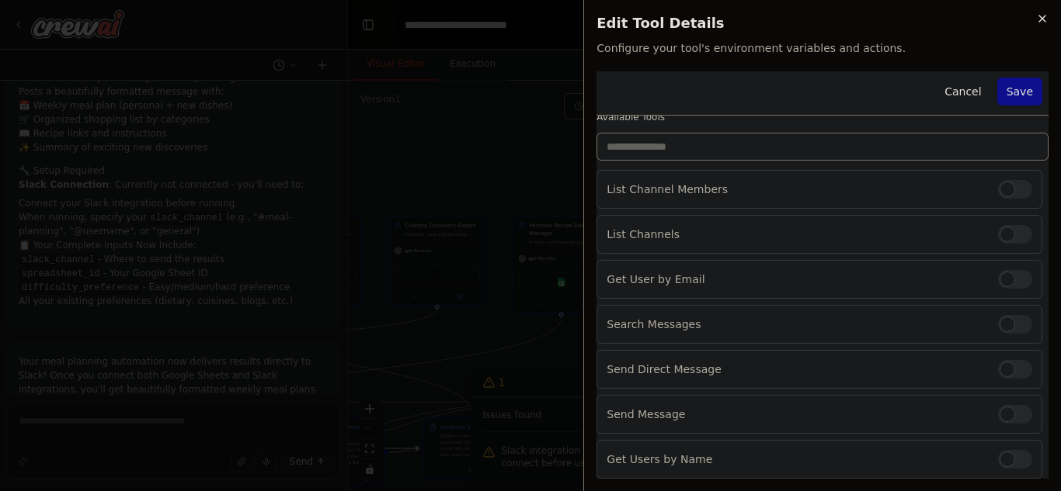
click at [1043, 17] on icon "button" at bounding box center [1042, 18] width 12 height 12
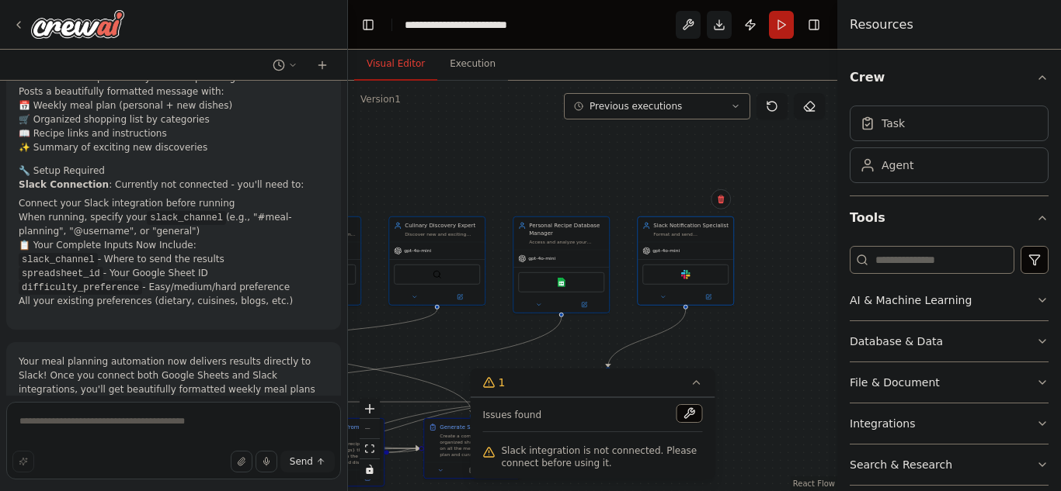
click at [780, 221] on div ".deletable-edge-delete-btn { width: 20px; height: 20px; border: 0px solid #ffff…" at bounding box center [592, 286] width 489 height 411
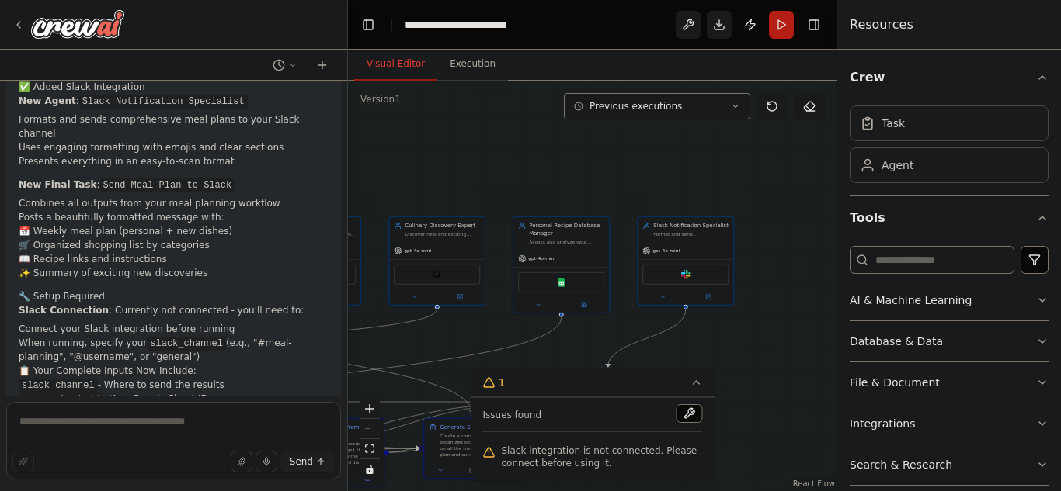
scroll to position [5964, 0]
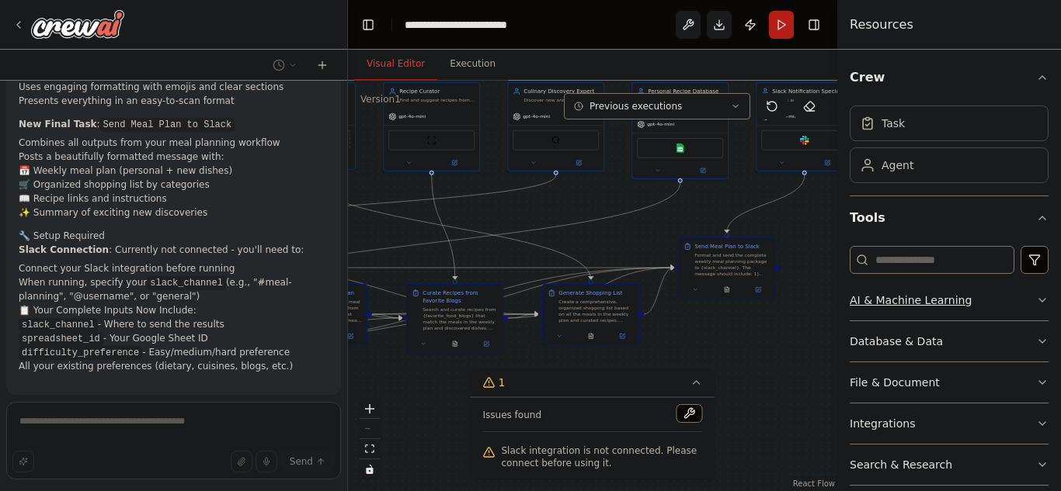
drag, startPoint x: 756, startPoint y: 426, endPoint x: 875, endPoint y: 292, distance: 179.3
click at [875, 292] on div "Develop a crew that creates weekly meal plans based on your dietary preferences…" at bounding box center [530, 245] width 1061 height 491
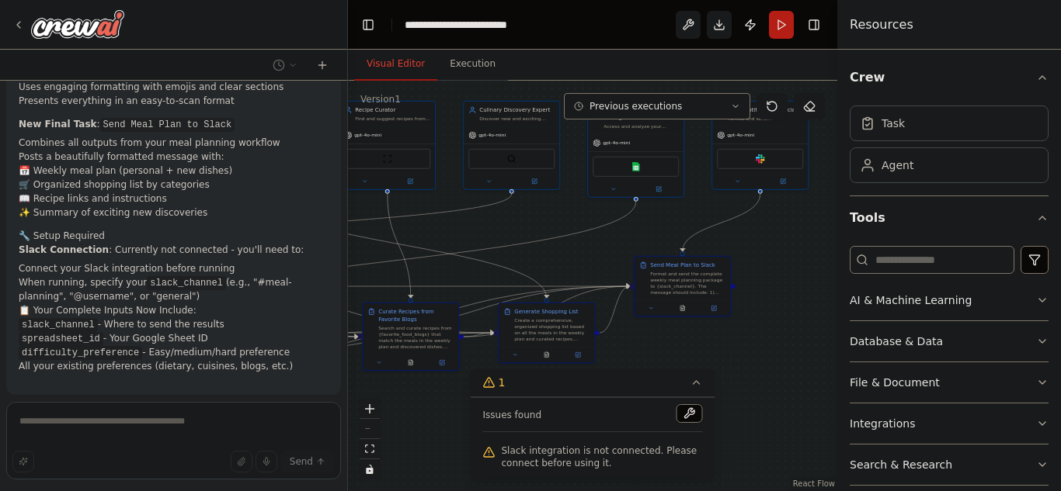
drag, startPoint x: 779, startPoint y: 323, endPoint x: 734, endPoint y: 342, distance: 48.0
click at [734, 342] on div ".deletable-edge-delete-btn { width: 20px; height: 20px; border: 0px solid #ffff…" at bounding box center [592, 286] width 489 height 411
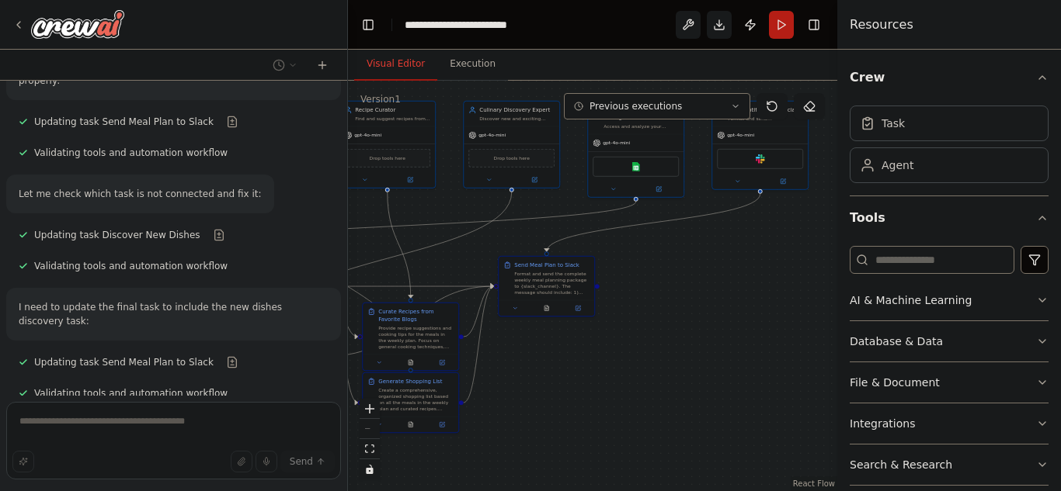
scroll to position [7164, 0]
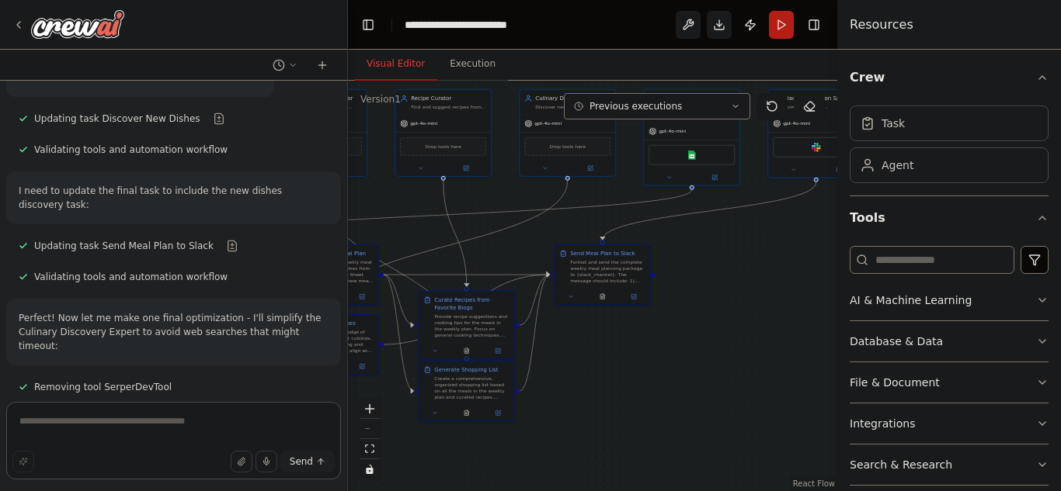
drag, startPoint x: 601, startPoint y: 425, endPoint x: 657, endPoint y: 414, distance: 57.1
click at [657, 414] on div ".deletable-edge-delete-btn { width: 20px; height: 20px; border: 0px solid #ffff…" at bounding box center [592, 286] width 489 height 411
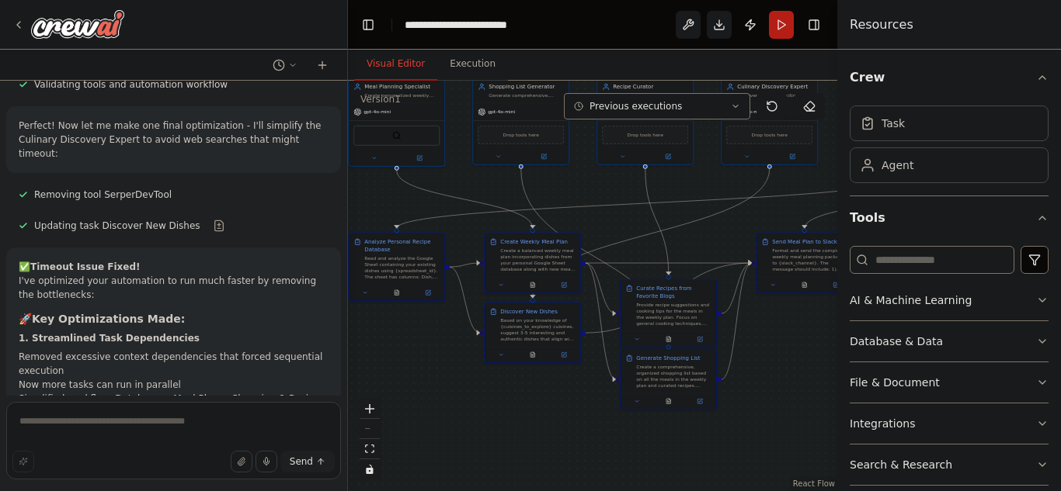
scroll to position [7352, 0]
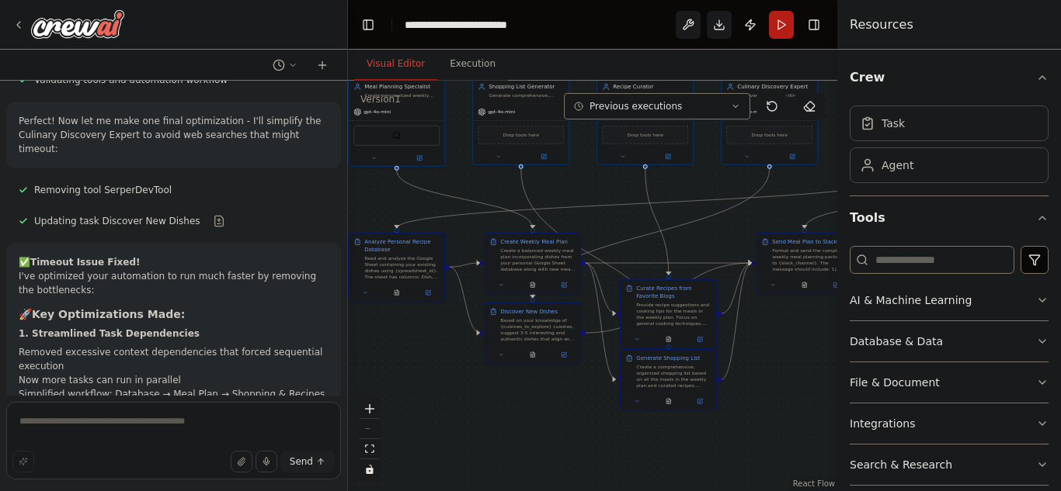
drag, startPoint x: 641, startPoint y: 381, endPoint x: 808, endPoint y: 380, distance: 166.9
click at [808, 380] on div ".deletable-edge-delete-btn { width: 20px; height: 20px; border: 0px solid #ffff…" at bounding box center [592, 286] width 489 height 411
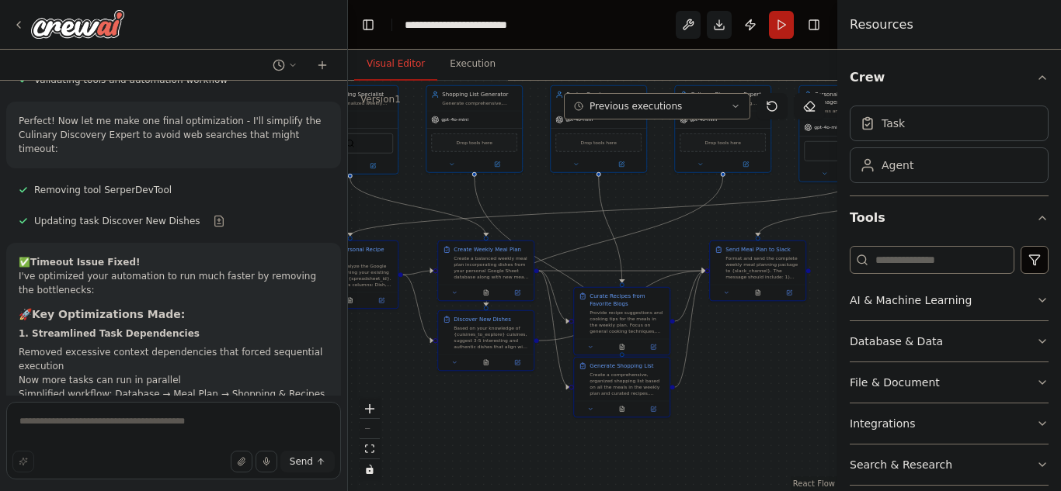
scroll to position [7366, 0]
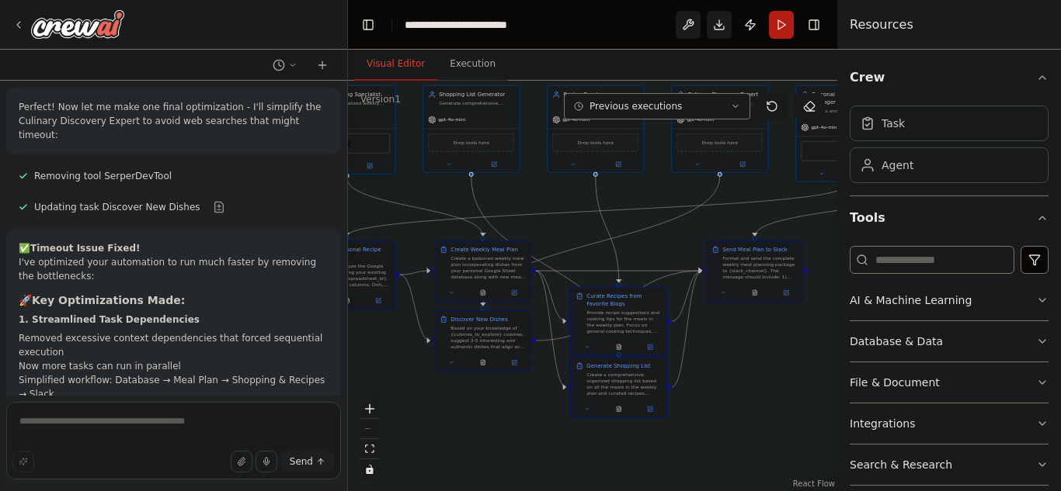
drag, startPoint x: 806, startPoint y: 380, endPoint x: 756, endPoint y: 388, distance: 50.3
click at [756, 388] on div ".deletable-edge-delete-btn { width: 20px; height: 20px; border: 0px solid #ffff…" at bounding box center [592, 286] width 489 height 411
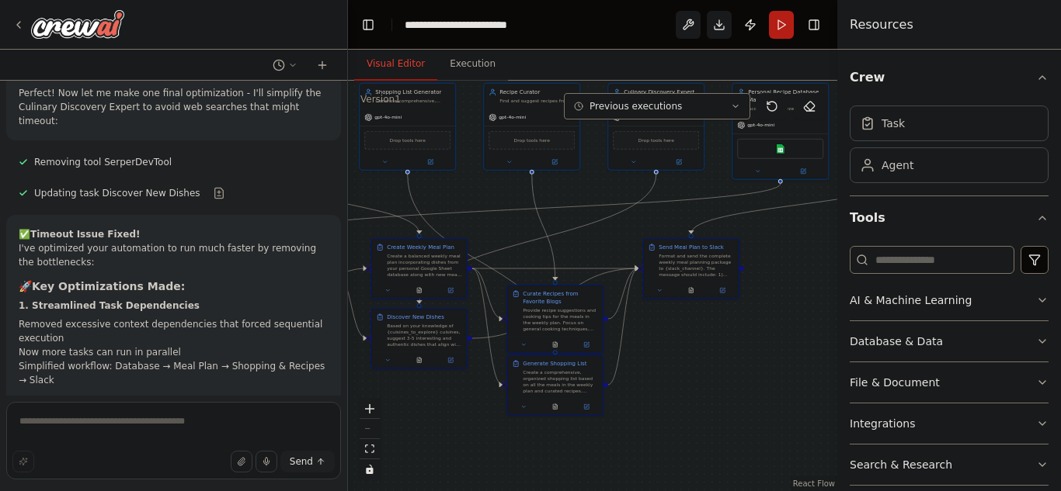
drag, startPoint x: 756, startPoint y: 388, endPoint x: 693, endPoint y: 386, distance: 63.7
click at [693, 386] on div ".deletable-edge-delete-btn { width: 20px; height: 20px; border: 0px solid #ffff…" at bounding box center [592, 286] width 489 height 411
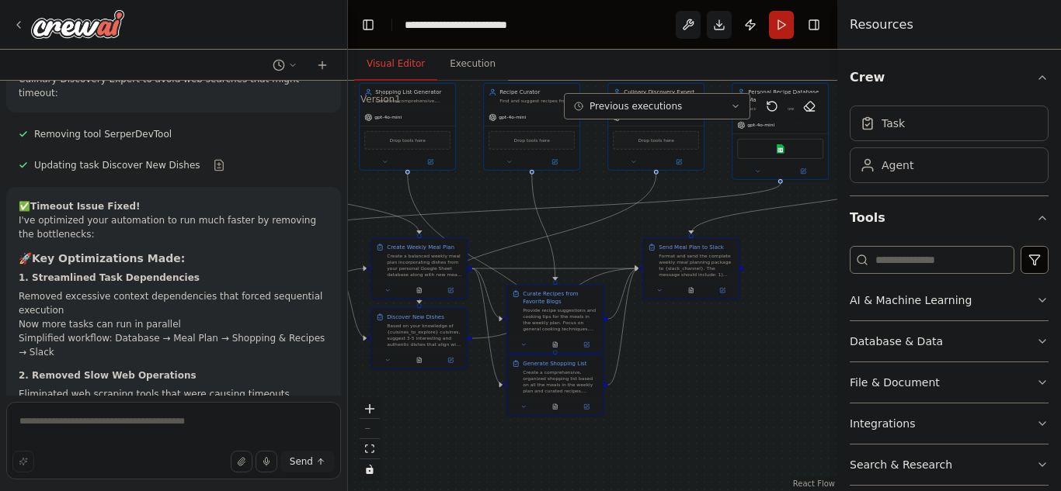
scroll to position [7426, 0]
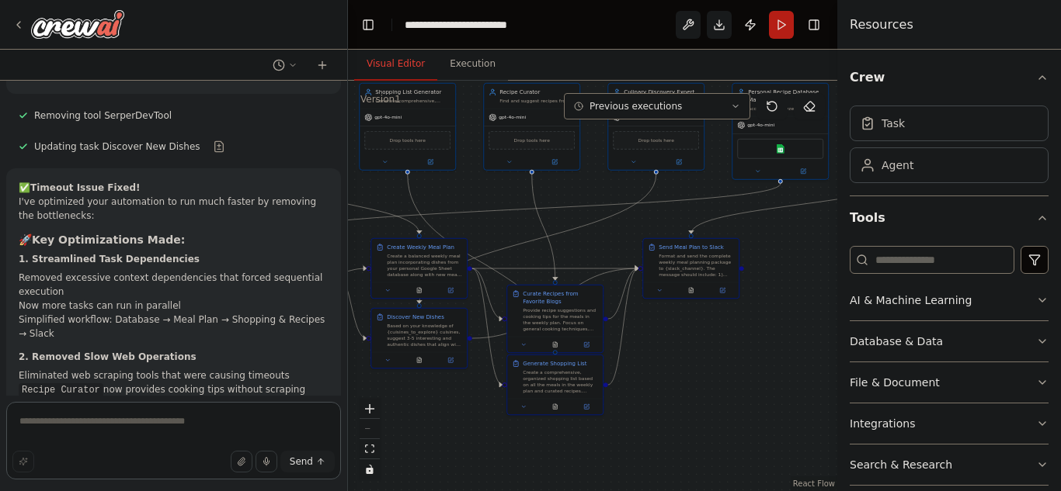
click at [184, 425] on textarea at bounding box center [173, 441] width 335 height 78
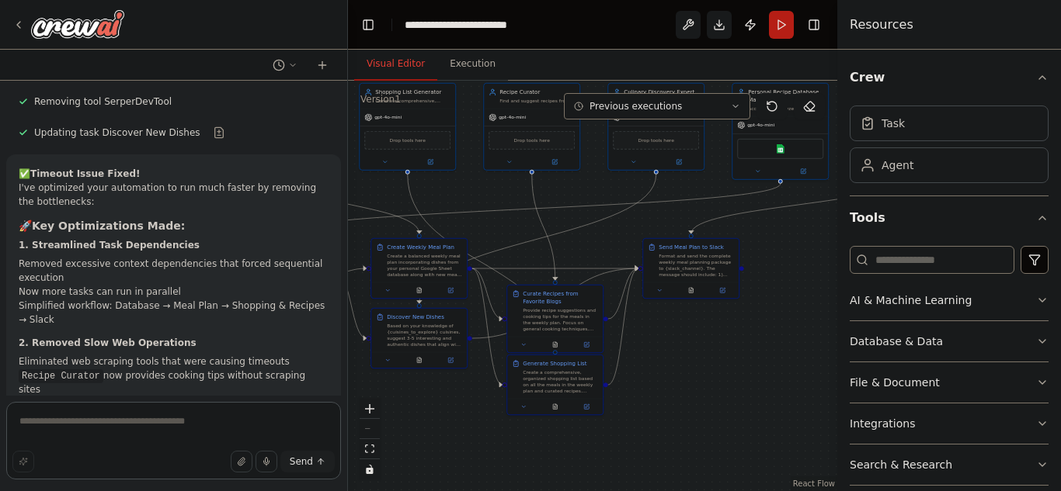
scroll to position [7454, 0]
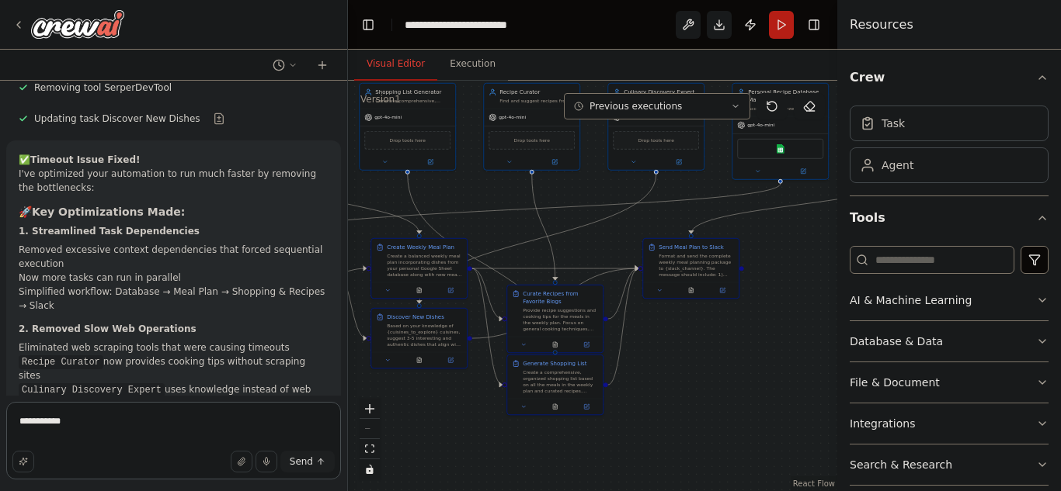
type textarea "**********"
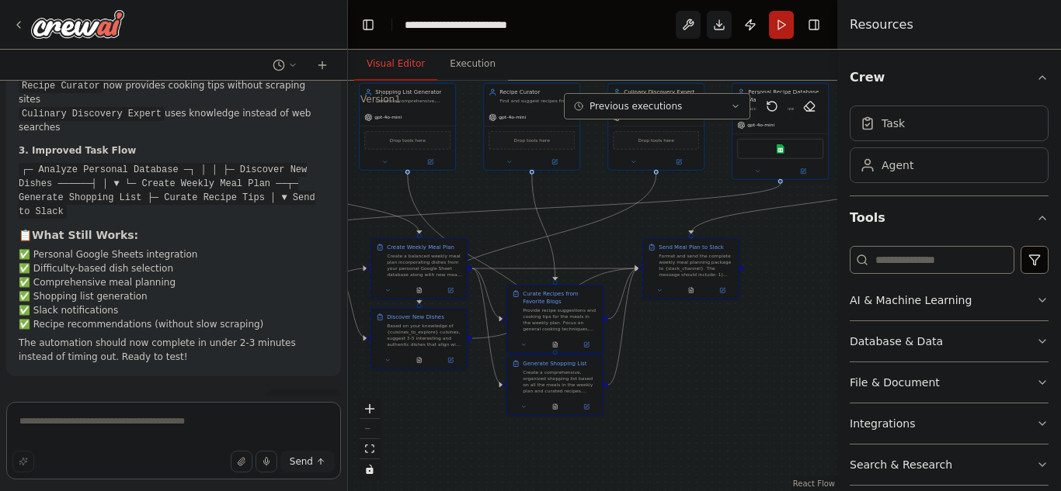
scroll to position [7745, 0]
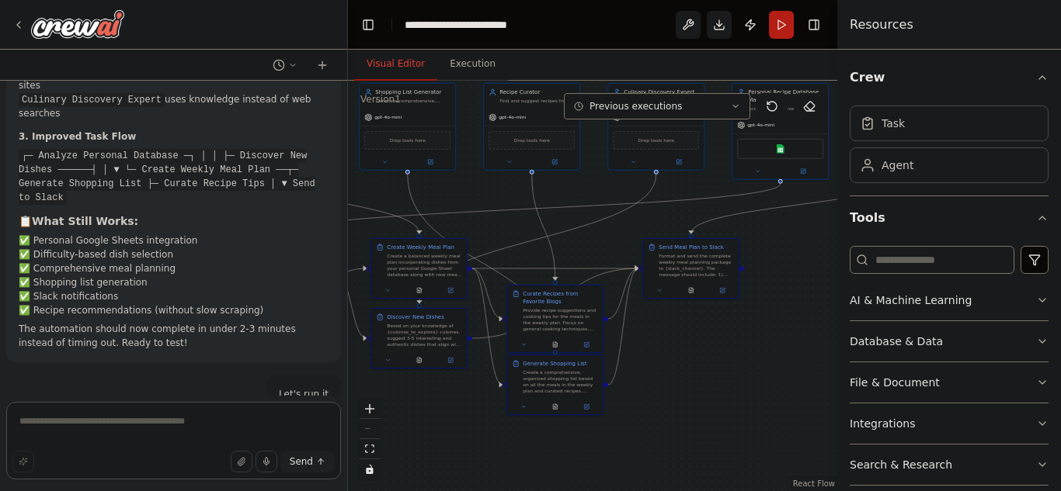
click at [163, 436] on textarea at bounding box center [173, 441] width 335 height 78
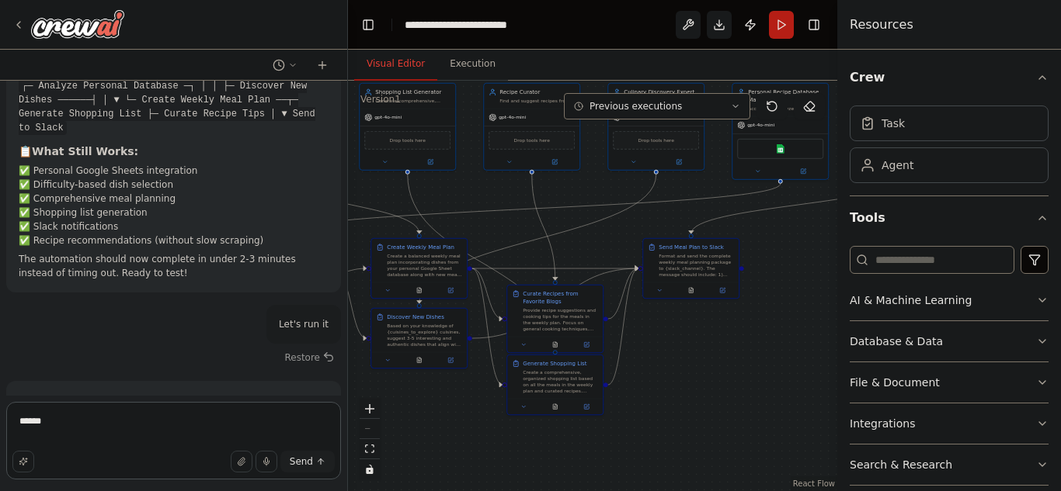
scroll to position [7829, 0]
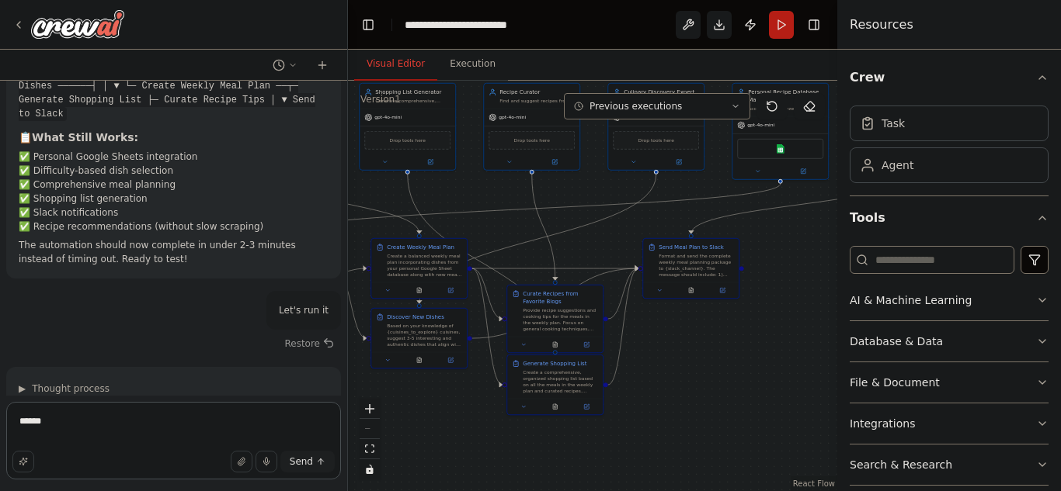
click at [187, 425] on textarea "******" at bounding box center [173, 441] width 335 height 78
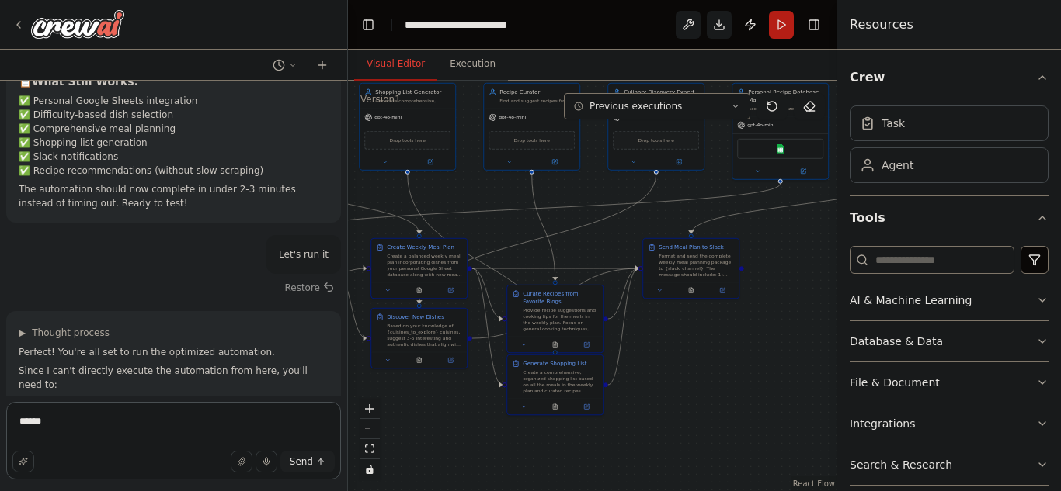
scroll to position [7898, 0]
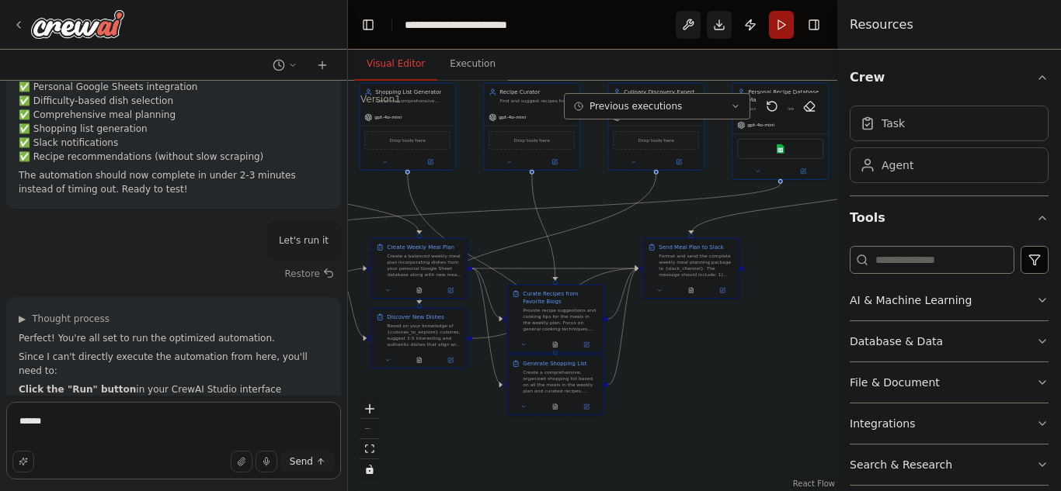
type textarea "******"
click at [786, 26] on button "Run" at bounding box center [781, 25] width 25 height 28
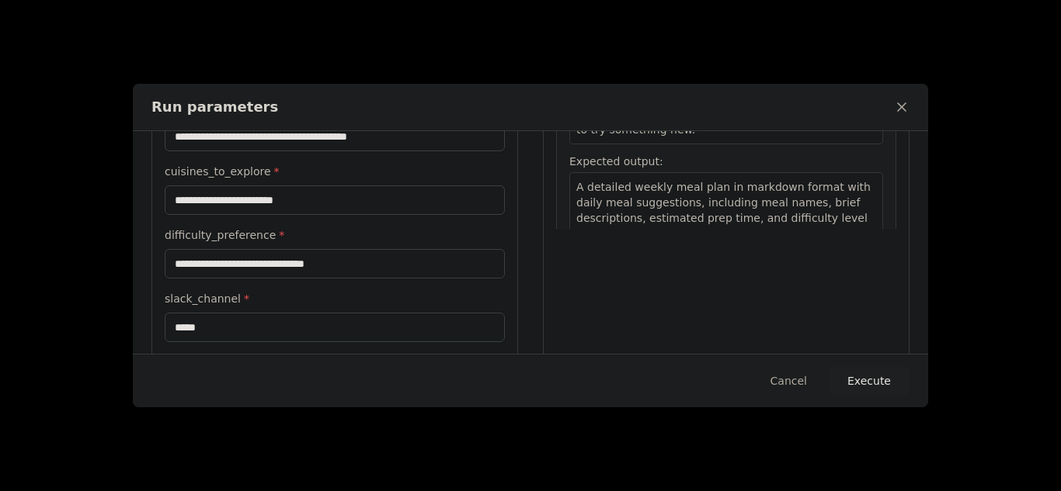
scroll to position [7954, 0]
click at [327, 200] on input "**********" at bounding box center [335, 201] width 340 height 30
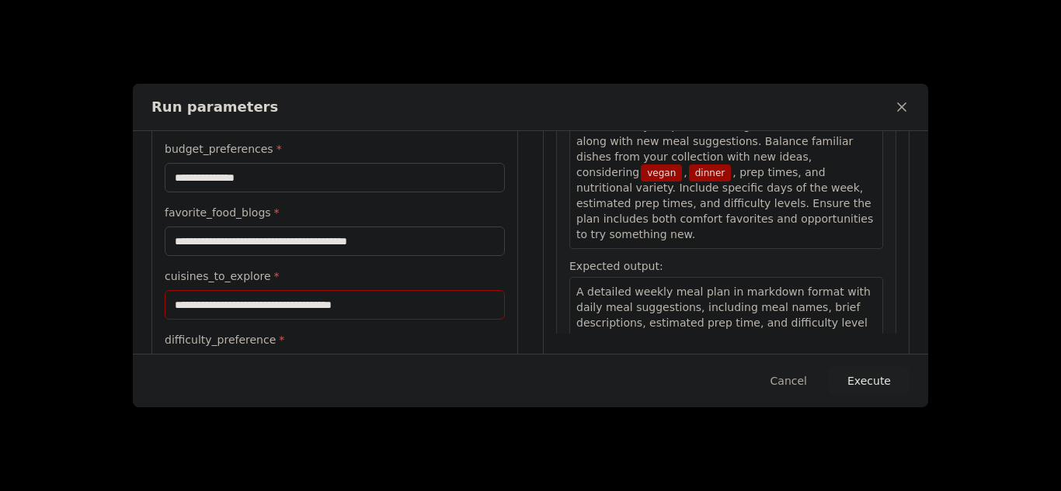
scroll to position [170, 0]
type input "**********"
click at [880, 391] on button "Execute" at bounding box center [868, 381] width 81 height 28
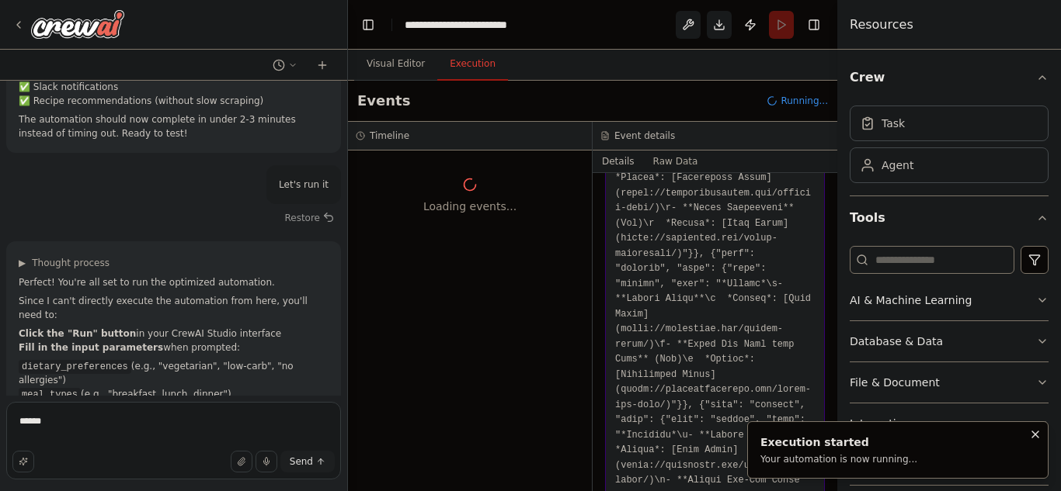
scroll to position [0, 0]
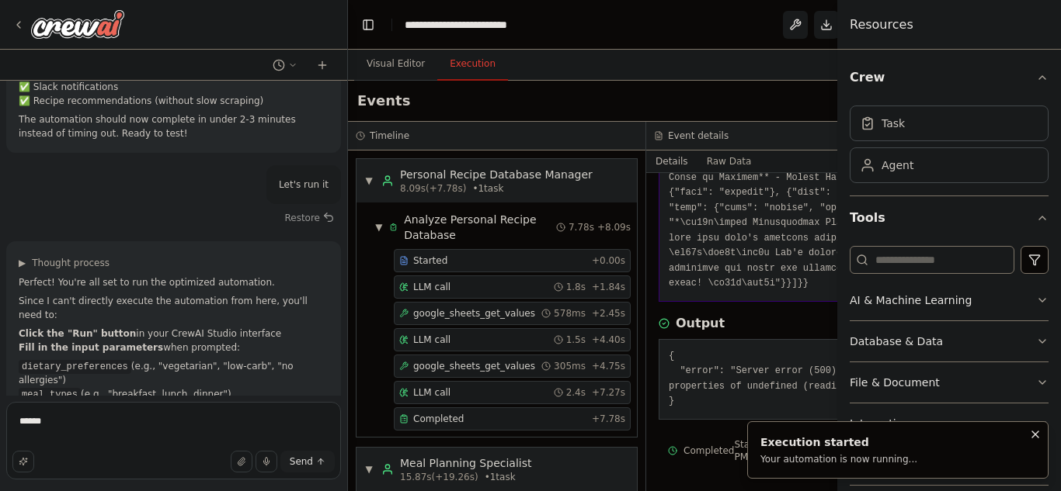
click at [1030, 436] on icon "Notifications (F8)" at bounding box center [1035, 435] width 12 height 12
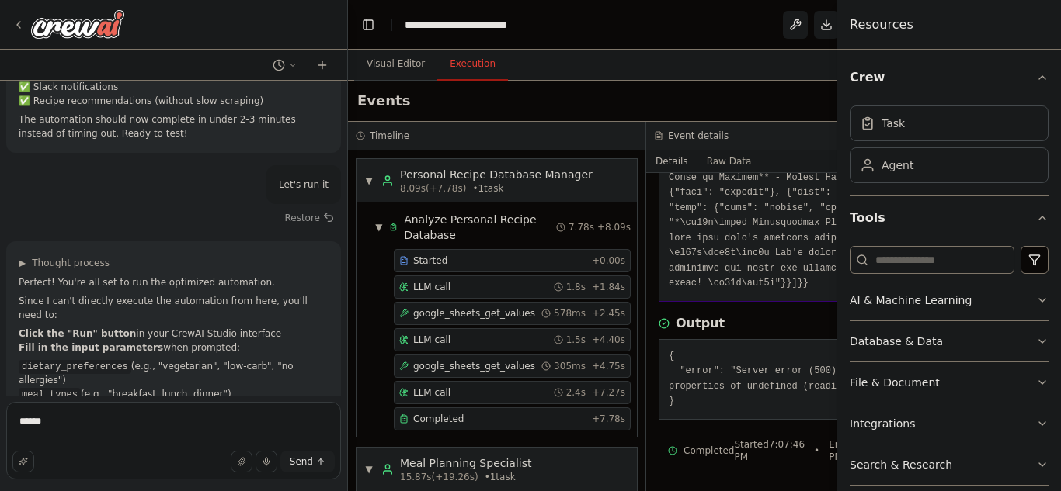
drag, startPoint x: 750, startPoint y: 310, endPoint x: 740, endPoint y: 349, distance: 40.1
click at [740, 345] on div "Output { "error": "Server error (500): Cannot read properties of undefined (rea…" at bounding box center [794, 367] width 273 height 106
click at [740, 349] on pre "{ "error": "Server error (500): Cannot read properties of undefined (reading 'e…" at bounding box center [794, 379] width 253 height 61
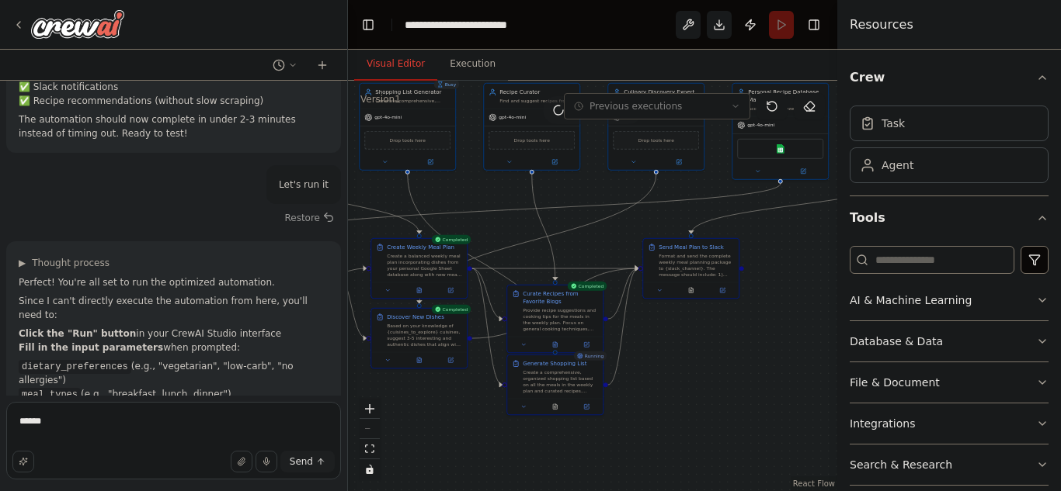
click at [391, 74] on button "Visual Editor" at bounding box center [395, 64] width 83 height 33
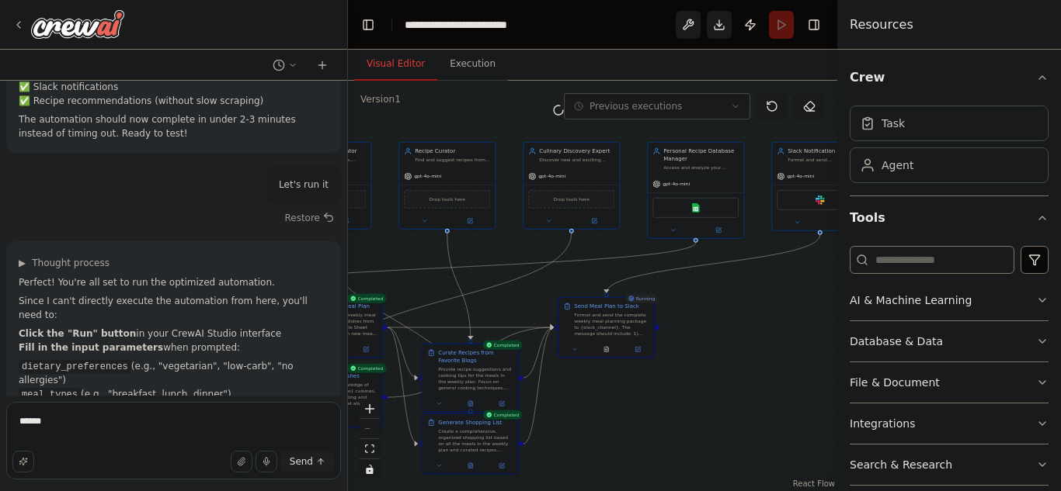
drag, startPoint x: 477, startPoint y: 179, endPoint x: 392, endPoint y: 238, distance: 103.2
click at [392, 238] on div ".deletable-edge-delete-btn { width: 20px; height: 20px; border: 0px solid #ffff…" at bounding box center [592, 286] width 489 height 411
click at [445, 69] on button "Execution" at bounding box center [472, 64] width 71 height 33
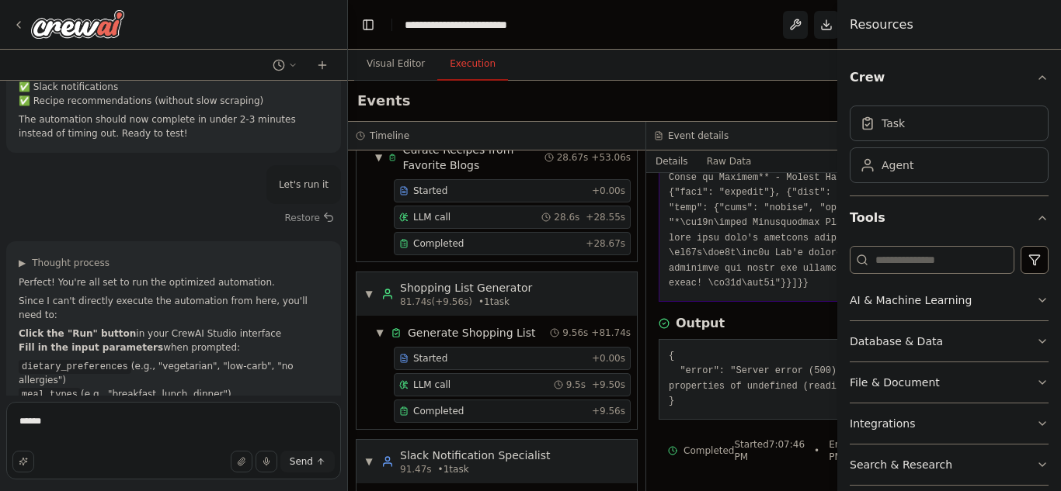
scroll to position [872, 0]
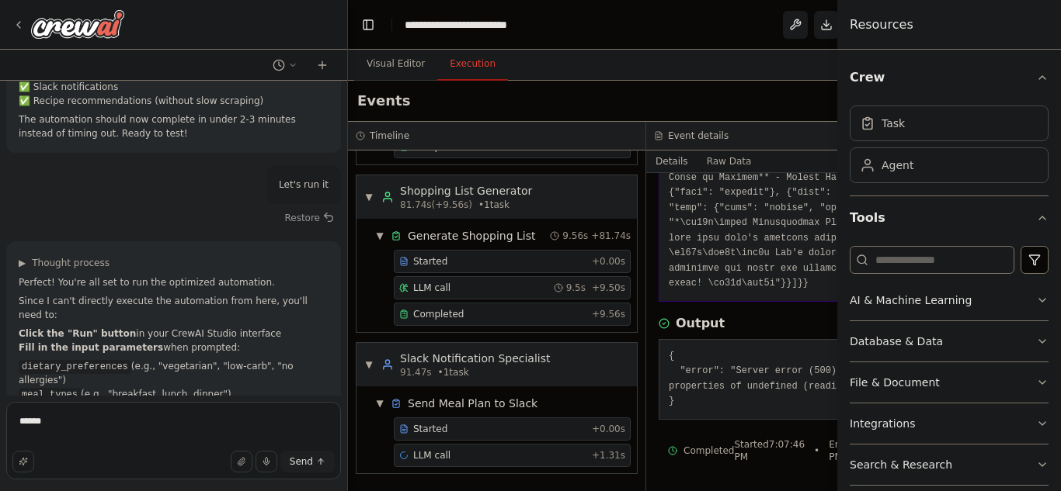
click at [780, 380] on pre "{ "error": "Server error (500): Cannot read properties of undefined (reading 'e…" at bounding box center [794, 379] width 253 height 61
click at [1033, 85] on button "Crew" at bounding box center [948, 77] width 199 height 43
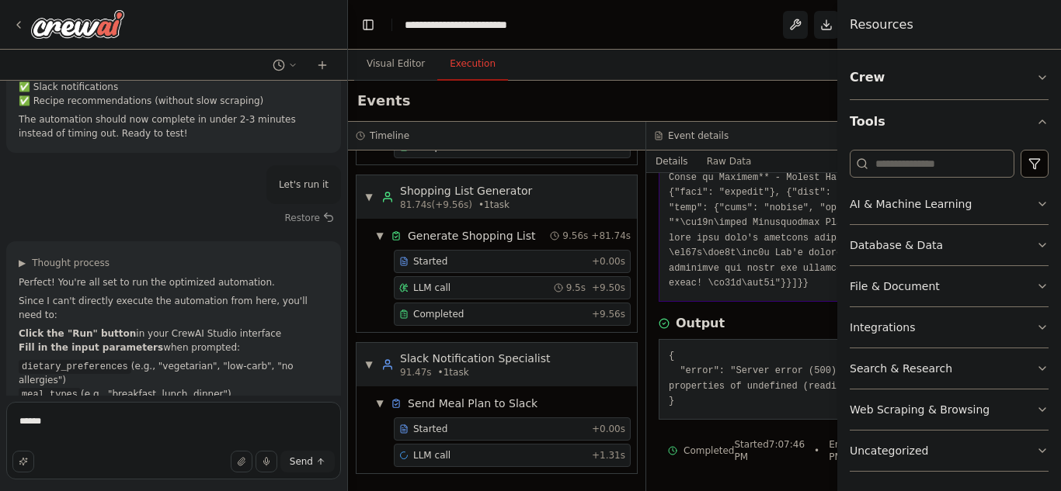
click at [738, 371] on pre "{ "error": "Server error (500): Cannot read properties of undefined (reading 'e…" at bounding box center [794, 379] width 253 height 61
click at [153, 410] on textarea "******" at bounding box center [173, 441] width 335 height 78
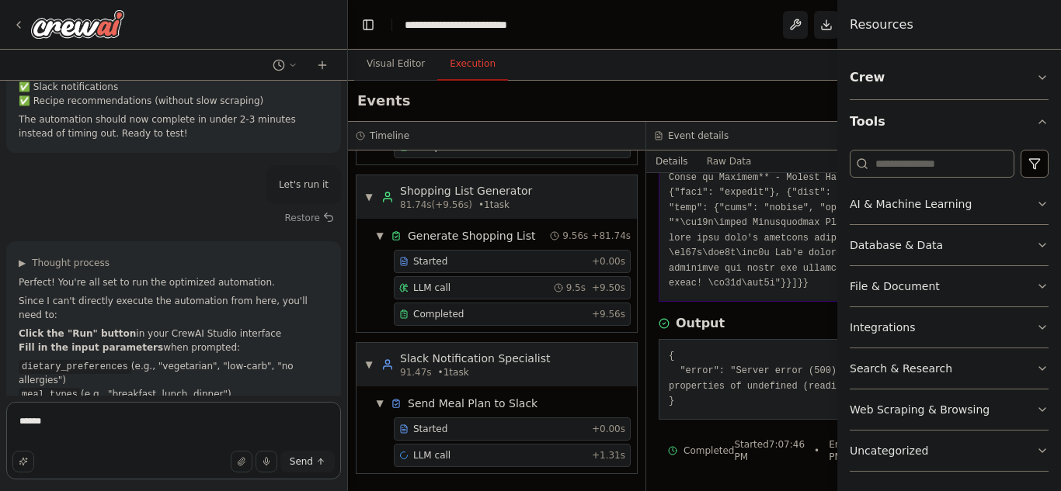
click at [153, 410] on textarea "******" at bounding box center [173, 441] width 335 height 78
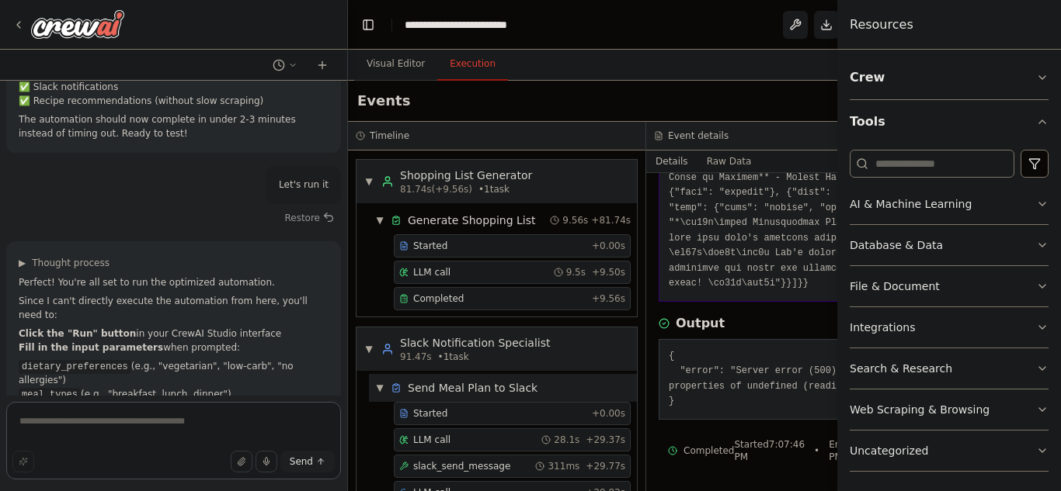
scroll to position [925, 0]
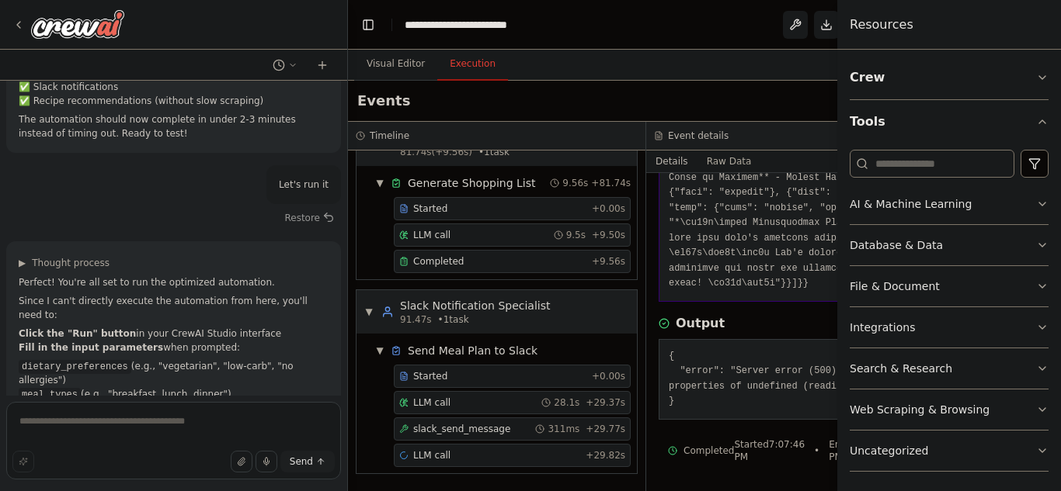
click at [717, 370] on pre "{ "error": "Server error (500): Cannot read properties of undefined (reading 'e…" at bounding box center [794, 379] width 253 height 61
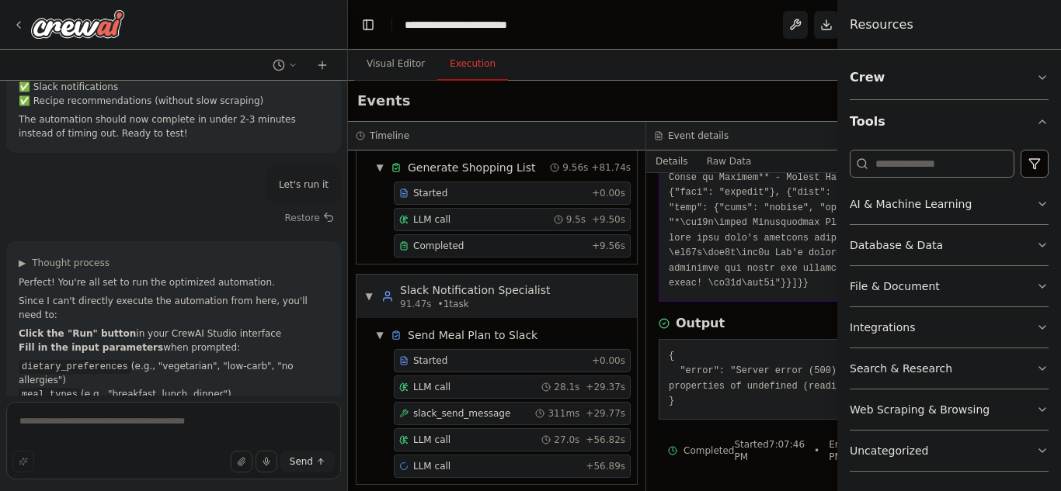
click at [736, 399] on pre "{ "error": "Server error (500): Cannot read properties of undefined (reading 'e…" at bounding box center [794, 379] width 253 height 61
click at [221, 416] on textarea at bounding box center [173, 441] width 335 height 78
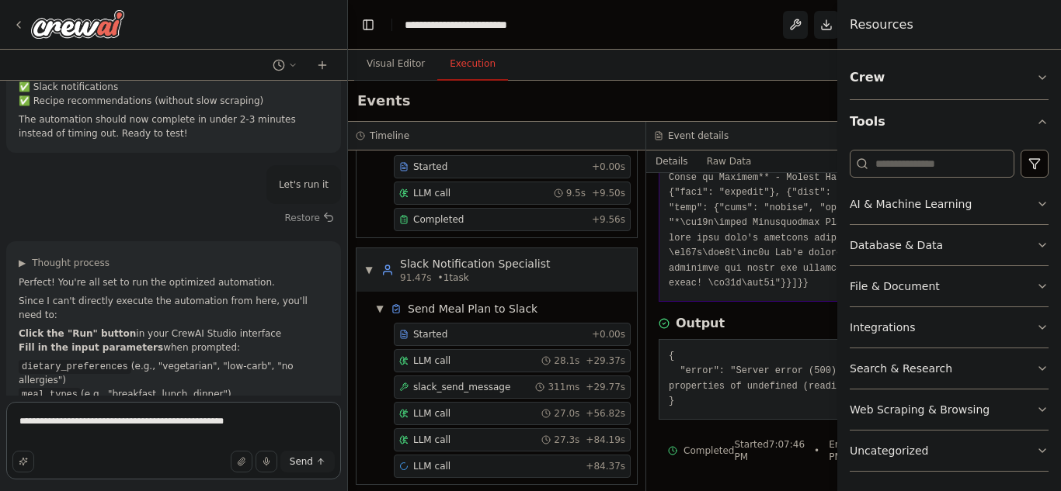
scroll to position [978, 0]
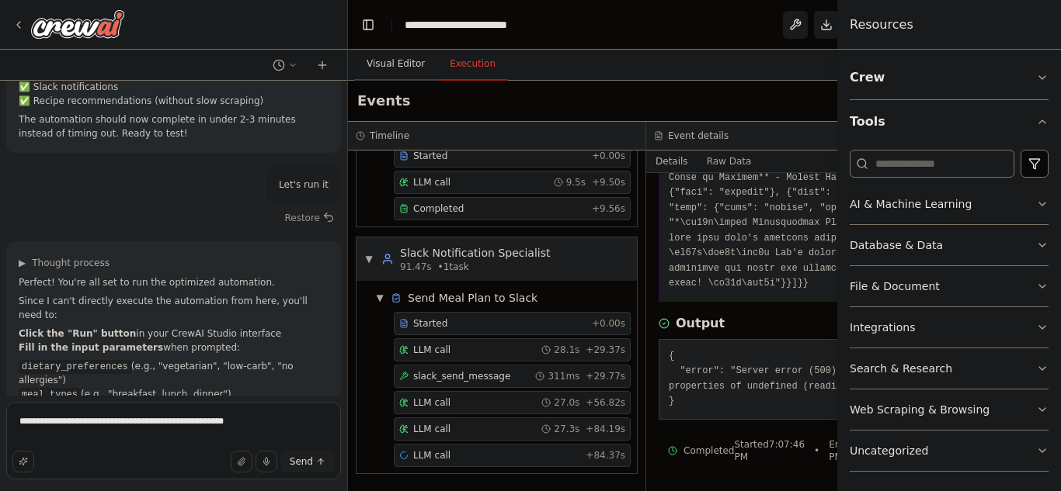
click at [405, 69] on button "Visual Editor" at bounding box center [395, 64] width 83 height 33
click at [465, 66] on button "Execution" at bounding box center [472, 64] width 71 height 33
click at [276, 419] on textarea "**********" at bounding box center [173, 441] width 335 height 78
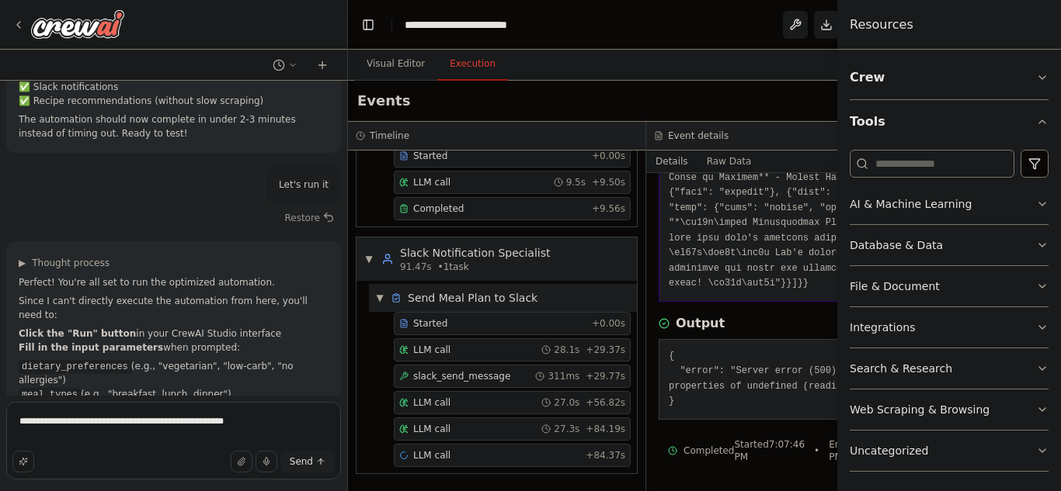
click at [477, 287] on div "▼ Send Meal Plan to Slack" at bounding box center [503, 298] width 268 height 28
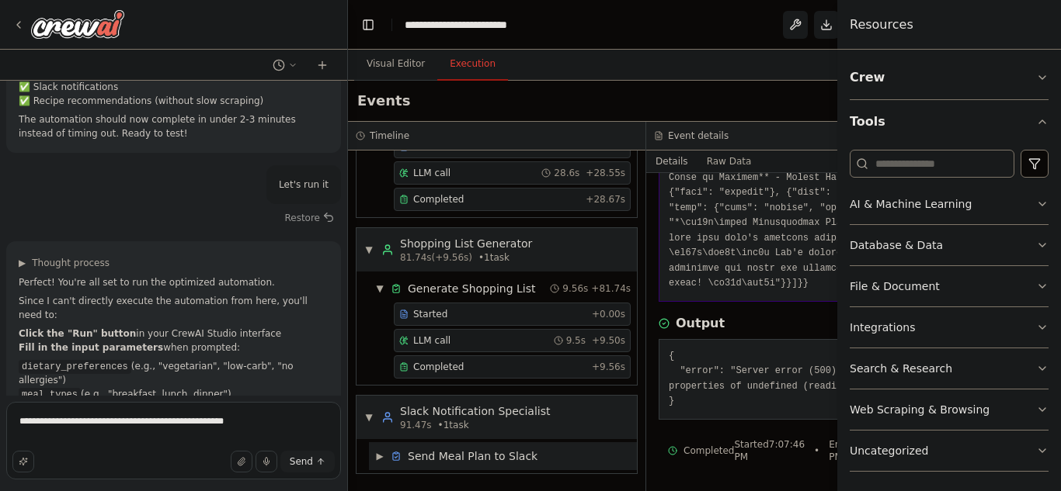
scroll to position [819, 0]
click at [438, 421] on span "• 1 task" at bounding box center [453, 425] width 31 height 12
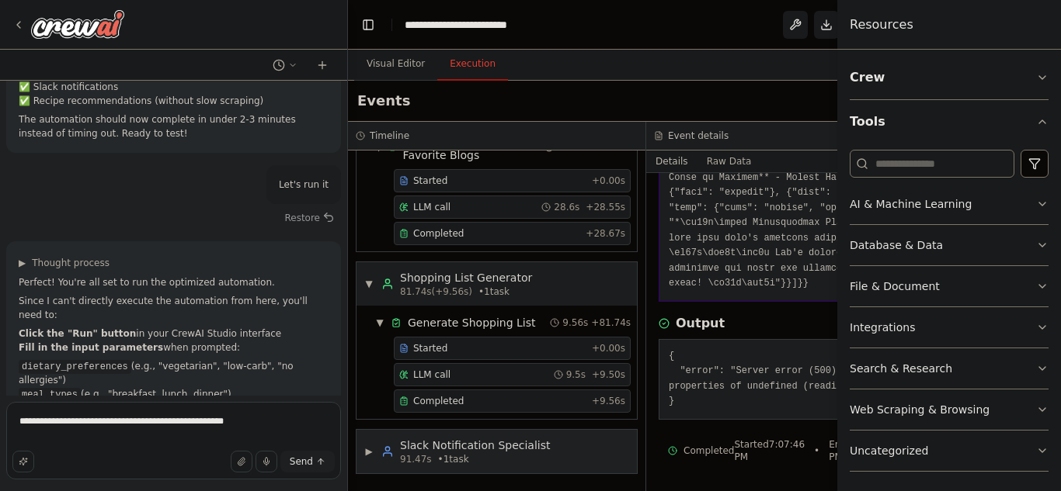
click at [444, 448] on div "Slack Notification Specialist" at bounding box center [475, 446] width 151 height 16
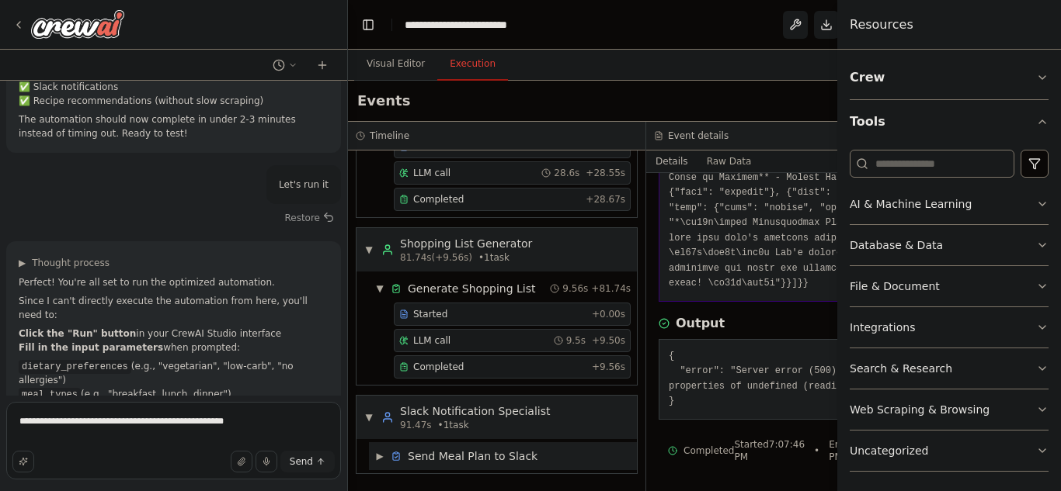
click at [429, 453] on span "Send Meal Plan to Slack" at bounding box center [473, 457] width 130 height 16
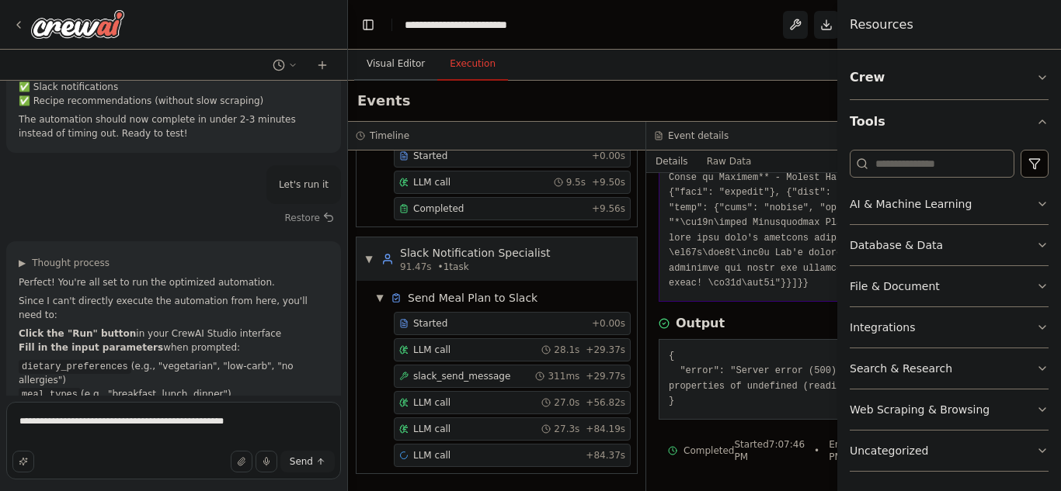
click at [378, 54] on button "Visual Editor" at bounding box center [395, 64] width 83 height 33
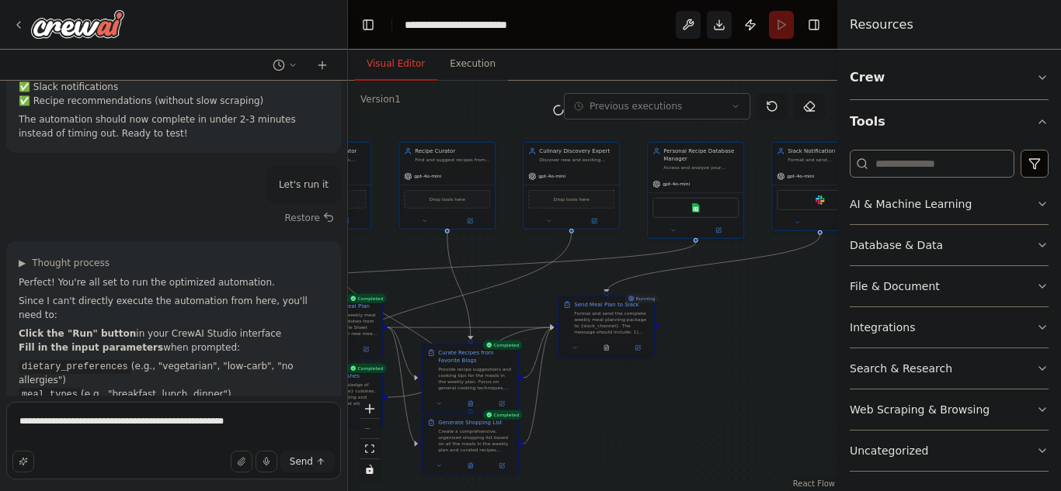
click at [614, 326] on div "Format and send the complete weekly meal planning package to {slack_channel}. T…" at bounding box center [611, 323] width 75 height 25
click at [613, 328] on div "Format and send the complete weekly meal planning package to {slack_channel}. T…" at bounding box center [611, 323] width 75 height 25
click at [472, 62] on button "Execution" at bounding box center [472, 64] width 71 height 33
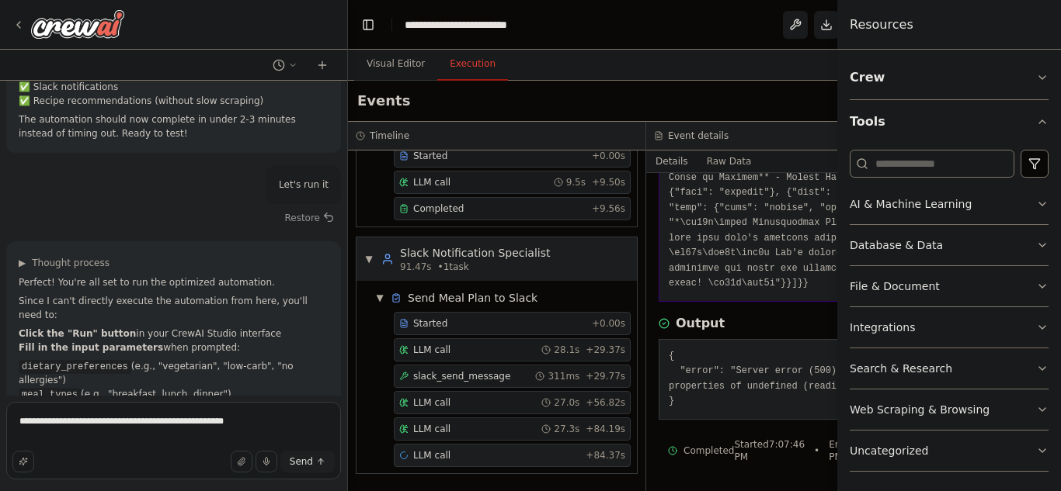
click at [485, 450] on div "LLM call + 84.37s" at bounding box center [512, 456] width 226 height 12
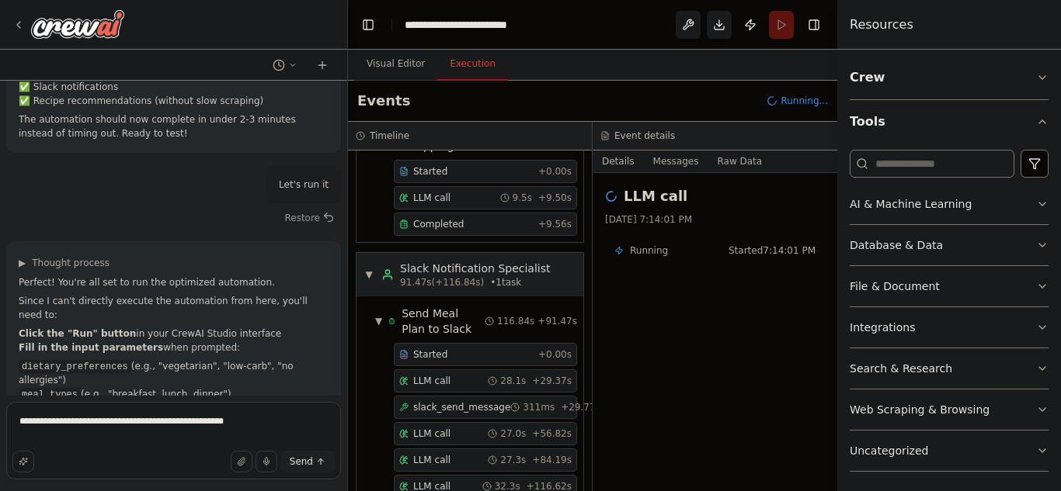
scroll to position [1093, 0]
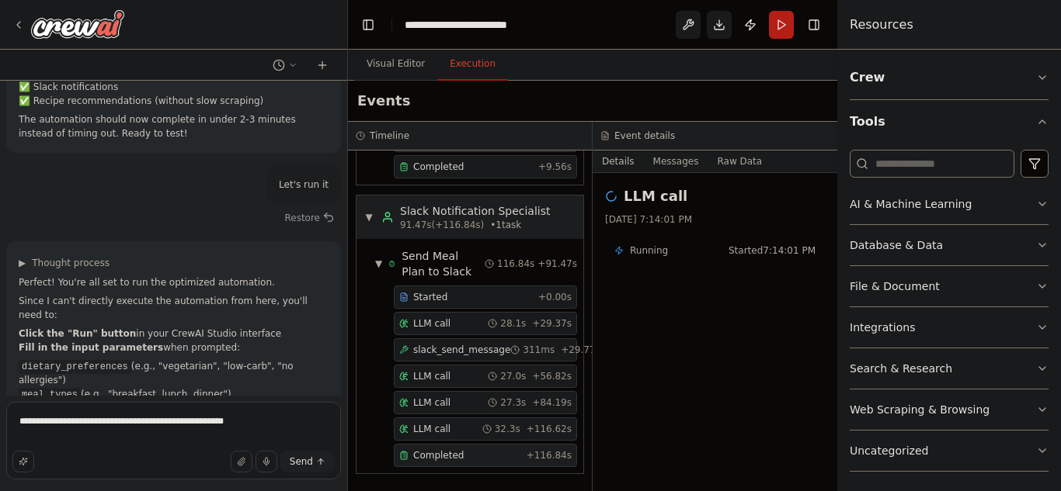
click at [431, 450] on span "Completed" at bounding box center [438, 456] width 50 height 12
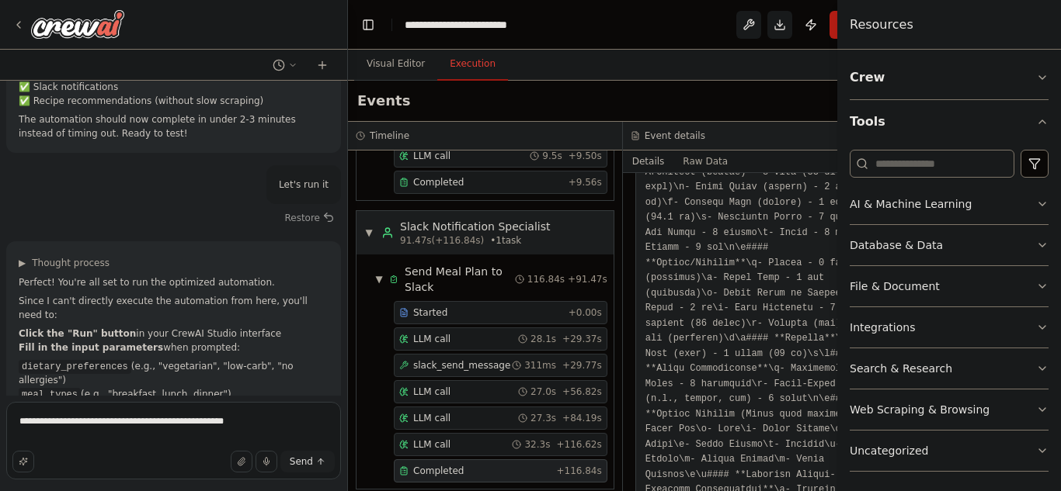
scroll to position [2142, 0]
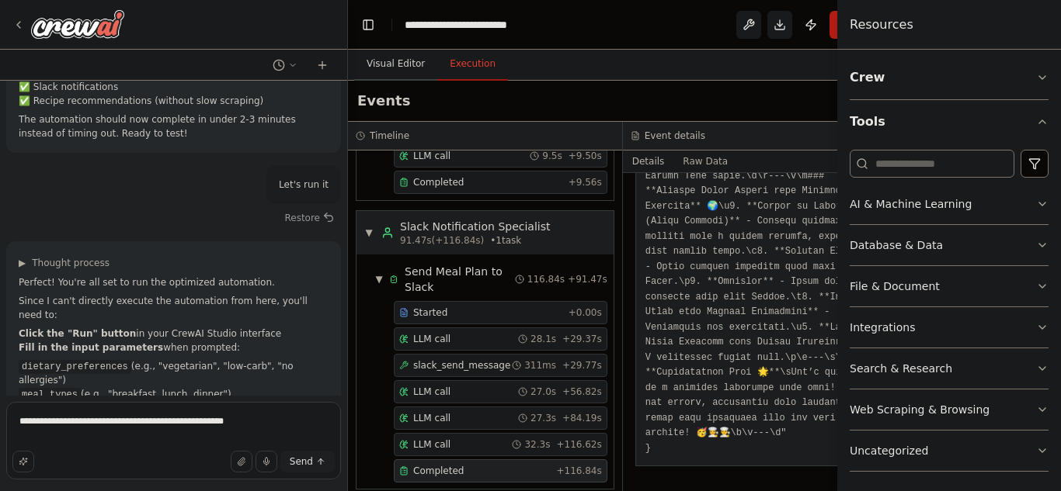
click at [399, 71] on button "Visual Editor" at bounding box center [395, 64] width 83 height 33
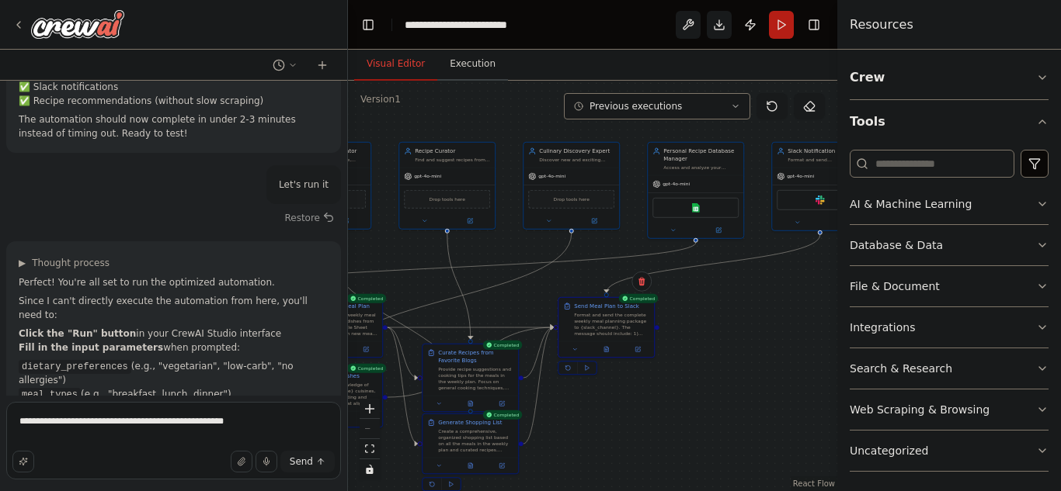
click at [455, 75] on button "Execution" at bounding box center [472, 64] width 71 height 33
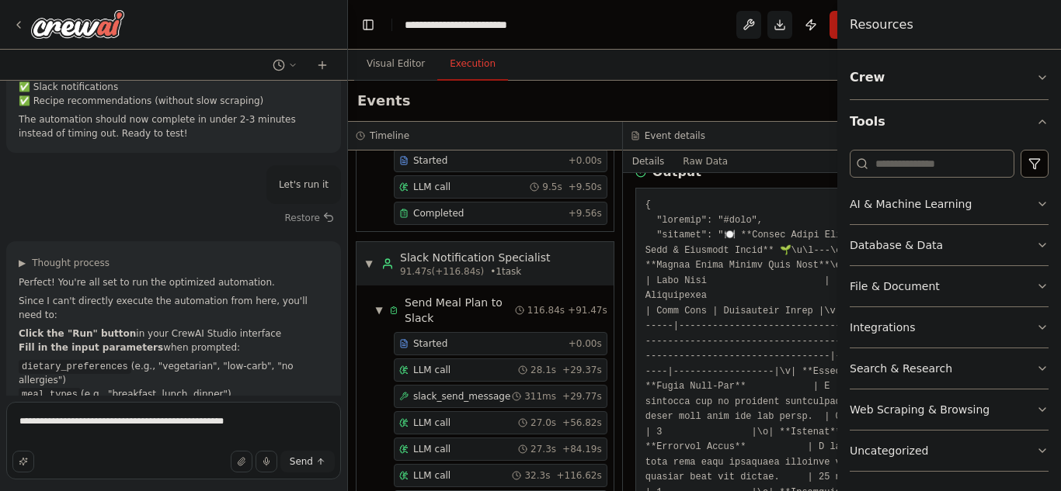
scroll to position [242, 0]
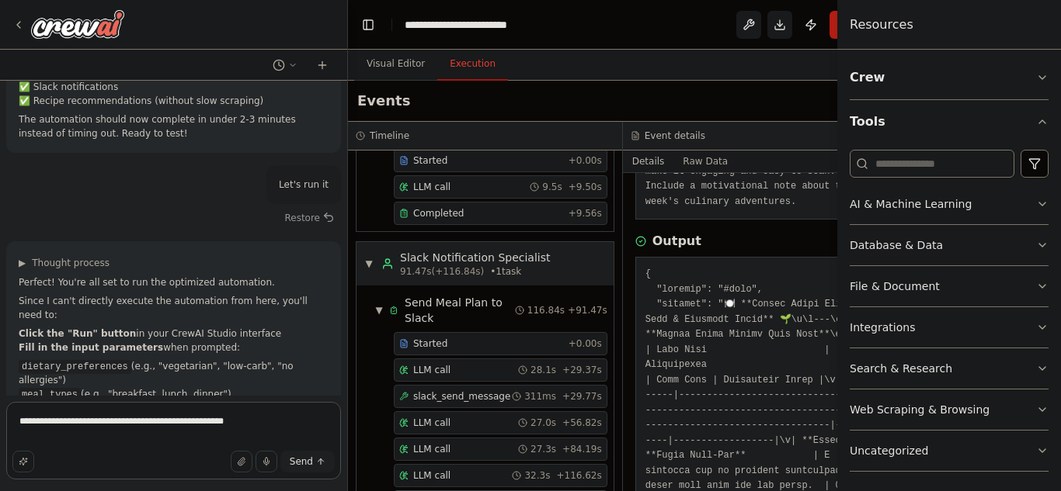
click at [249, 429] on textarea "**********" at bounding box center [173, 441] width 335 height 78
type textarea "**********"
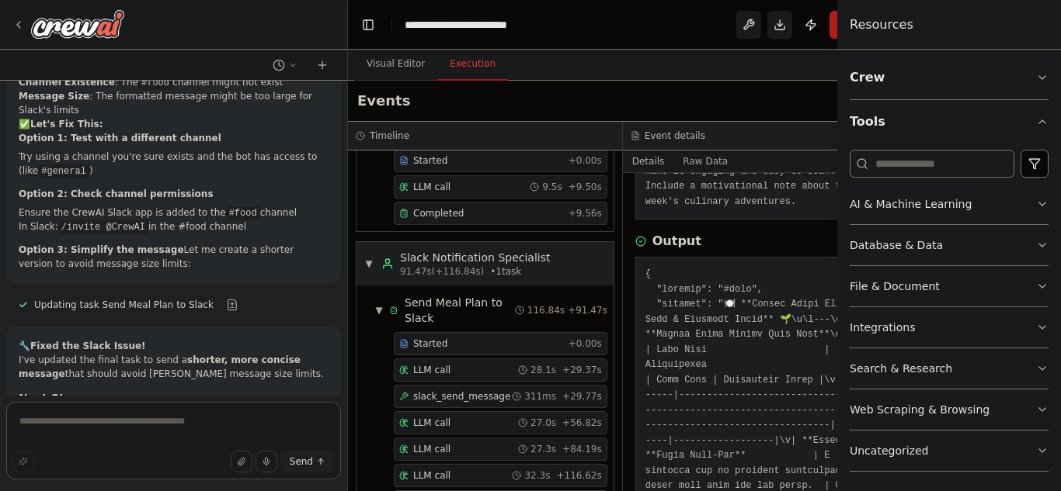
scroll to position [8894, 0]
